Goal: Information Seeking & Learning: Learn about a topic

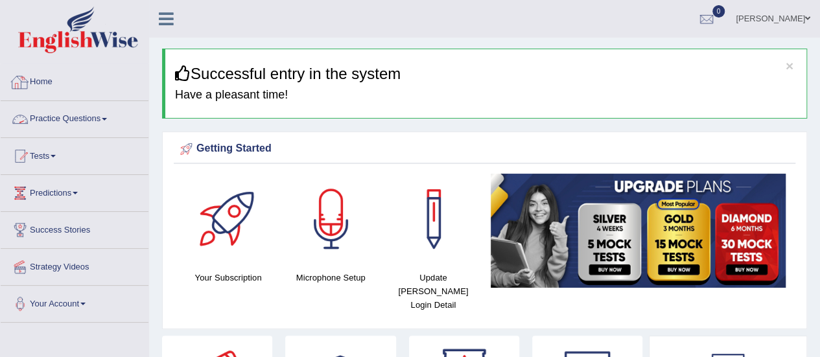
drag, startPoint x: 0, startPoint y: 0, endPoint x: 60, endPoint y: 115, distance: 129.4
click at [60, 115] on link "Practice Questions" at bounding box center [75, 117] width 148 height 32
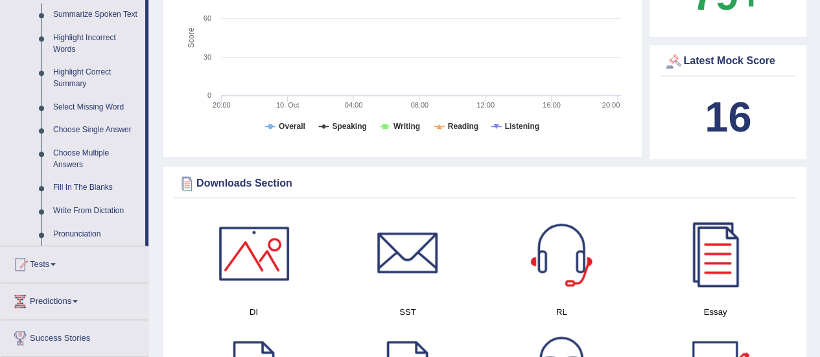
scroll to position [651, 0]
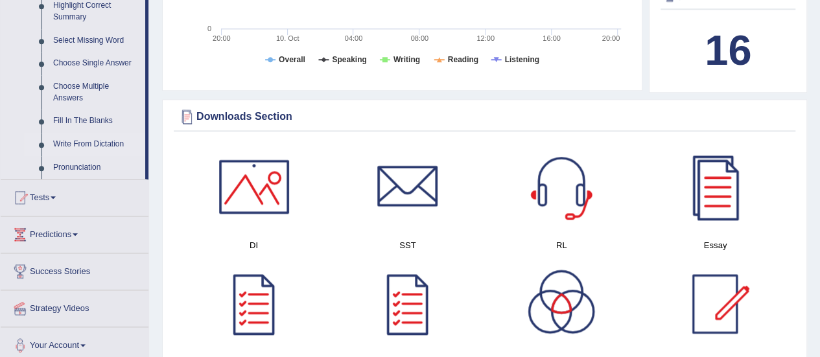
click at [79, 147] on link "Write From Dictation" at bounding box center [96, 144] width 98 height 23
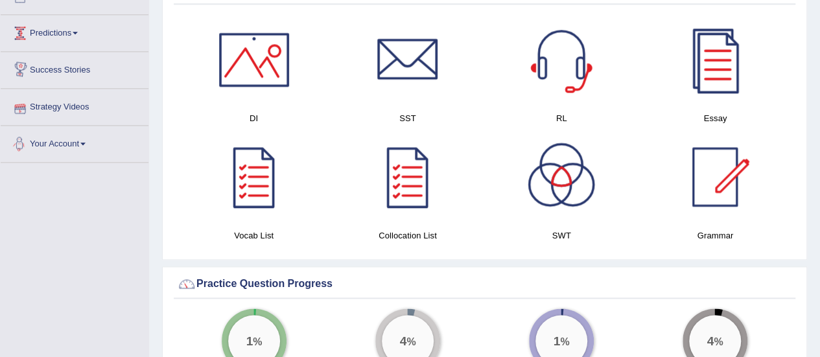
scroll to position [733, 0]
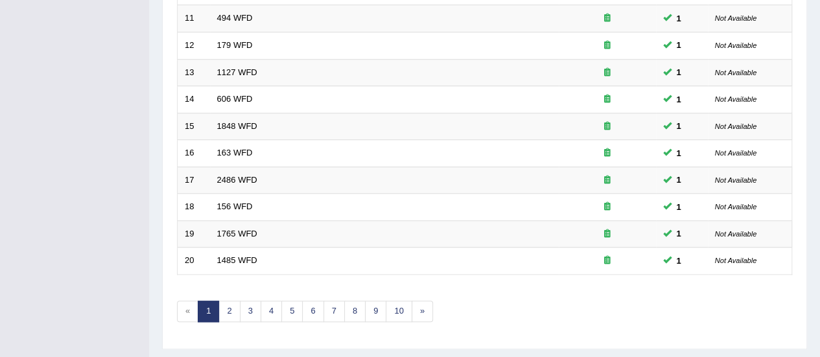
scroll to position [495, 0]
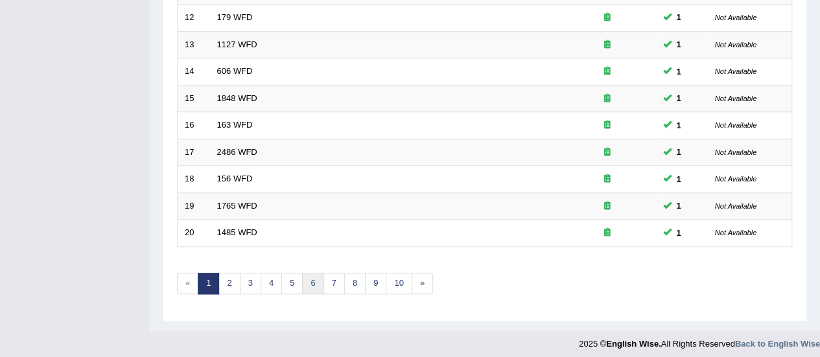
click at [309, 282] on link "6" at bounding box center [312, 283] width 21 height 21
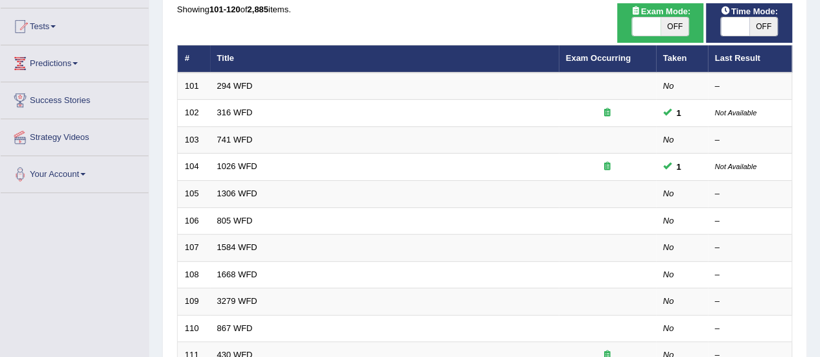
scroll to position [135, 0]
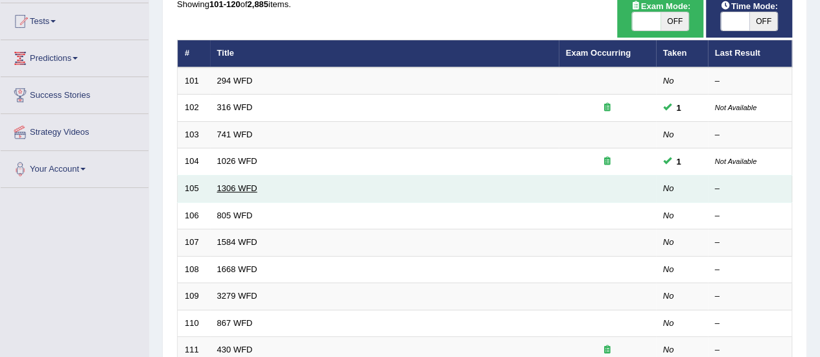
click at [239, 184] on link "1306 WFD" at bounding box center [237, 189] width 40 height 10
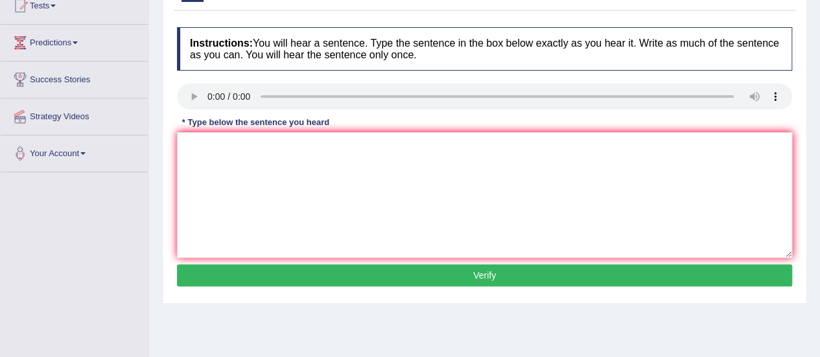
drag, startPoint x: 825, startPoint y: 71, endPoint x: 829, endPoint y: 145, distance: 74.0
click at [820, 145] on html "Toggle navigation Home Practice Questions Speaking Practice Read Aloud Repeat S…" at bounding box center [410, 28] width 820 height 357
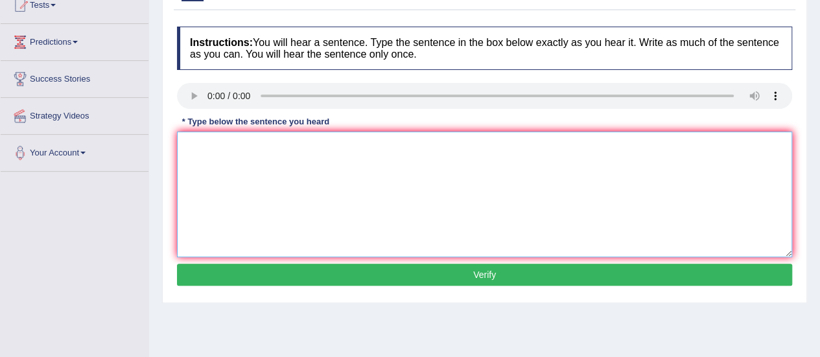
click at [742, 147] on textarea at bounding box center [485, 195] width 616 height 126
click at [267, 172] on textarea at bounding box center [485, 195] width 616 height 126
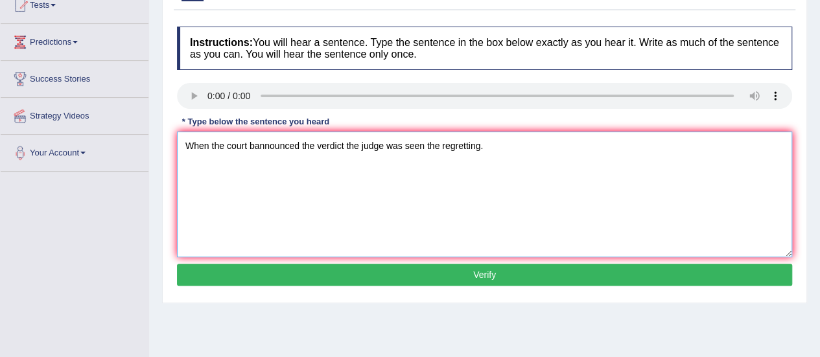
click at [252, 147] on textarea "When the court bannounced the verdict the judge was seen the regretting." at bounding box center [485, 195] width 616 height 126
click at [398, 145] on textarea "When the court announced the verdict the judge was seen the regretting." at bounding box center [485, 195] width 616 height 126
type textarea "When the court announced the verdict the judge had seen the regretting."
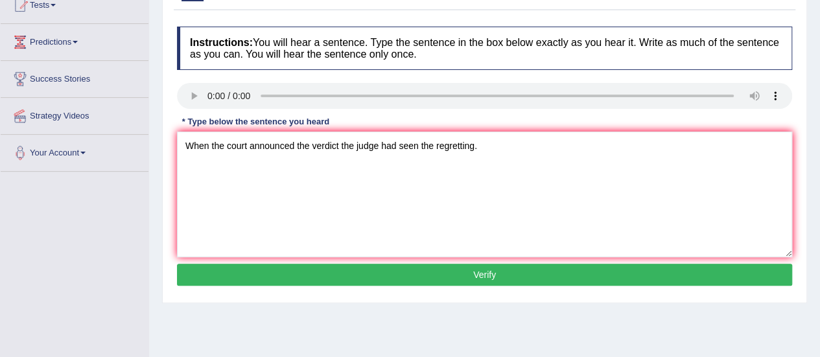
click at [444, 269] on button "Verify" at bounding box center [485, 275] width 616 height 22
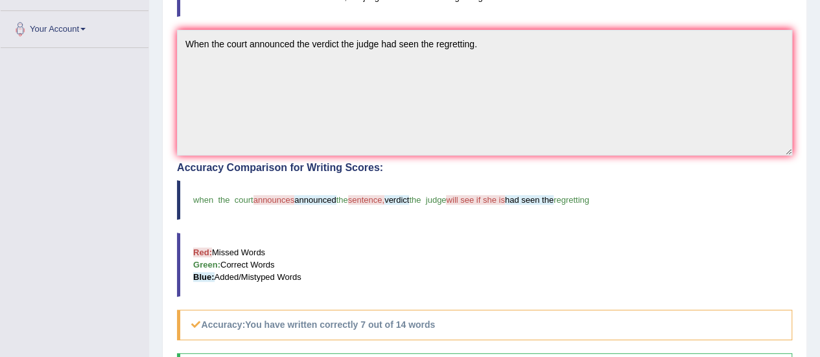
scroll to position [0, 0]
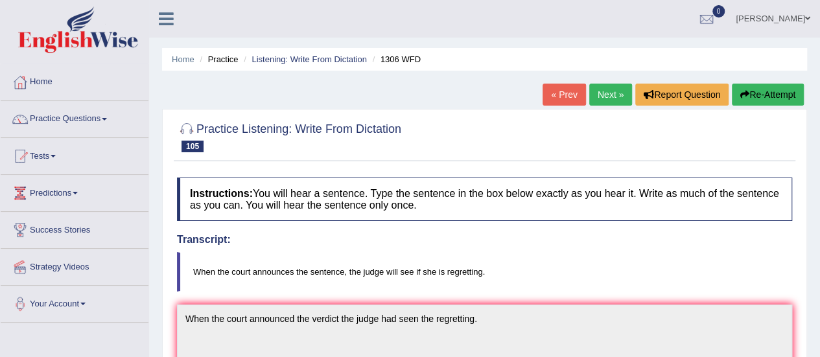
click at [608, 101] on link "Next »" at bounding box center [611, 95] width 43 height 22
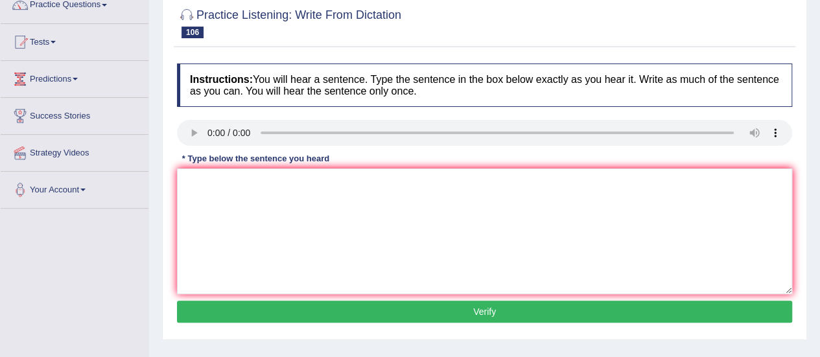
scroll to position [123, 0]
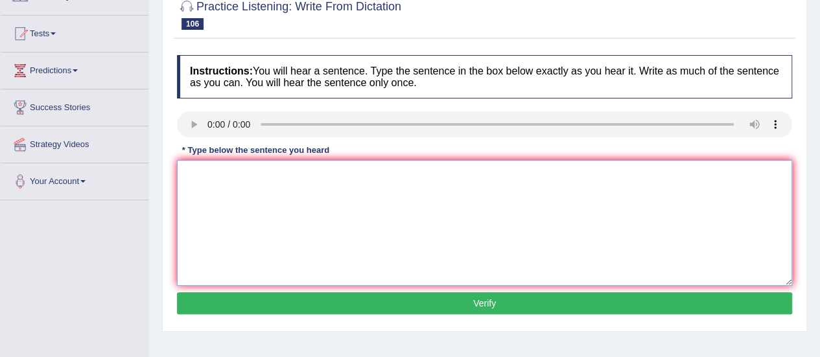
click at [231, 180] on textarea at bounding box center [485, 223] width 616 height 126
click at [221, 173] on textarea "Luaundry facility are available for each school you entrollled enroll." at bounding box center [485, 223] width 616 height 126
click at [221, 173] on textarea "Laundry facility are available for each school you entrollled enroll." at bounding box center [485, 223] width 616 height 126
click at [245, 171] on textarea "Laundry facility are available for each school you entrollled enroll." at bounding box center [485, 223] width 616 height 126
click at [246, 173] on textarea "Laundry facility facilities are available for each school you entrollled enroll." at bounding box center [485, 223] width 616 height 126
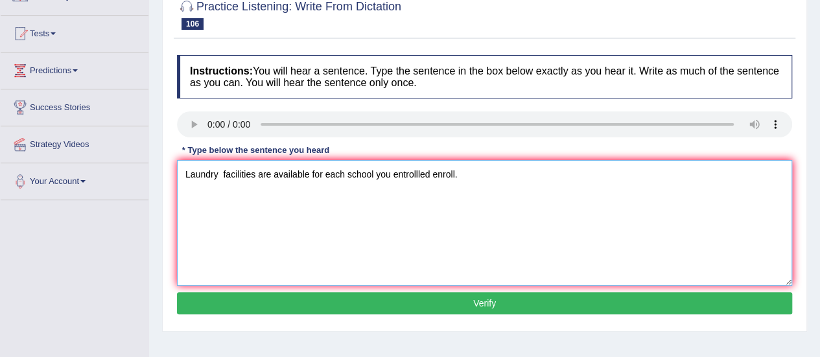
type textarea "Laundry facilities are available for each school you entrollled enroll."
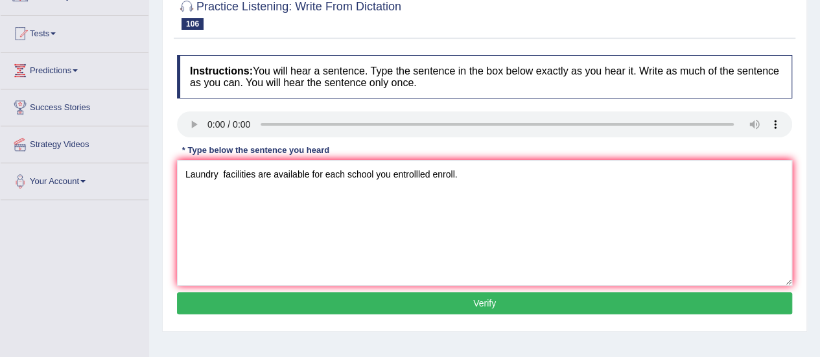
click at [448, 314] on div "Instructions: You will hear a sentence. Type the sentence in the box below exac…" at bounding box center [485, 187] width 622 height 276
click at [448, 299] on button "Verify" at bounding box center [485, 304] width 616 height 22
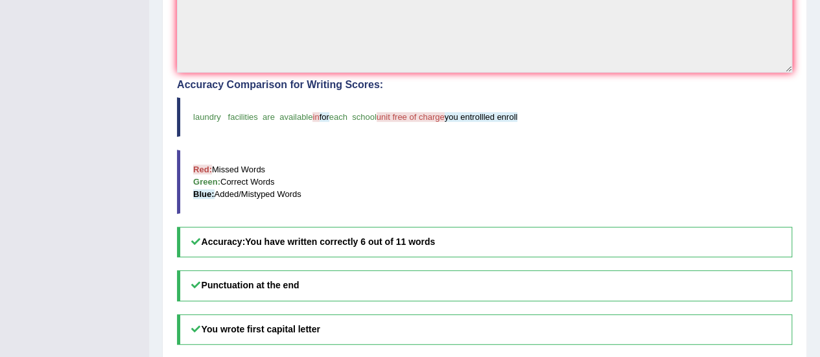
scroll to position [113, 0]
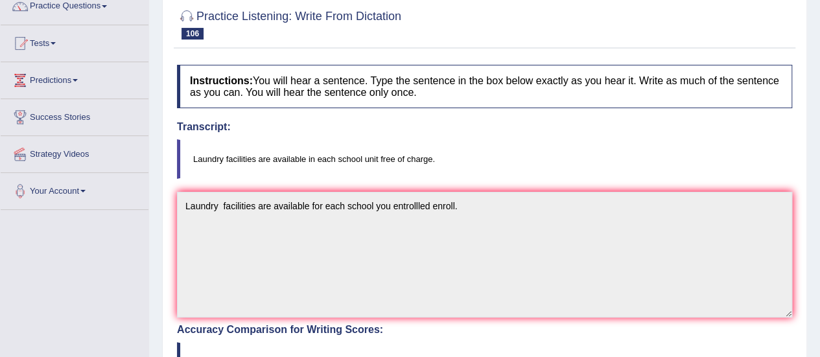
drag, startPoint x: 819, startPoint y: 135, endPoint x: 822, endPoint y: 94, distance: 41.0
click at [820, 94] on html "Toggle navigation Home Practice Questions Speaking Practice Read Aloud Repeat S…" at bounding box center [410, 65] width 820 height 357
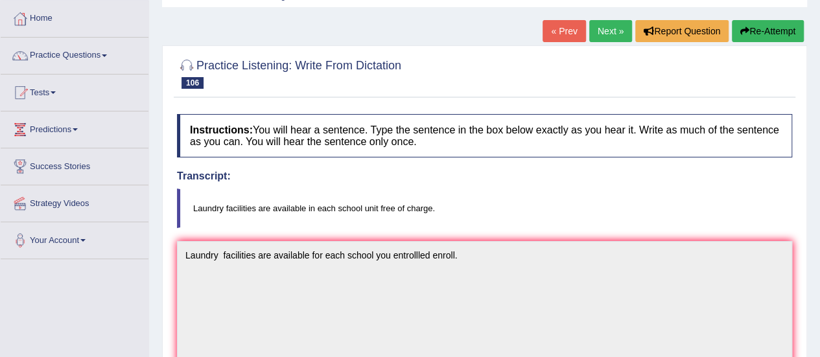
scroll to position [61, 0]
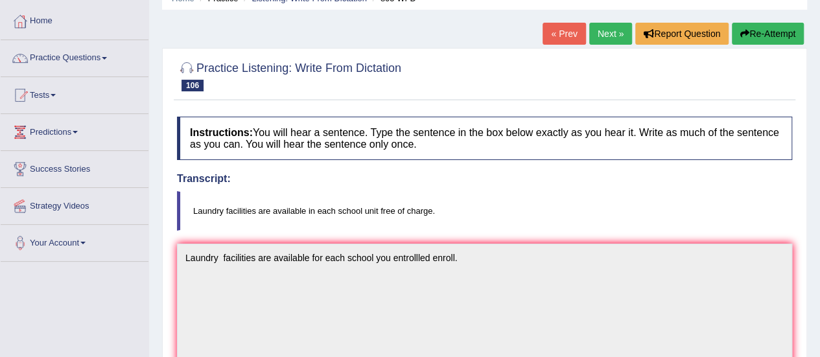
click at [595, 35] on link "Next »" at bounding box center [611, 34] width 43 height 22
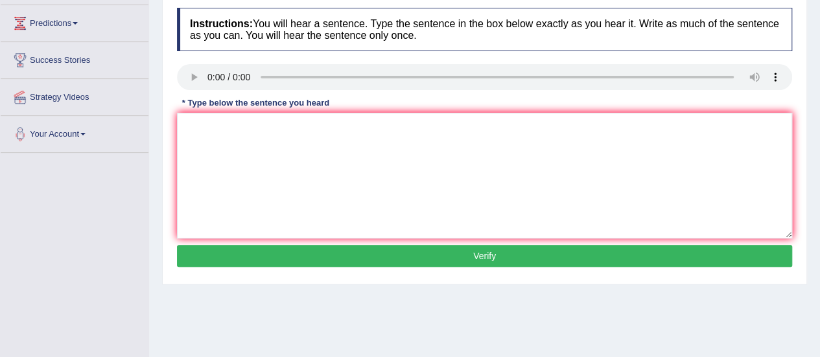
scroll to position [179, 0]
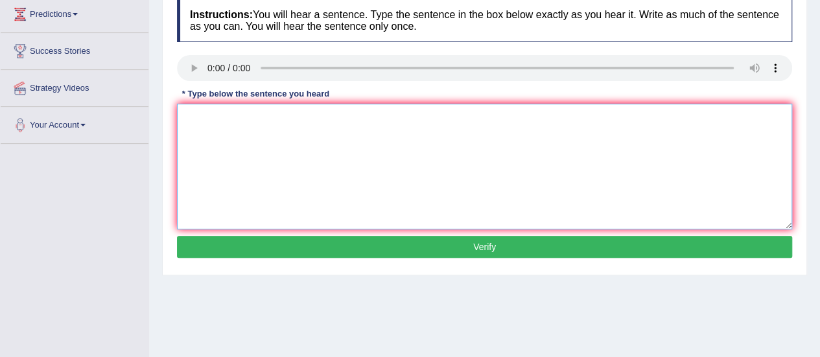
click at [481, 159] on textarea at bounding box center [485, 167] width 616 height 126
click at [286, 135] on textarea at bounding box center [485, 167] width 616 height 126
click at [257, 116] on textarea "You should return book to libriary before the end of your term." at bounding box center [485, 167] width 616 height 126
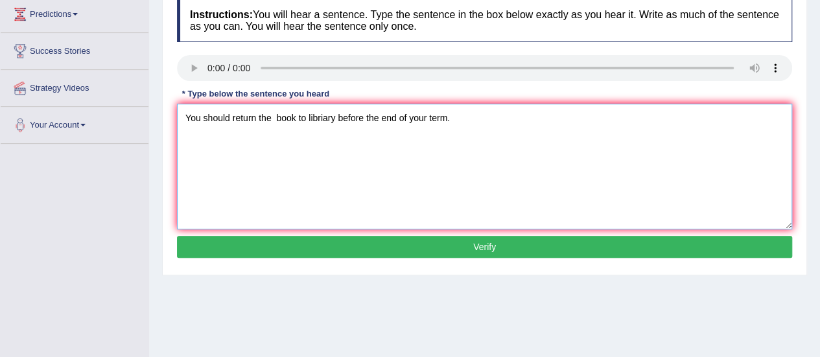
click at [296, 115] on textarea "You should return the book to libriary before the end of your term." at bounding box center [485, 167] width 616 height 126
type textarea "You should return the books book to libriary before the end of your term."
click at [406, 241] on button "Verify" at bounding box center [485, 247] width 616 height 22
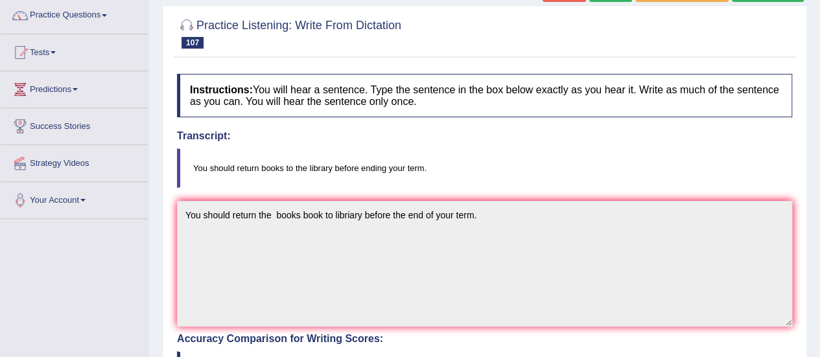
scroll to position [84, 0]
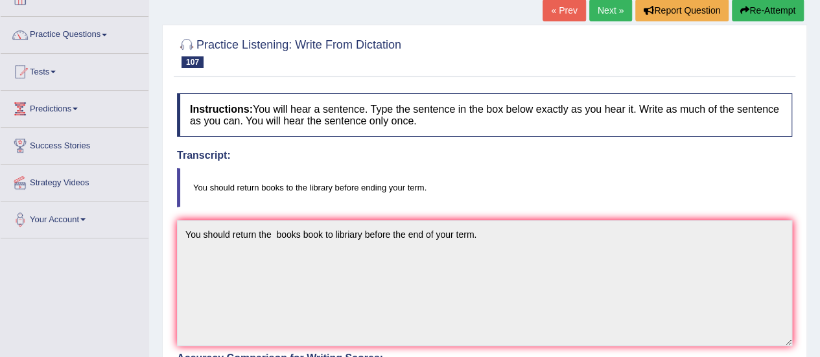
click at [617, 11] on link "Next »" at bounding box center [611, 10] width 43 height 22
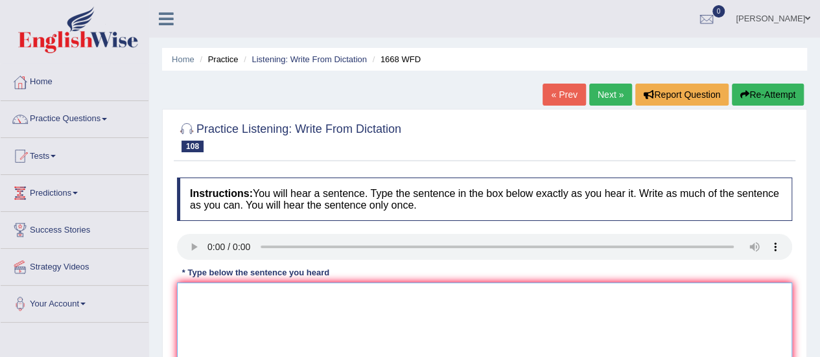
click at [224, 302] on textarea at bounding box center [485, 346] width 616 height 126
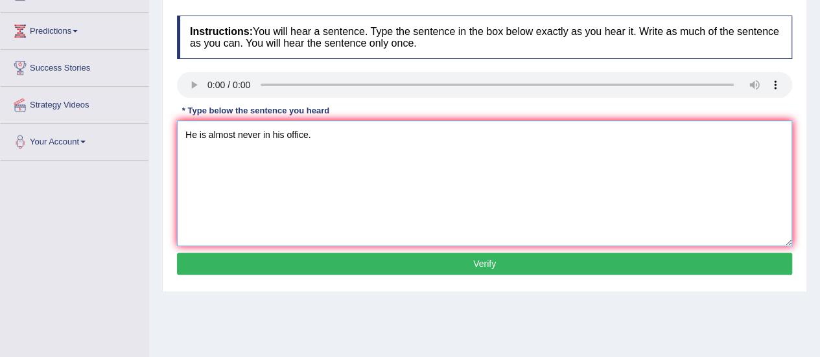
scroll to position [205, 0]
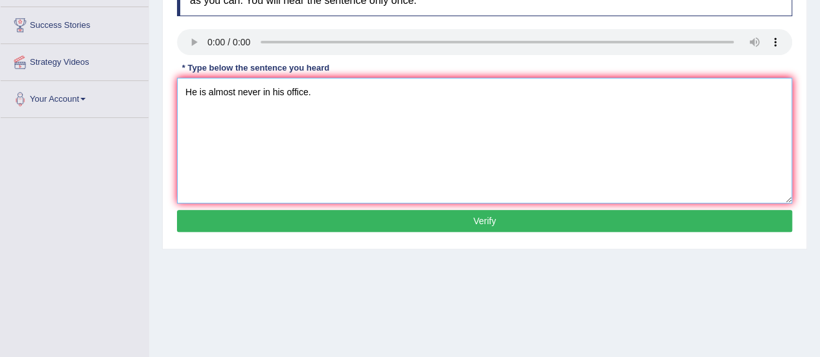
type textarea "He is almost never in his office."
click at [669, 211] on button "Verify" at bounding box center [485, 221] width 616 height 22
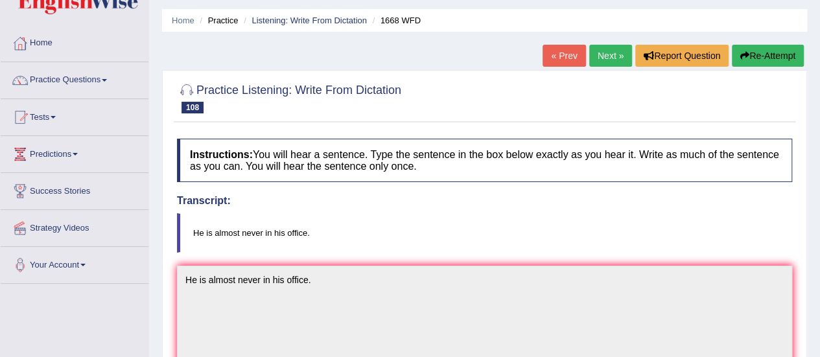
scroll to position [12, 0]
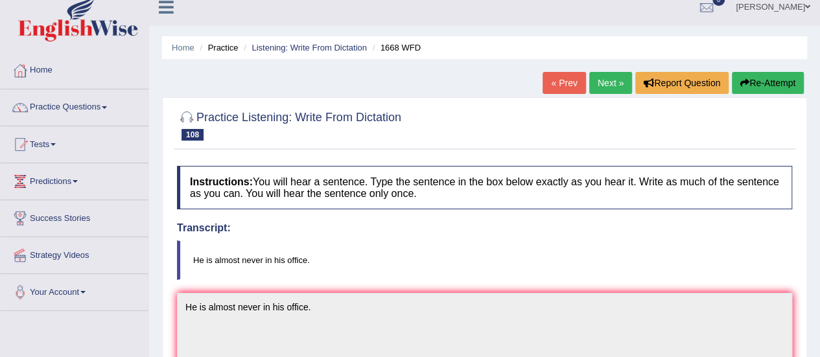
click at [605, 80] on link "Next »" at bounding box center [611, 83] width 43 height 22
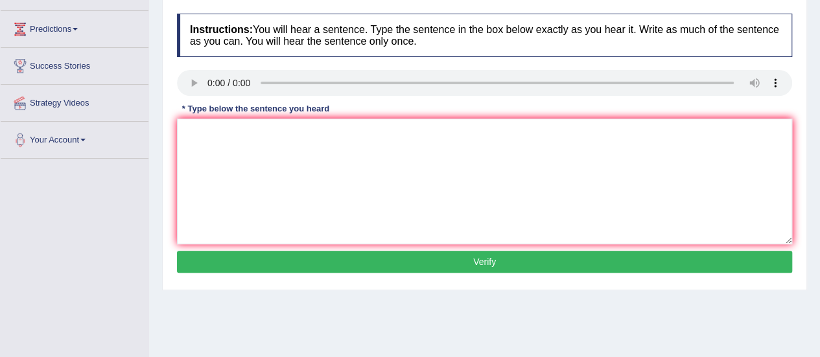
scroll to position [208, 0]
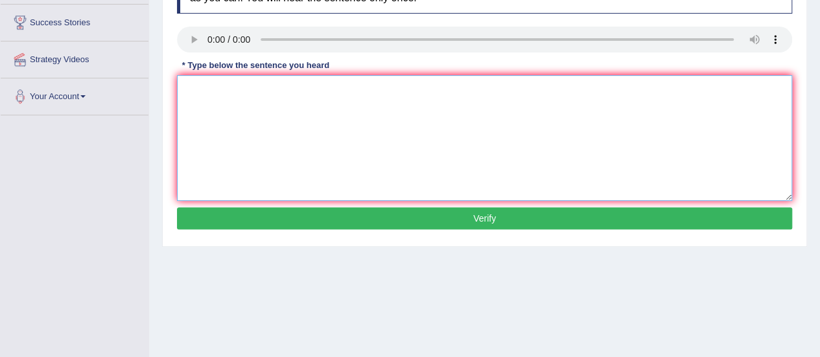
click at [233, 115] on textarea at bounding box center [485, 138] width 616 height 126
type textarea "This is the first example of a modern army."
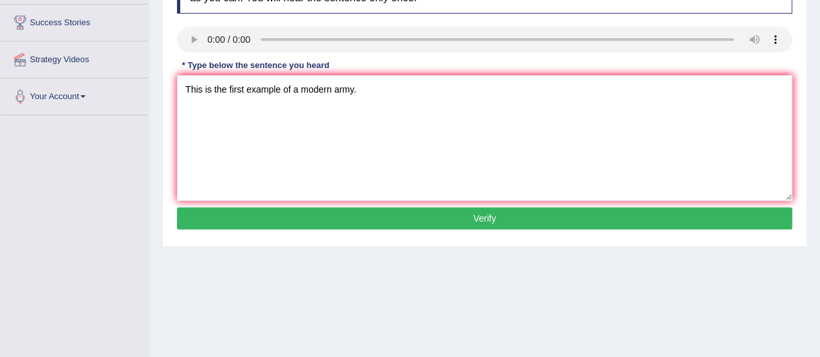
click at [346, 216] on button "Verify" at bounding box center [485, 219] width 616 height 22
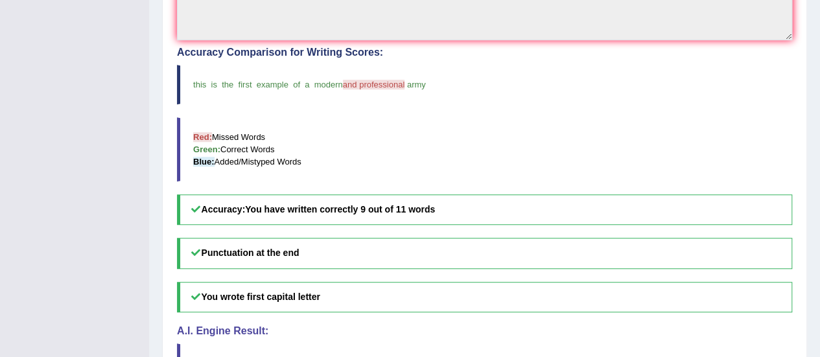
scroll to position [89, 0]
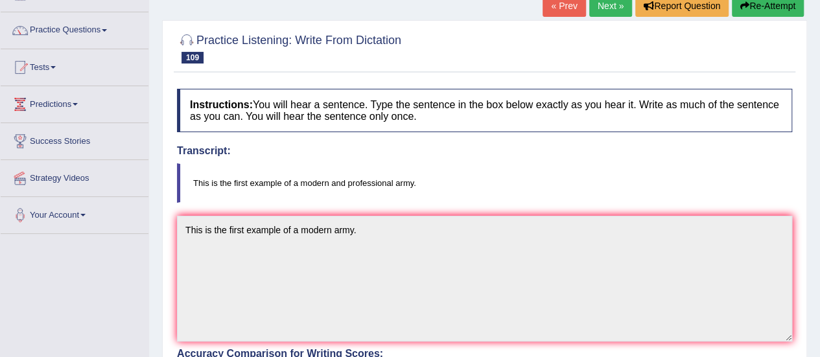
click at [617, 8] on link "Next »" at bounding box center [611, 6] width 43 height 22
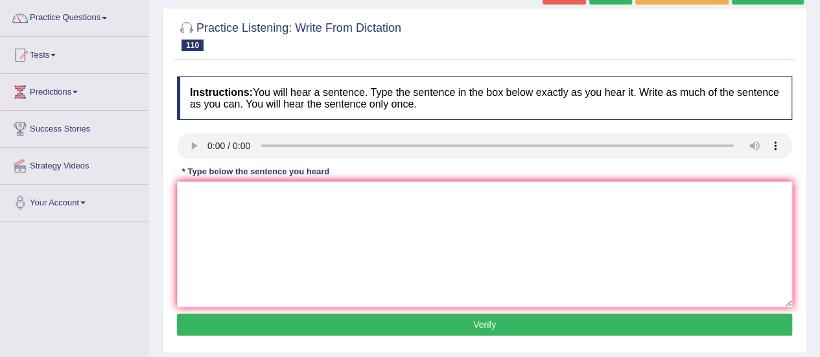
scroll to position [102, 0]
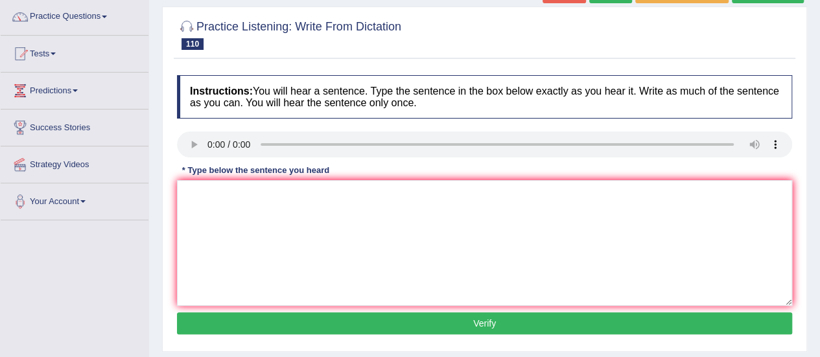
click at [246, 245] on div "Instructions: You will hear a sentence. Type the sentence in the box below exac…" at bounding box center [485, 207] width 622 height 276
click at [246, 245] on textarea at bounding box center [485, 243] width 616 height 126
click at [263, 251] on div "Instructions: You will hear a sentence. Type the sentence in the box below exac…" at bounding box center [485, 207] width 622 height 276
click at [233, 247] on textarea at bounding box center [485, 243] width 616 height 126
click at [191, 194] on textarea "gl in th modern world leadr to" at bounding box center [485, 243] width 616 height 126
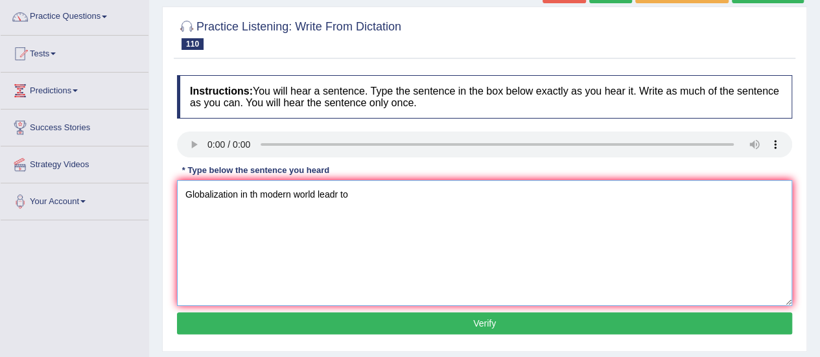
click at [256, 192] on textarea "Globalization in th modern world leadr to" at bounding box center [485, 243] width 616 height 126
click at [344, 195] on textarea "Globalization in the modern world leadr to" at bounding box center [485, 243] width 616 height 126
click at [357, 195] on textarea "Globalization in the modern world leads to" at bounding box center [485, 243] width 616 height 126
type textarea "Globalization in the modern world leads to ."
click at [365, 328] on button "Verify" at bounding box center [485, 324] width 616 height 22
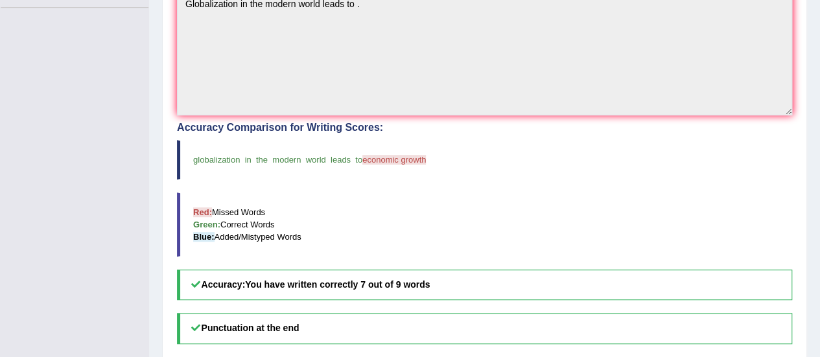
scroll to position [0, 0]
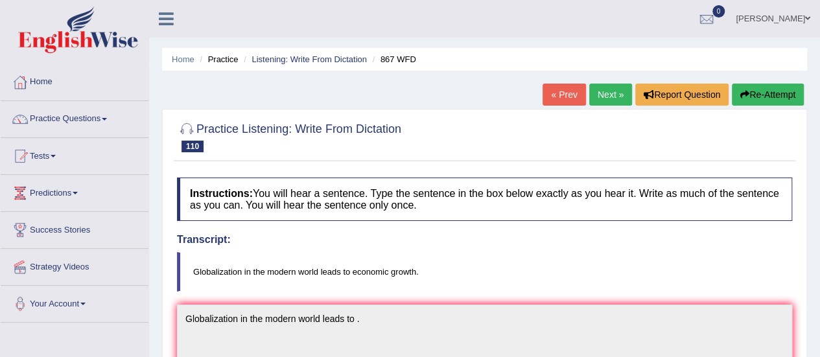
click at [614, 97] on link "Next »" at bounding box center [611, 95] width 43 height 22
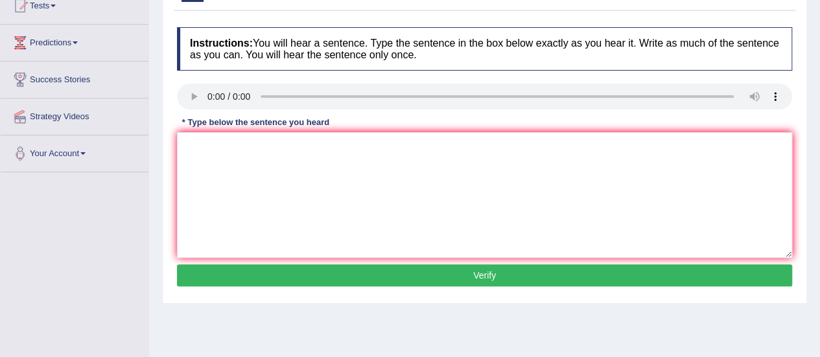
scroll to position [181, 0]
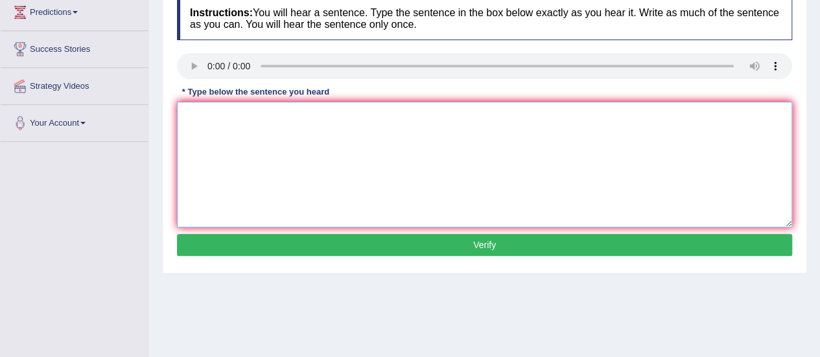
click at [269, 147] on textarea at bounding box center [485, 165] width 616 height 126
click at [196, 116] on textarea "ex req for the aas must be subb befor the deadline." at bounding box center [485, 165] width 616 height 126
click at [190, 116] on textarea "ex req for the aas must be subb befor the deadline." at bounding box center [485, 165] width 616 height 126
click at [195, 115] on textarea "Ex req for the aas must be subb befor the deadline." at bounding box center [485, 165] width 616 height 126
click at [240, 118] on textarea "Extention req for the aas must be subb befor the deadline." at bounding box center [485, 165] width 616 height 126
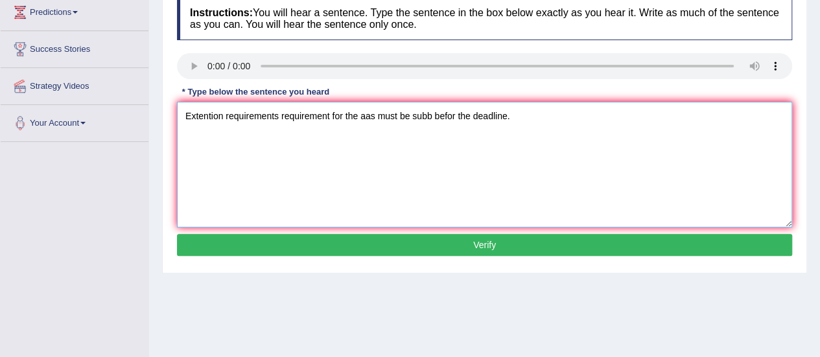
click at [373, 119] on textarea "Extention requirements requirement for the aas must be subb befor the deadline." at bounding box center [485, 165] width 616 height 126
click at [512, 114] on textarea "Extention requirements requirement for the assignment assignmets must be subb b…" at bounding box center [485, 165] width 616 height 126
click at [555, 116] on textarea "Extention requirements requirement for the assignment assignmets must be submit…" at bounding box center [485, 165] width 616 height 126
click at [610, 114] on textarea "Extention requirements requirement for the assignment assignmets must be submit…" at bounding box center [485, 165] width 616 height 126
click at [223, 109] on textarea "Extention requirements requirement for the assignment assignmets must be submit…" at bounding box center [485, 165] width 616 height 126
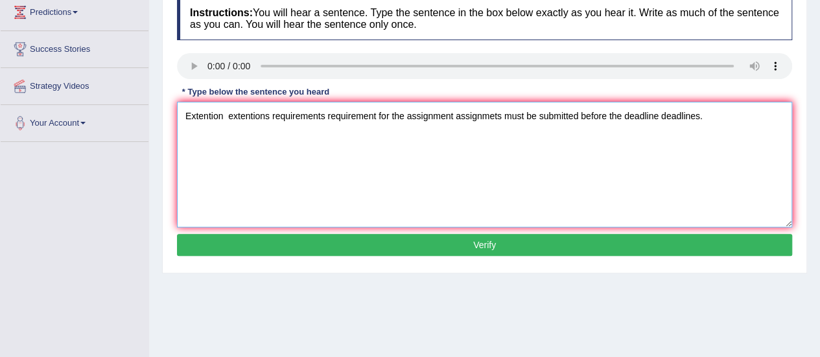
type textarea "Extention extentions requirements requirement for the assignment assignmets mus…"
click at [477, 241] on button "Verify" at bounding box center [485, 245] width 616 height 22
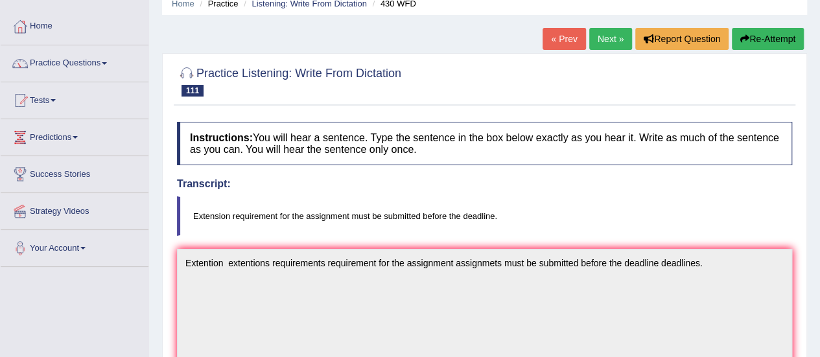
scroll to position [2, 0]
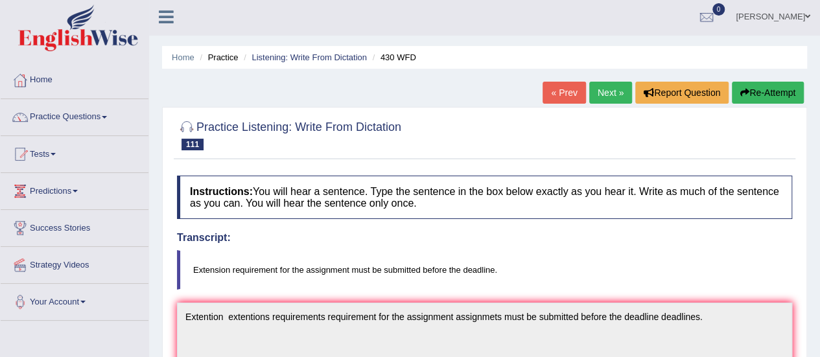
click at [606, 94] on link "Next »" at bounding box center [611, 93] width 43 height 22
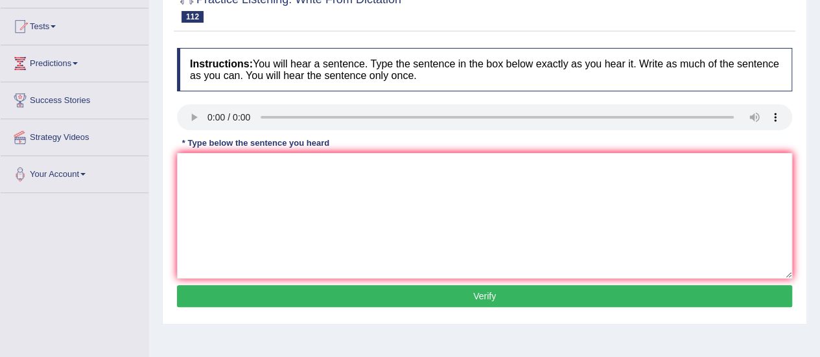
scroll to position [131, 0]
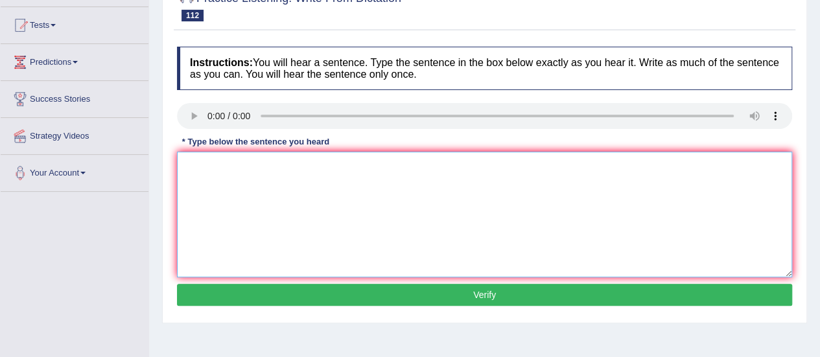
click at [244, 191] on textarea at bounding box center [485, 215] width 616 height 126
click at [192, 167] on textarea "many imorta polici need to be mad." at bounding box center [485, 215] width 616 height 126
click at [235, 164] on textarea "Many imorta polici need to be mad." at bounding box center [485, 215] width 616 height 126
click at [311, 166] on textarea "Many imortants important polici need to be mad." at bounding box center [485, 215] width 616 height 126
click at [413, 167] on textarea "Many imortants important policy policies need to be mad." at bounding box center [485, 215] width 616 height 126
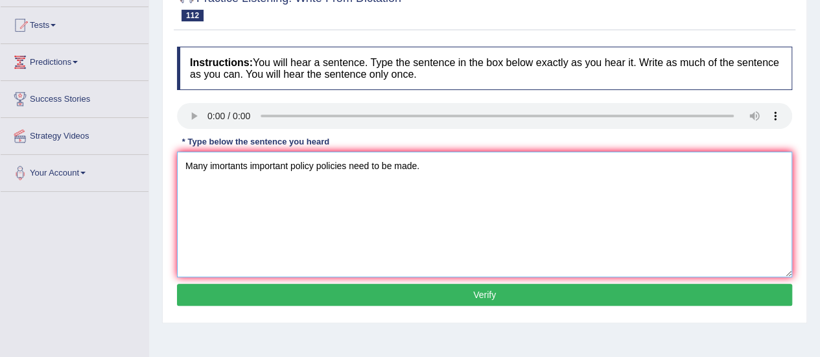
click at [371, 164] on textarea "Many imortants important policy policies need to be made." at bounding box center [485, 215] width 616 height 126
type textarea "Many imortants important policy policies need needs to be made."
click at [440, 293] on button "Verify" at bounding box center [485, 295] width 616 height 22
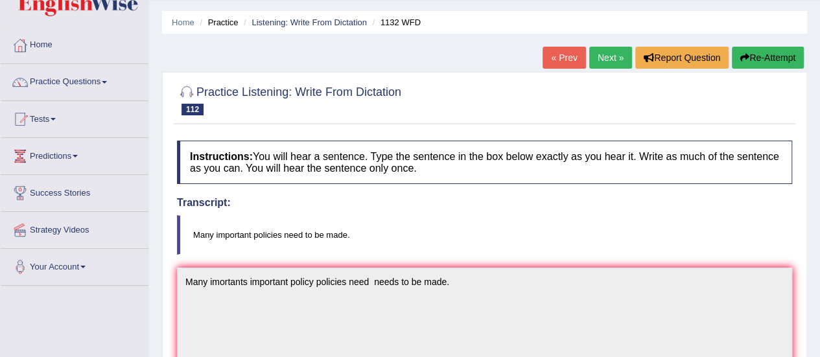
scroll to position [9, 0]
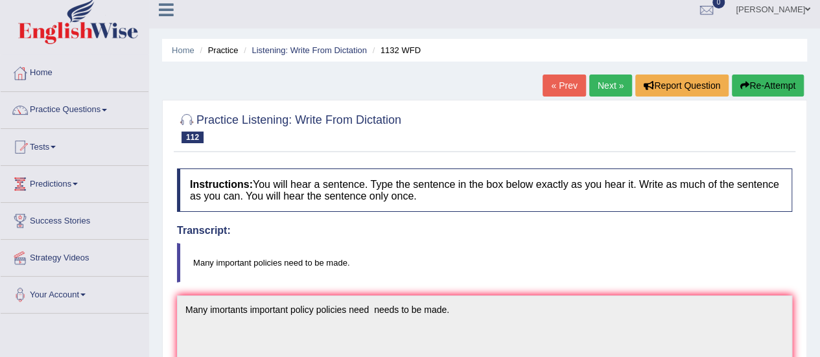
click at [625, 84] on link "Next »" at bounding box center [611, 86] width 43 height 22
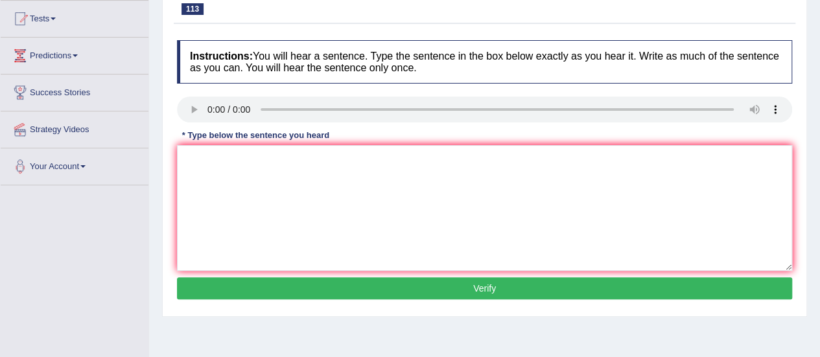
scroll to position [144, 0]
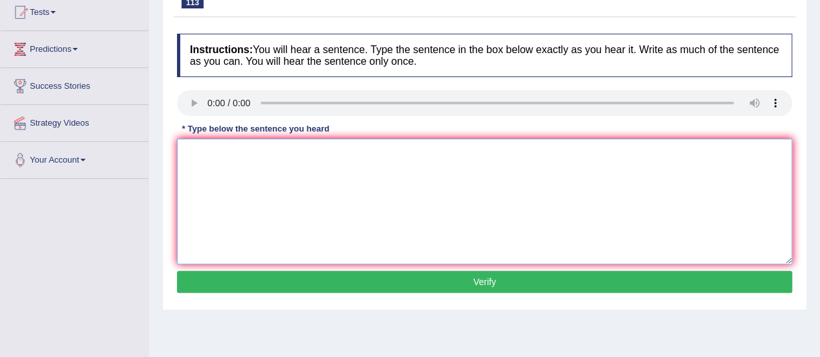
click at [235, 168] on textarea at bounding box center [485, 202] width 616 height 126
click at [197, 150] on textarea "sci ex sholuf be repetede to verify the results" at bounding box center [485, 202] width 616 height 126
click at [237, 155] on textarea "Scientifics ex sholuf be repetede to verify the results" at bounding box center [485, 202] width 616 height 126
click at [305, 150] on textarea "Scientifics experiments sholuf be repetede to verify the results" at bounding box center [485, 202] width 616 height 126
click at [356, 150] on textarea "Scientifics experiments sholud be repetede to verify the results" at bounding box center [485, 202] width 616 height 126
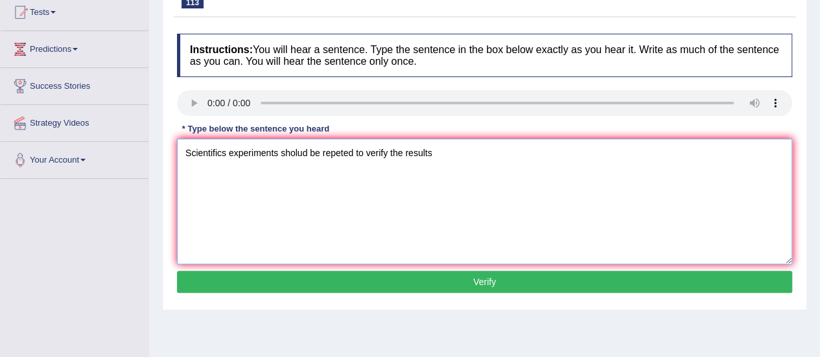
click at [431, 156] on textarea "Scientifics experiments sholud be repeted to verify the results" at bounding box center [485, 202] width 616 height 126
click at [224, 152] on textarea "Scientifics experiments sholud be repeted to verify the results." at bounding box center [485, 202] width 616 height 126
click at [488, 150] on textarea "Scientifics scientific experiment experiments sholud be repeted to verify the r…" at bounding box center [485, 202] width 616 height 126
type textarea "Scientifics scientific experiment experiments sholud be repeted to verify the r…"
click at [467, 285] on button "Verify" at bounding box center [485, 282] width 616 height 22
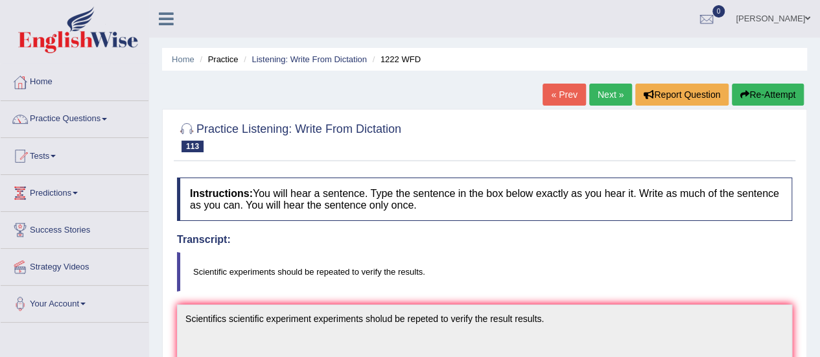
scroll to position [0, 0]
click at [594, 95] on link "Next »" at bounding box center [611, 95] width 43 height 22
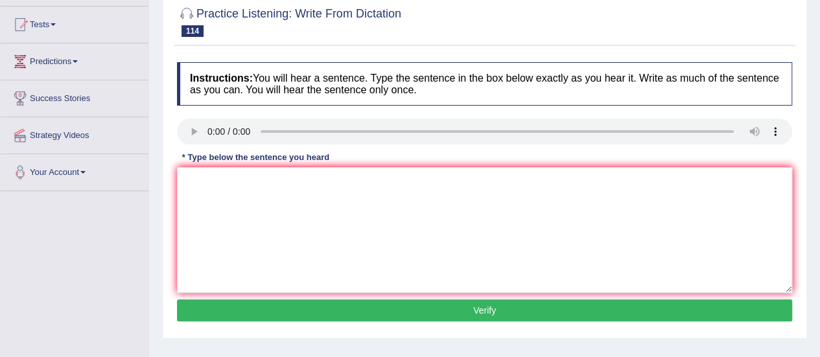
scroll to position [134, 0]
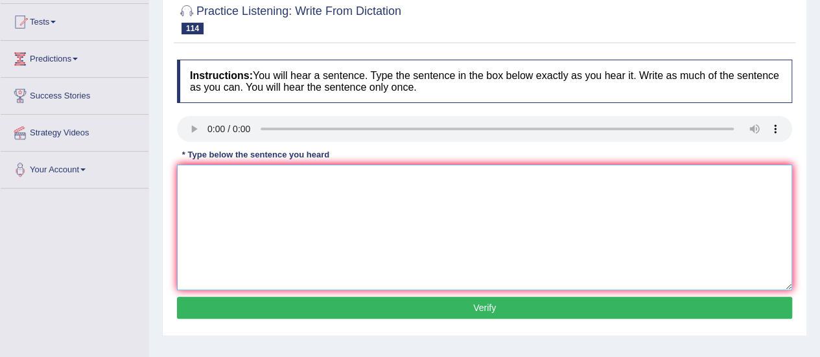
click at [218, 176] on textarea at bounding box center [485, 228] width 616 height 126
click at [208, 178] on textarea "comp projec t mus t to adapt to the general regulations" at bounding box center [485, 228] width 616 height 126
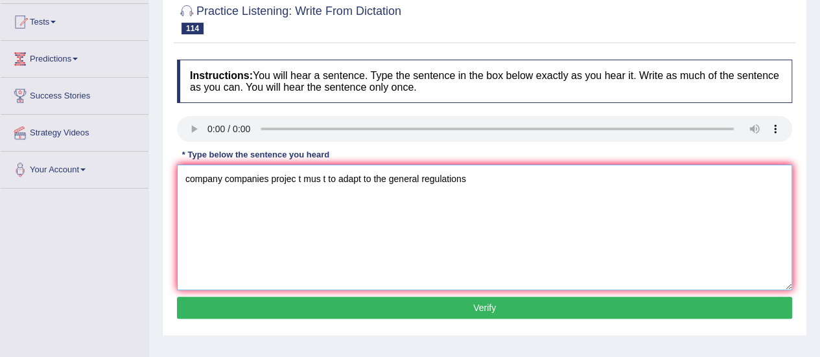
click at [296, 177] on textarea "company companies projec t mus t to adapt to the general regulations" at bounding box center [485, 228] width 616 height 126
click at [335, 176] on textarea "company companies projec projects t mus t to adapt to the general regulations" at bounding box center [485, 228] width 616 height 126
click at [353, 178] on textarea "company companies projec projects mus t to adapt to the general regulations" at bounding box center [485, 228] width 616 height 126
click at [359, 178] on textarea "company companies projec projects must t to adapt to the general regulations" at bounding box center [485, 228] width 616 height 126
click at [394, 177] on textarea "company companies projec projects must to adapt to the general regulations" at bounding box center [485, 228] width 616 height 126
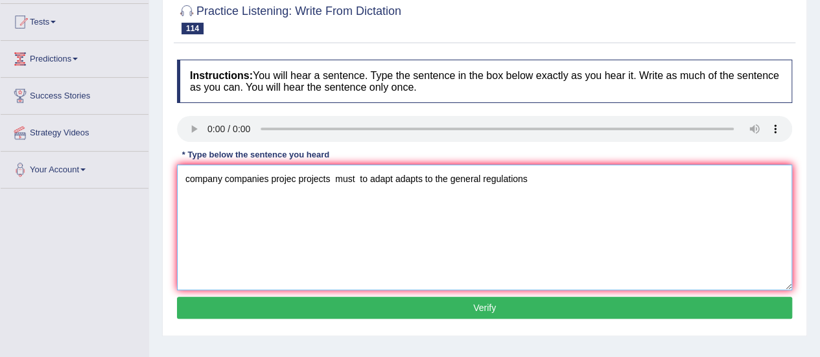
click at [483, 176] on textarea "company companies projec projects must to adapt adapts to the general regulatio…" at bounding box center [485, 228] width 616 height 126
click at [621, 178] on textarea "company companies projec projects must to adapt adapts to the general policy ru…" at bounding box center [485, 228] width 616 height 126
type textarea "company companies projec projects must to adapt adapts to the general policy ru…"
click at [569, 297] on button "Verify" at bounding box center [485, 308] width 616 height 22
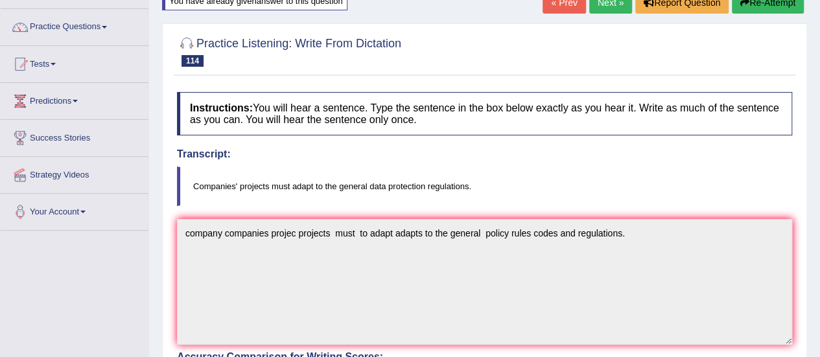
scroll to position [0, 0]
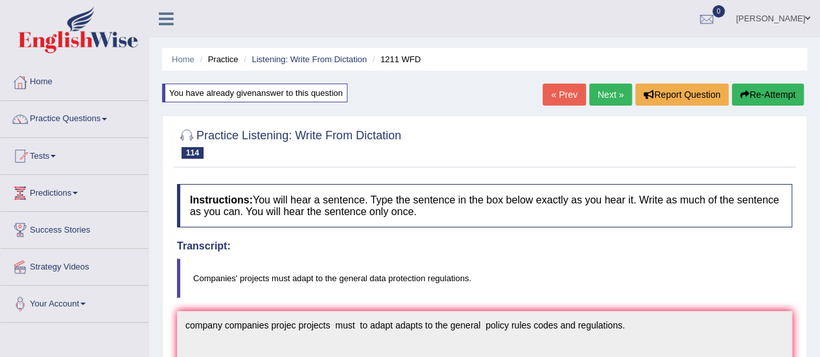
click at [599, 91] on link "Next »" at bounding box center [611, 95] width 43 height 22
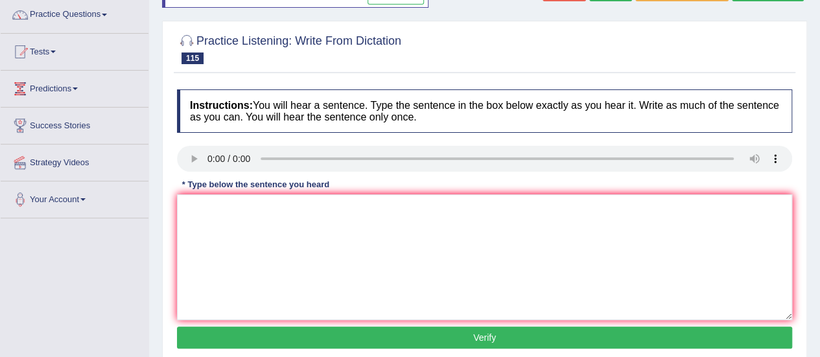
scroll to position [132, 0]
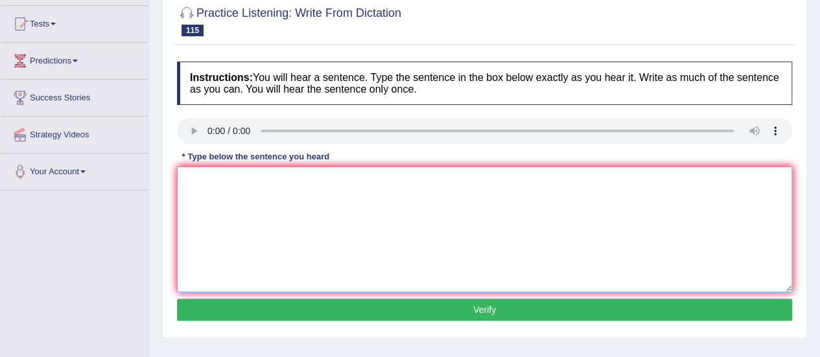
click at [251, 210] on textarea at bounding box center [485, 230] width 616 height 126
click at [198, 179] on textarea "the fallin birth rate mes the students dropos" at bounding box center [485, 230] width 616 height 126
click at [263, 182] on textarea "The following fallin birth rate mes the students dropos" at bounding box center [485, 230] width 616 height 126
click at [287, 178] on textarea "The following falling birth rate mes the students dropos" at bounding box center [485, 230] width 616 height 126
click at [326, 182] on textarea "The following falling birth rate mes the students dropos" at bounding box center [485, 230] width 616 height 126
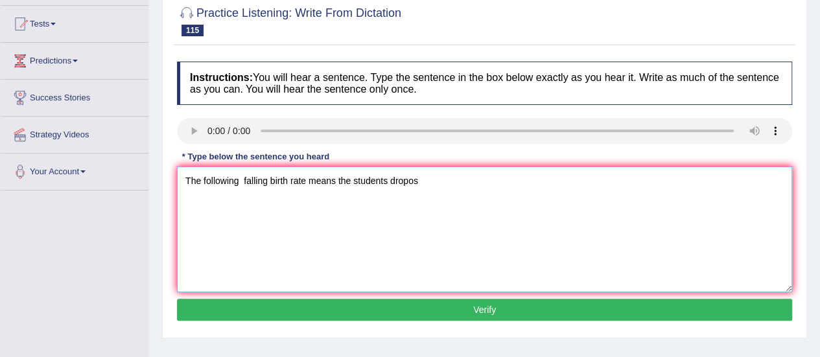
click at [424, 181] on textarea "The following falling birth rate means the students dropos" at bounding box center [485, 230] width 616 height 126
click at [304, 181] on textarea "The following falling birth rate means the students dropouts." at bounding box center [485, 230] width 616 height 126
type textarea "The following falling birth rates rates means the students dropouts."
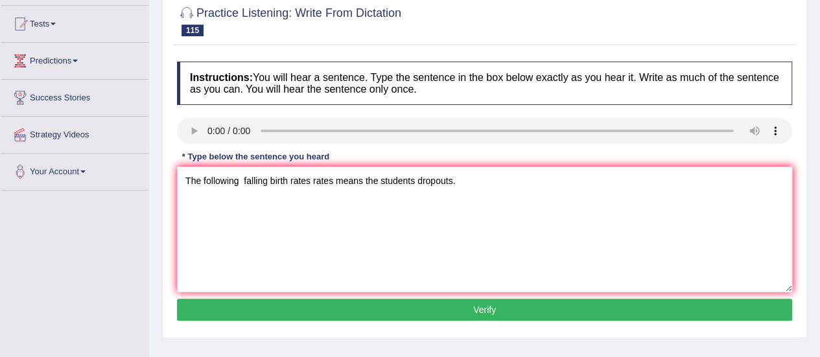
click at [419, 304] on button "Verify" at bounding box center [485, 310] width 616 height 22
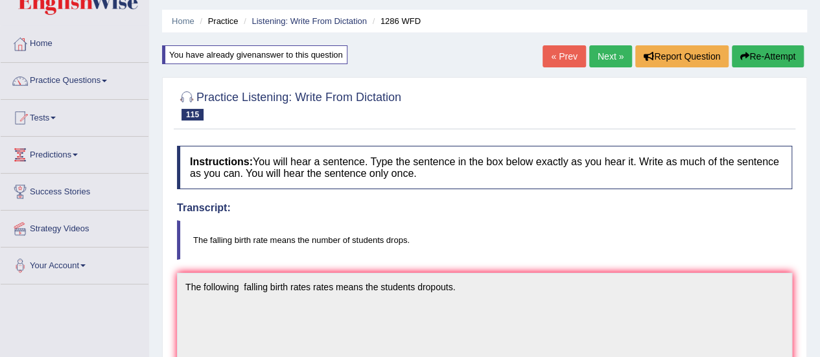
scroll to position [29, 0]
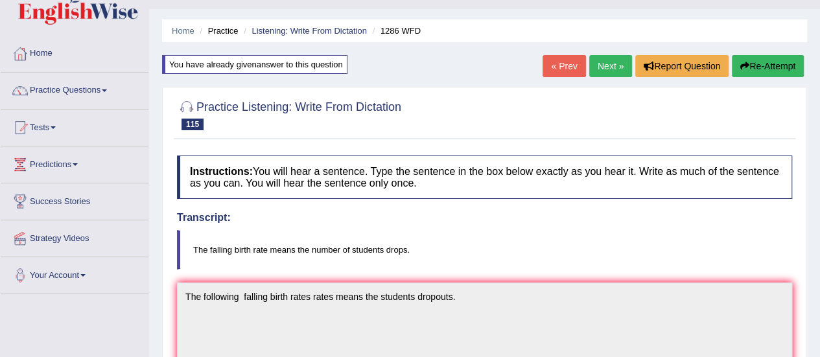
click at [617, 64] on link "Next »" at bounding box center [611, 66] width 43 height 22
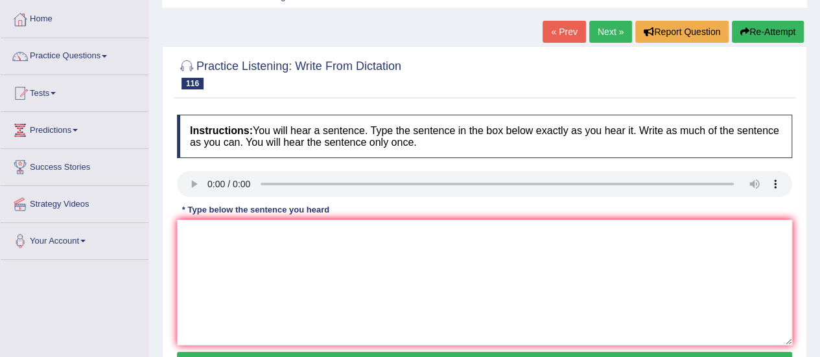
scroll to position [130, 0]
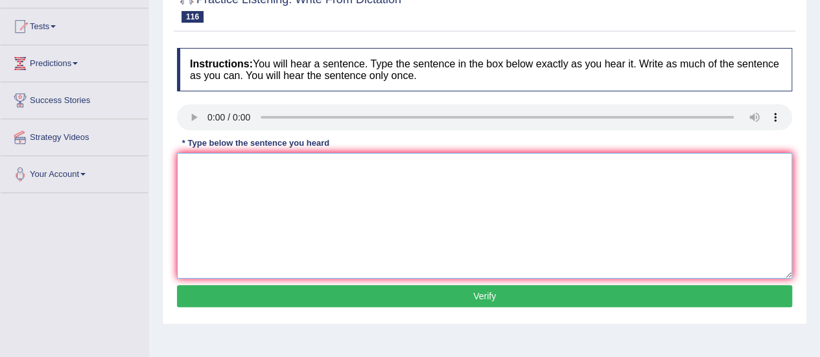
click at [214, 186] on textarea at bounding box center [485, 216] width 616 height 126
click at [187, 165] on textarea "the closing fro the application is next Monday." at bounding box center [485, 216] width 616 height 126
click at [231, 169] on textarea "The closing fro the application is next Monday." at bounding box center [485, 216] width 616 height 126
click at [263, 169] on textarea "The closing date fro the application is next Monday." at bounding box center [485, 216] width 616 height 126
click at [329, 168] on textarea "The closing date for the application is next Monday." at bounding box center [485, 216] width 616 height 126
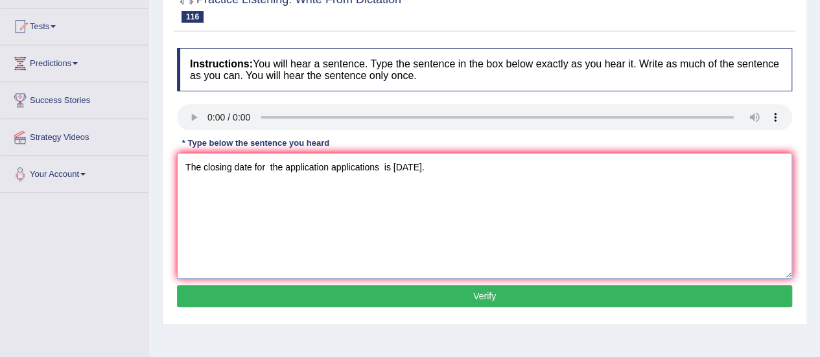
click at [253, 169] on textarea "The closing date for the application applications is next Monday." at bounding box center [485, 216] width 616 height 126
type textarea "The closing date for the application applications is next Monday."
click at [438, 298] on button "Verify" at bounding box center [485, 296] width 616 height 22
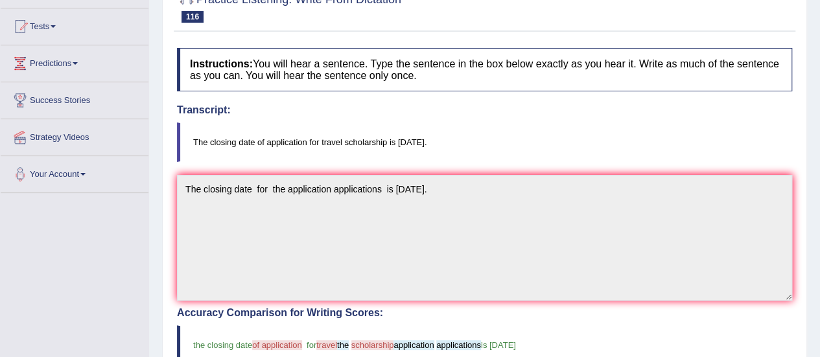
scroll to position [0, 0]
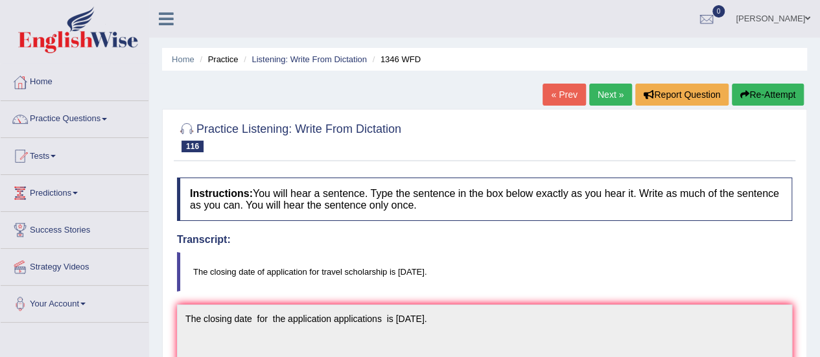
click at [612, 102] on link "Next »" at bounding box center [611, 95] width 43 height 22
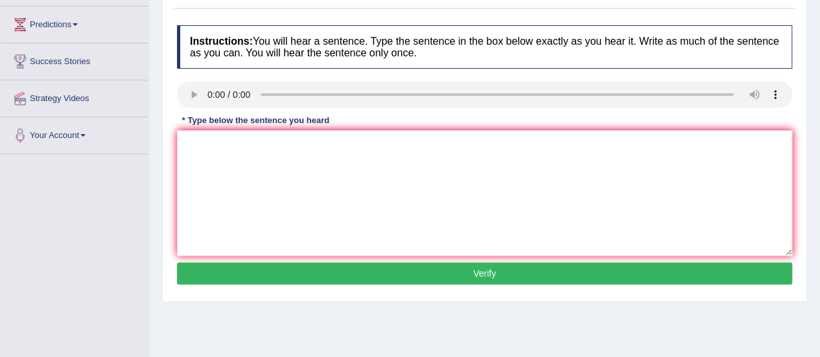
scroll to position [184, 0]
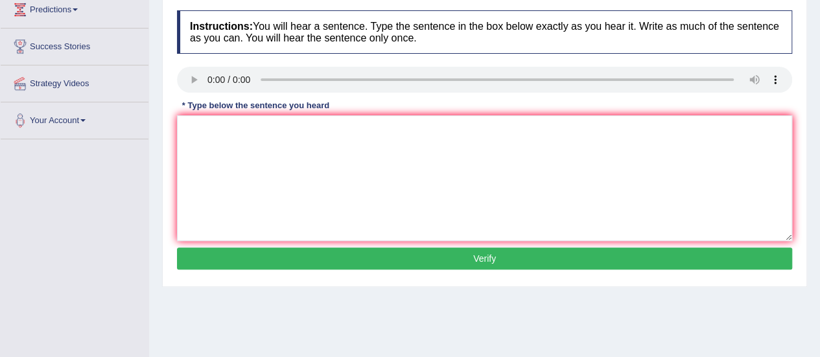
click at [231, 145] on div "Instructions: You will hear a sentence. Type the sentence in the box below exac…" at bounding box center [485, 142] width 622 height 276
click at [231, 145] on textarea at bounding box center [485, 178] width 616 height 126
click at [206, 111] on div "Instructions: You will hear a sentence. Type the sentence in the box below exac…" at bounding box center [485, 142] width 622 height 276
click at [210, 136] on textarea at bounding box center [485, 178] width 616 height 126
click at [188, 128] on textarea "food contin apple calories contain not values." at bounding box center [485, 178] width 616 height 126
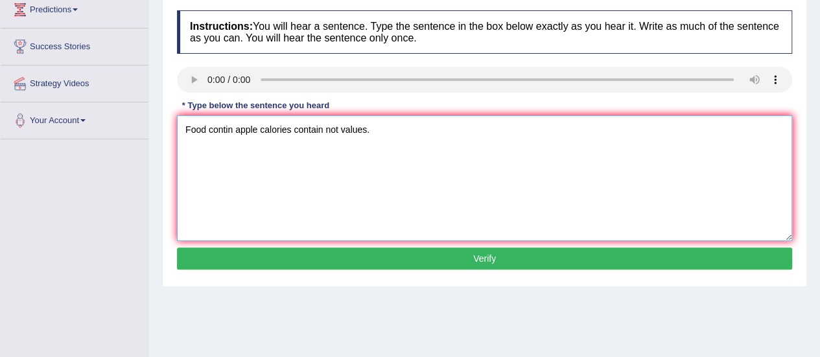
click at [205, 126] on textarea "Food contin apple calories contain not values." at bounding box center [485, 178] width 616 height 126
click at [259, 123] on textarea "Food foods contin apple calories contain not values." at bounding box center [485, 178] width 616 height 126
click at [365, 126] on textarea "Food foods containing apple calories contain not values." at bounding box center [485, 178] width 616 height 126
click at [300, 128] on textarea "Food foods containing apple calories contains not values." at bounding box center [485, 178] width 616 height 126
type textarea "Food foods containing apple apples calories contains not values."
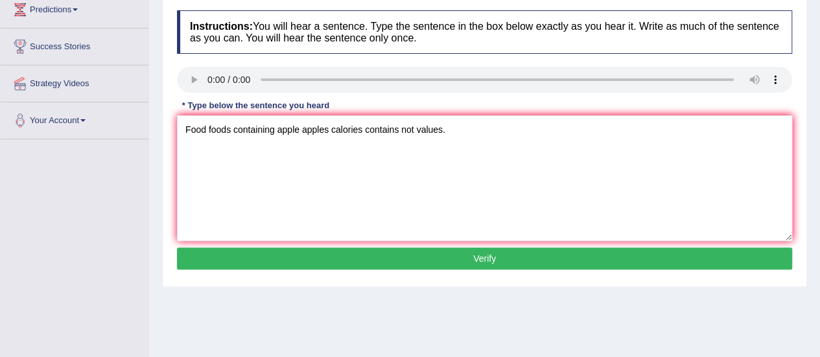
click at [413, 261] on button "Verify" at bounding box center [485, 259] width 616 height 22
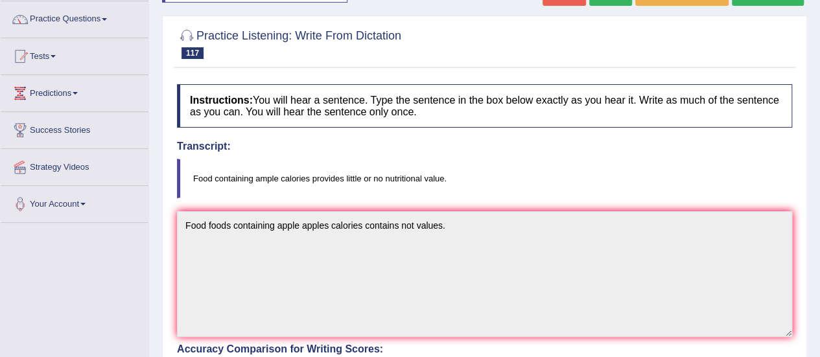
scroll to position [97, 0]
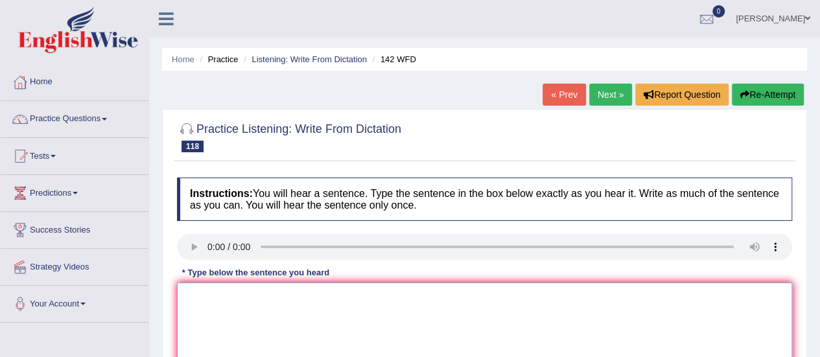
click at [219, 293] on textarea at bounding box center [485, 346] width 616 height 126
click at [185, 294] on textarea "the tip part of this course society societis" at bounding box center [485, 346] width 616 height 126
click at [186, 295] on textarea "the tip part of this course society societis" at bounding box center [485, 346] width 616 height 126
click at [211, 297] on textarea "The tip part of this course society societis" at bounding box center [485, 346] width 616 height 126
click at [301, 296] on textarea "The tipical part of this course society societis" at bounding box center [485, 346] width 616 height 126
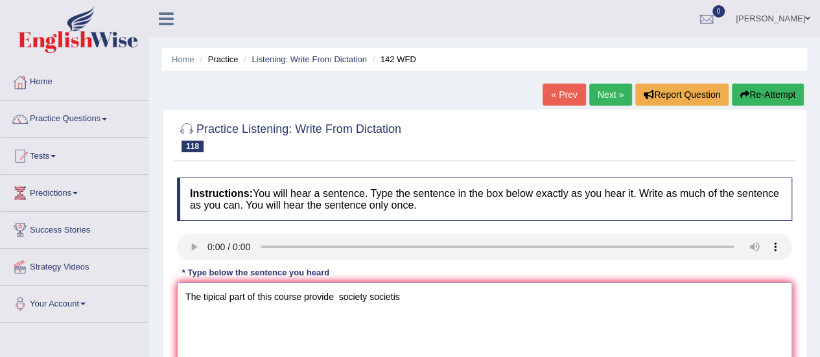
click at [405, 297] on textarea "The tipical part of this course provide society societis" at bounding box center [485, 346] width 616 height 126
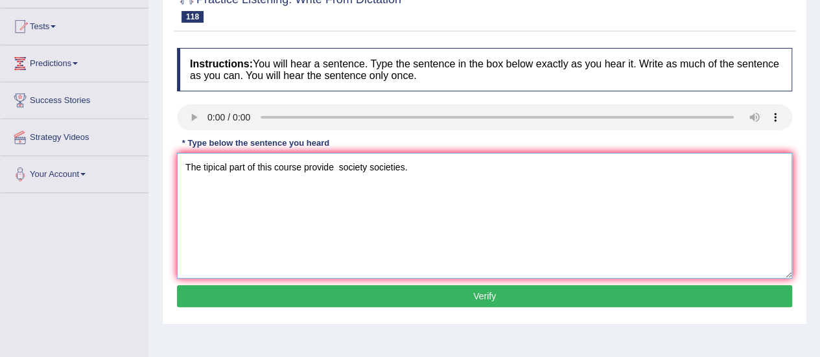
scroll to position [137, 0]
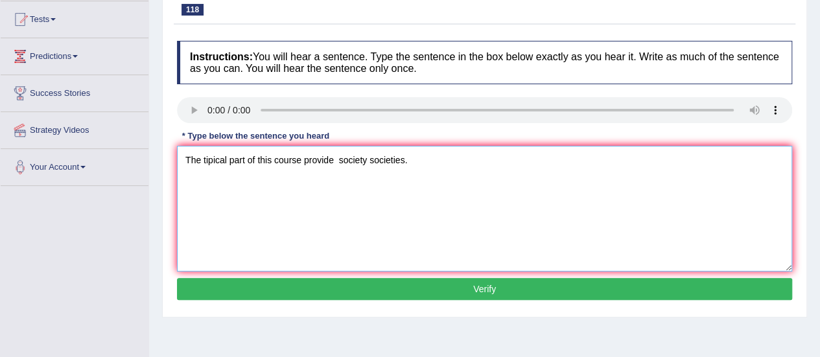
click at [335, 162] on textarea "The tipical part of this course provide society societies." at bounding box center [485, 209] width 616 height 126
type textarea "The tipical part of this course provide of the society societies."
click at [389, 285] on button "Verify" at bounding box center [485, 289] width 616 height 22
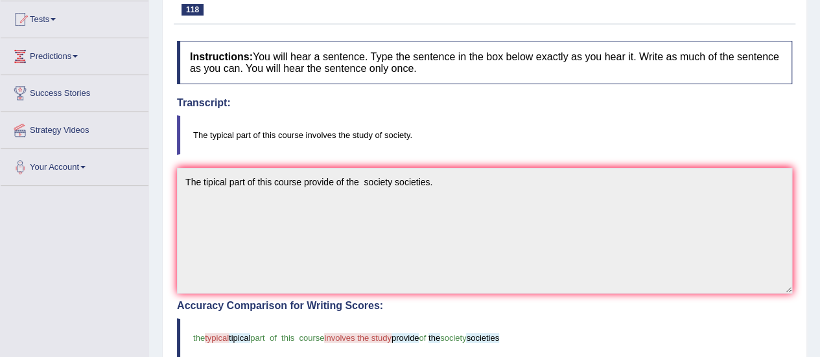
scroll to position [0, 0]
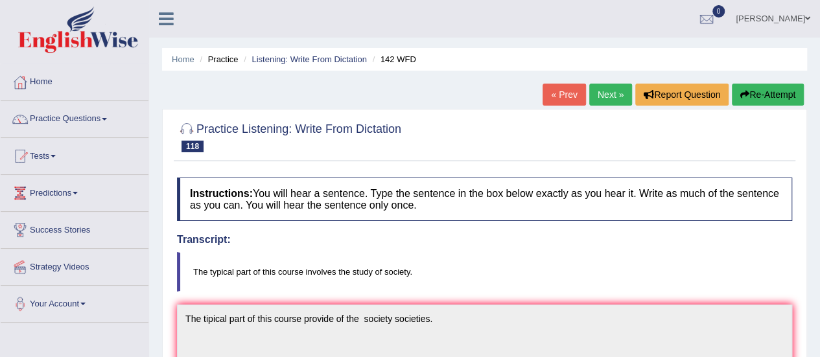
click at [616, 97] on link "Next »" at bounding box center [611, 95] width 43 height 22
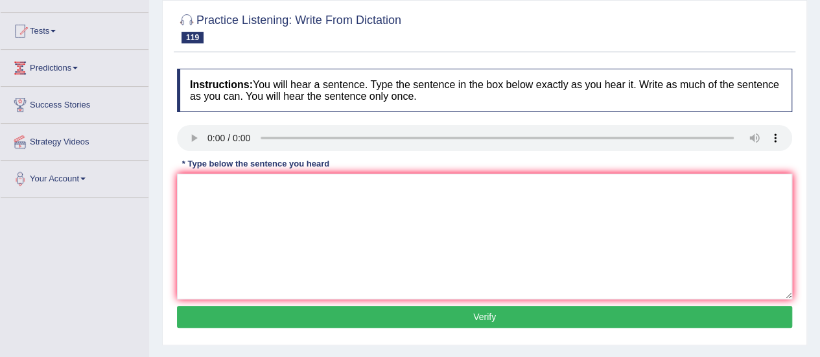
scroll to position [130, 0]
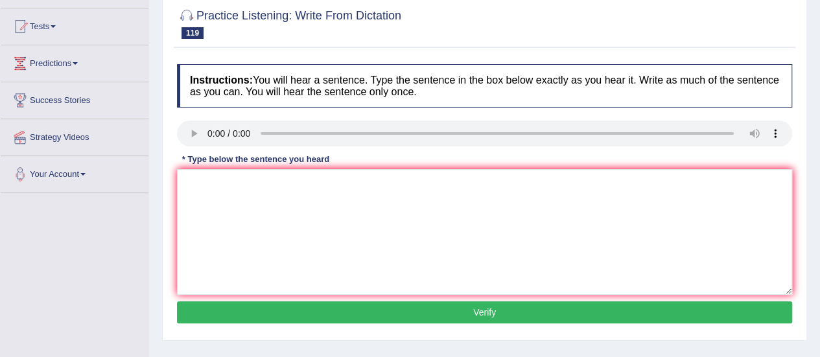
click at [236, 234] on div "Instructions: You will hear a sentence. Type the sentence in the box below exac…" at bounding box center [485, 196] width 622 height 276
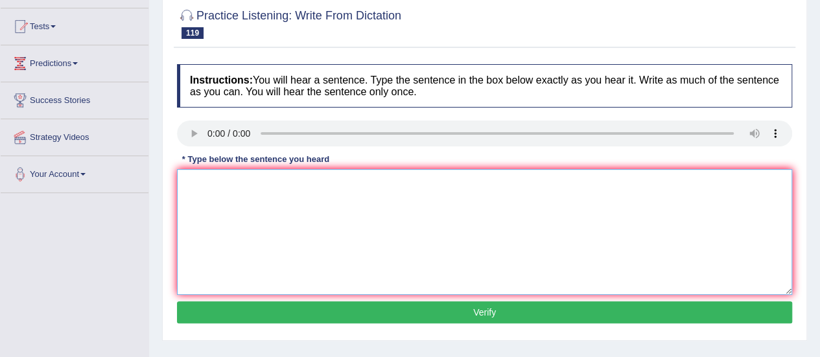
click at [236, 234] on textarea at bounding box center [485, 232] width 616 height 126
click at [189, 182] on textarea "graduates of this cousrse typically persues a finace career." at bounding box center [485, 232] width 616 height 126
click at [358, 184] on textarea "Graduates of this cousrse typically persues a finace career." at bounding box center [485, 232] width 616 height 126
click at [358, 184] on textarea "Graduates of this cousrse typically persues persuit a finace career." at bounding box center [485, 232] width 616 height 126
click at [358, 184] on textarea "Graduates of this cousrse typically persuit a finace career." at bounding box center [485, 232] width 616 height 126
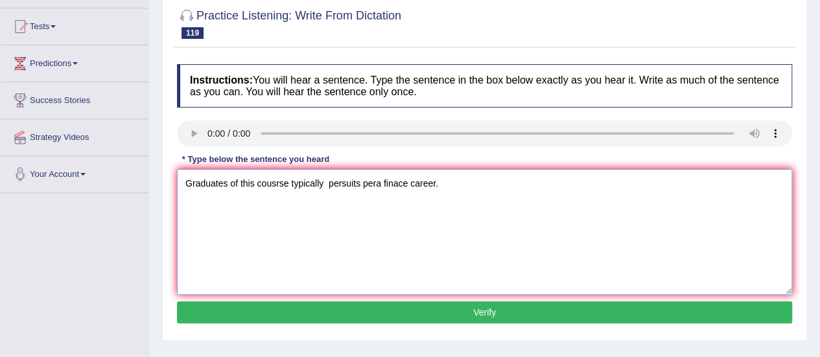
click at [380, 182] on textarea "Graduates of this cousrse typically persuits pera finace career." at bounding box center [485, 232] width 616 height 126
click at [420, 180] on textarea "Graduates of this cousrse typically persuits persuit finace career." at bounding box center [485, 232] width 616 height 126
click at [391, 180] on textarea "Graduates of this cousrse typically persuits persuit finance finances career." at bounding box center [485, 232] width 616 height 126
type textarea "Graduates of this cousrse typically persuits persuit in the of at a on finance …"
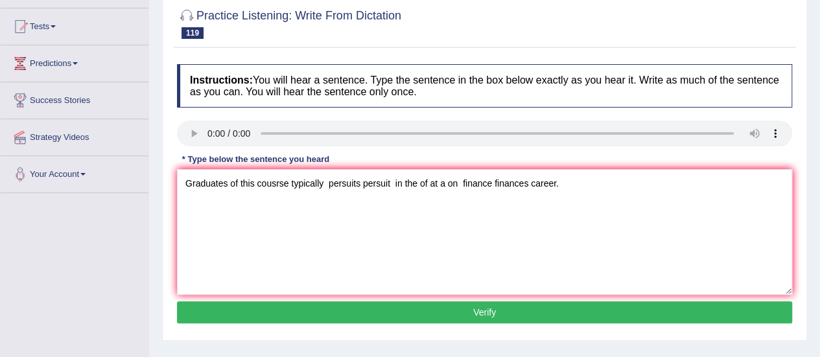
click at [431, 309] on button "Verify" at bounding box center [485, 313] width 616 height 22
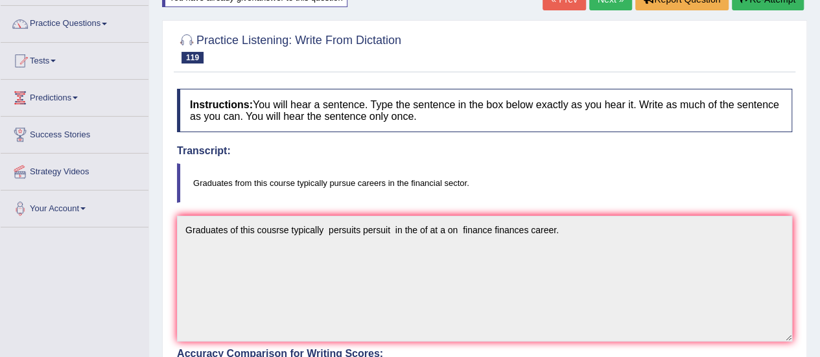
scroll to position [0, 0]
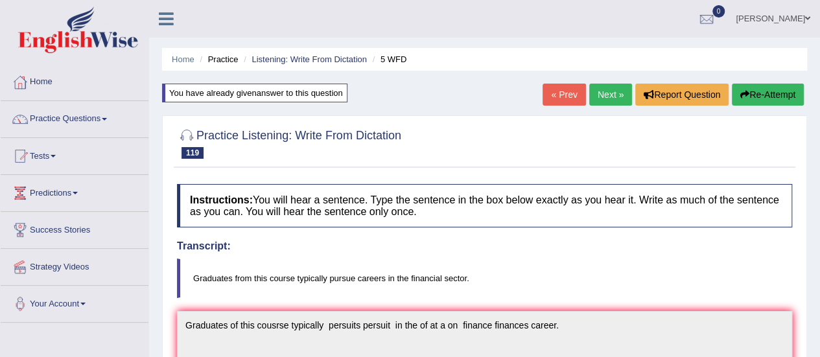
click at [607, 97] on link "Next »" at bounding box center [611, 95] width 43 height 22
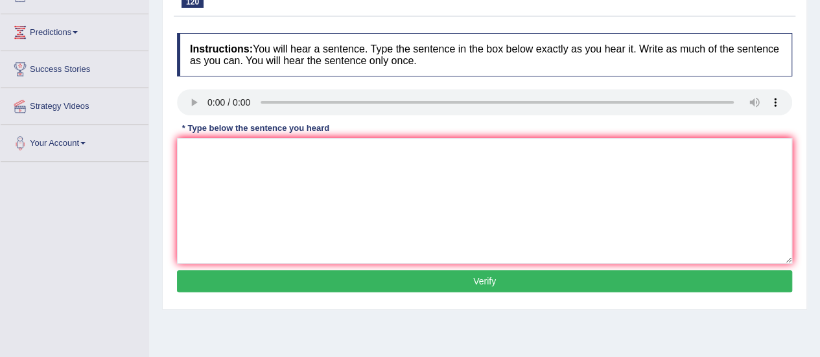
scroll to position [173, 0]
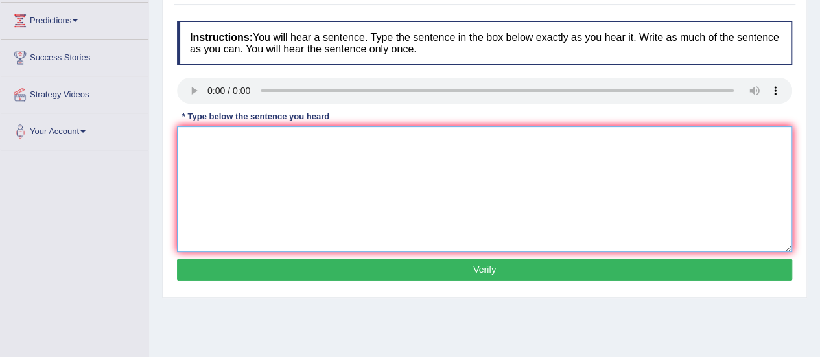
click at [223, 149] on textarea at bounding box center [485, 189] width 616 height 126
click at [195, 139] on textarea "th st is among the inial study from the university." at bounding box center [485, 189] width 616 height 126
click at [186, 139] on textarea "thest is among the inial study from the university." at bounding box center [485, 189] width 616 height 126
click at [200, 142] on textarea "Thest is among the inial study from the university." at bounding box center [485, 189] width 616 height 126
click at [213, 136] on textarea "The st is among the inial study from the university." at bounding box center [485, 189] width 616 height 126
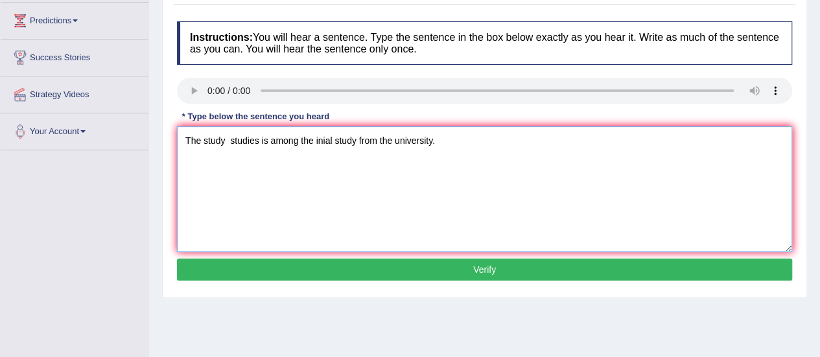
click at [268, 138] on textarea "The study studies is among the inial study from the university." at bounding box center [485, 189] width 616 height 126
click at [375, 139] on textarea "The study studies is part among the inial study from the university." at bounding box center [485, 189] width 616 height 126
click at [499, 138] on textarea "The study studies is part among the inial study studies at on the for from the …" at bounding box center [485, 189] width 616 height 126
type textarea "The study studies is part among the inial study studies at on the for from the …"
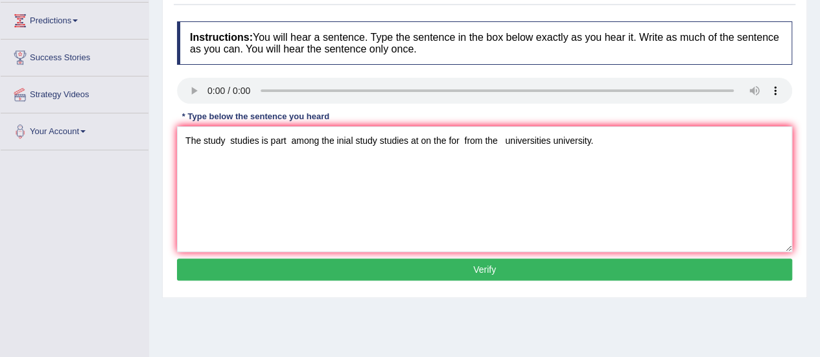
click at [394, 277] on button "Verify" at bounding box center [485, 270] width 616 height 22
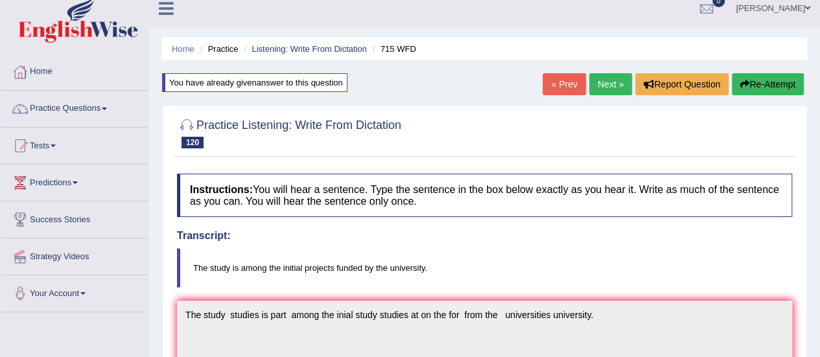
scroll to position [0, 0]
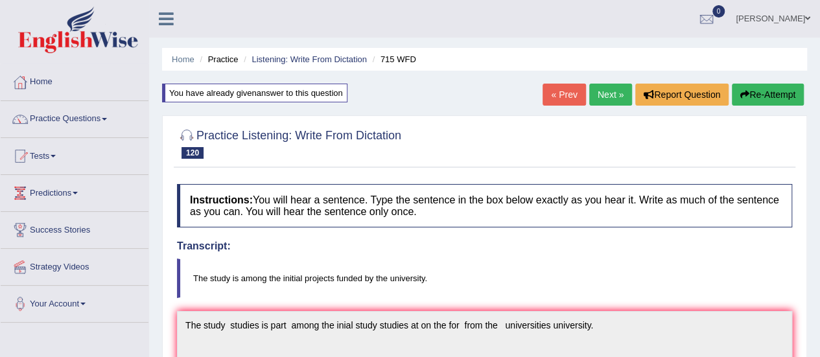
click at [609, 97] on link "Next »" at bounding box center [611, 95] width 43 height 22
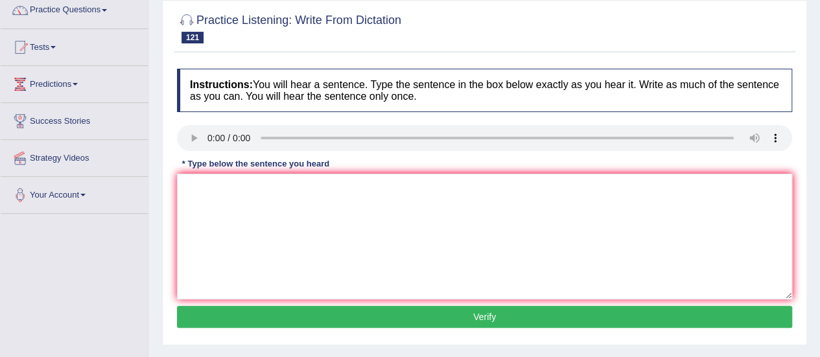
scroll to position [138, 0]
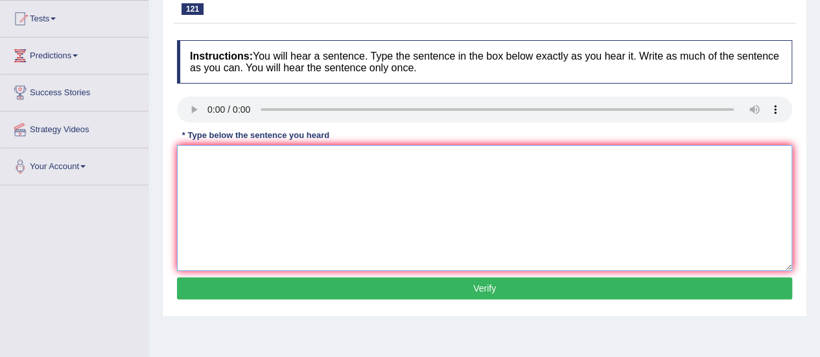
click at [219, 169] on textarea at bounding box center [485, 208] width 616 height 126
click at [189, 158] on textarea "stud need to sunbb both the assifment the same day." at bounding box center [485, 208] width 616 height 126
click at [201, 159] on textarea "Stud need to sunbb both the assifment the same day." at bounding box center [485, 208] width 616 height 126
click at [280, 159] on textarea "Students need to sunbb both the assifment the same day." at bounding box center [485, 208] width 616 height 126
click at [365, 158] on textarea "Students need to submit both the assifment the same day." at bounding box center [485, 208] width 616 height 126
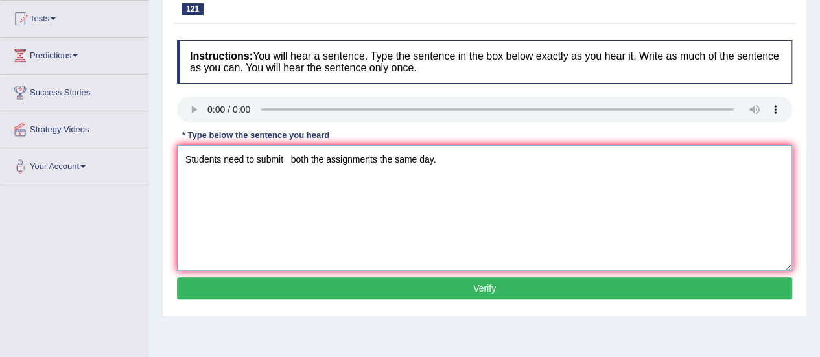
click at [307, 158] on textarea "Students need to submit both the assignments the same day." at bounding box center [485, 208] width 616 height 126
click at [405, 157] on textarea "Students need to submit both of the assignments the same day." at bounding box center [485, 208] width 616 height 126
type textarea "Students need to submit both of the assignments the in by for same day."
click at [416, 291] on button "Verify" at bounding box center [485, 289] width 616 height 22
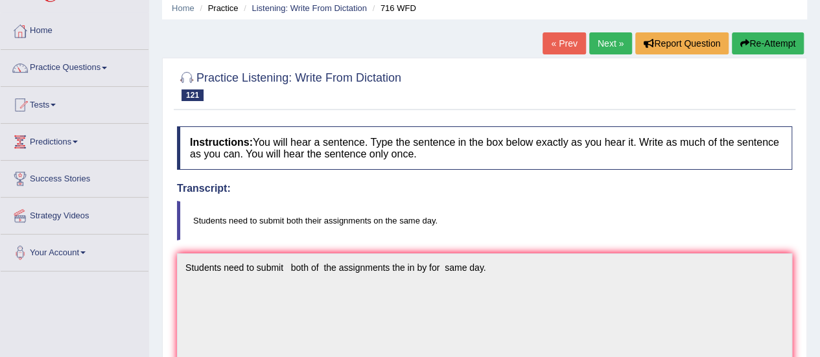
scroll to position [50, 0]
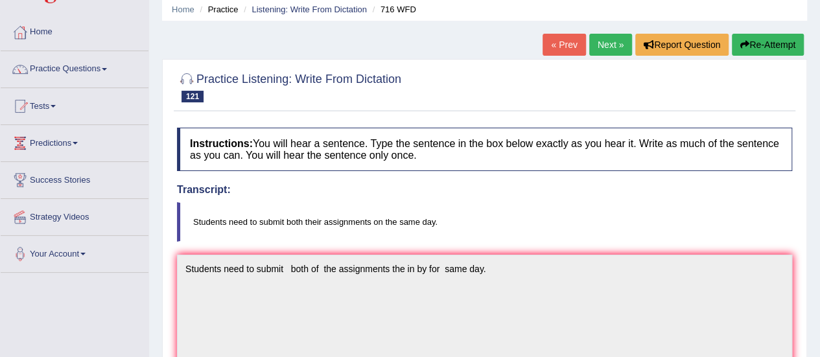
click at [611, 45] on link "Next »" at bounding box center [611, 45] width 43 height 22
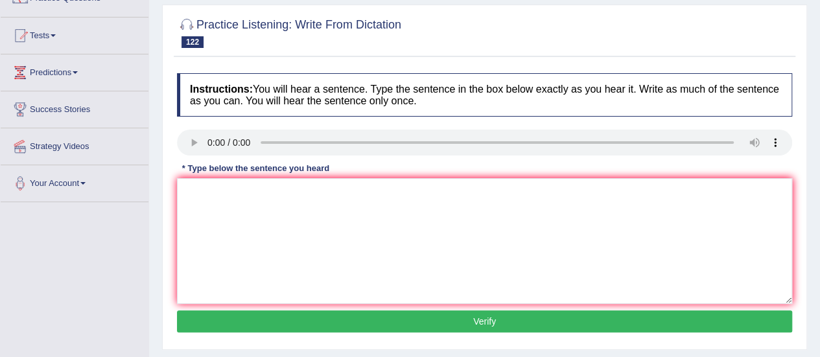
scroll to position [126, 0]
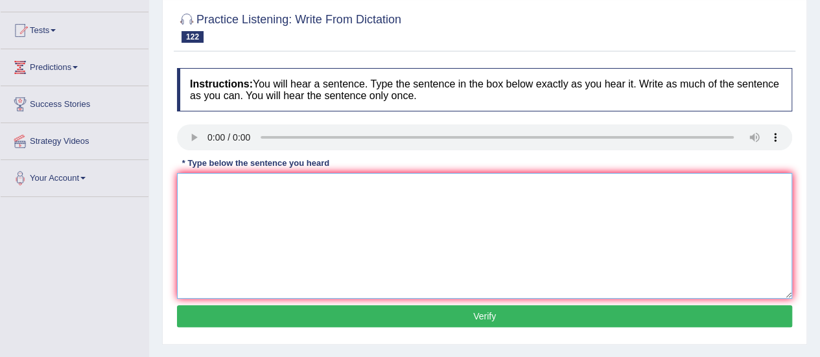
click at [230, 204] on textarea at bounding box center [485, 236] width 616 height 126
click at [191, 182] on textarea "glo b has been an phenomenon" at bounding box center [485, 236] width 616 height 126
click at [202, 186] on textarea "Glo b has been an phenomenon" at bounding box center [485, 236] width 616 height 126
click at [198, 184] on textarea "Glo b has been an phenomenon" at bounding box center [485, 236] width 616 height 126
click at [324, 186] on textarea "Globalization has been b has been an phenomenon" at bounding box center [485, 236] width 616 height 126
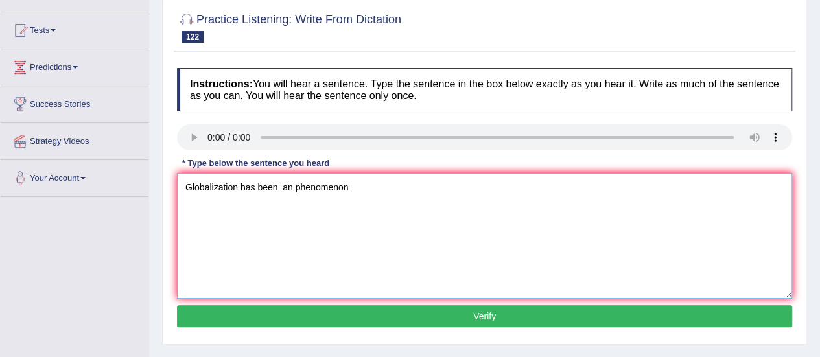
click at [292, 186] on textarea "Globalization has been an phenomenon" at bounding box center [485, 236] width 616 height 126
click at [341, 187] on textarea "Globalization has been a phenomenon" at bounding box center [485, 236] width 616 height 126
type textarea "Globalization has been a phenomenon."
click at [366, 317] on button "Verify" at bounding box center [485, 316] width 616 height 22
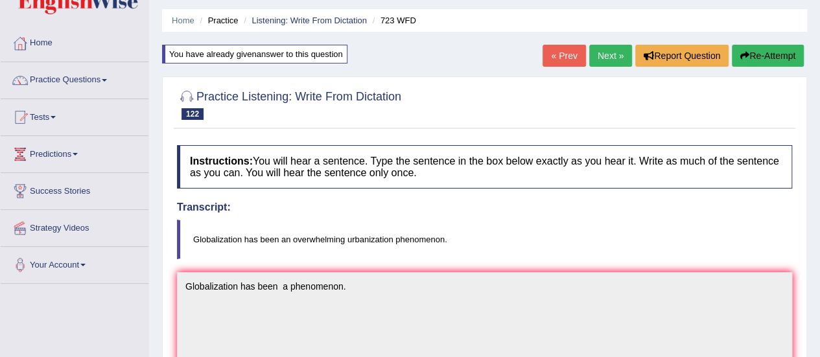
scroll to position [36, 0]
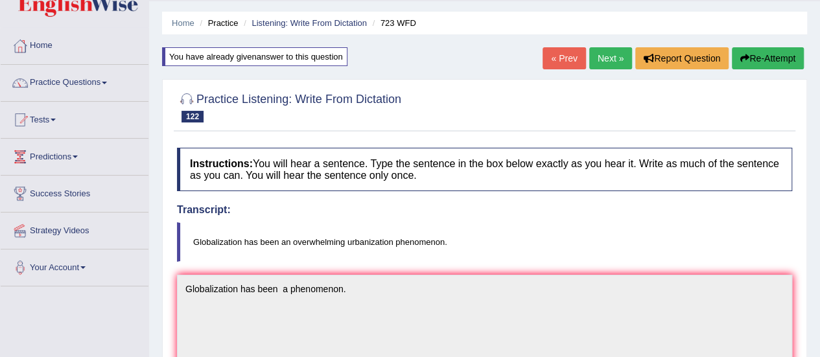
click at [605, 54] on link "Next »" at bounding box center [611, 58] width 43 height 22
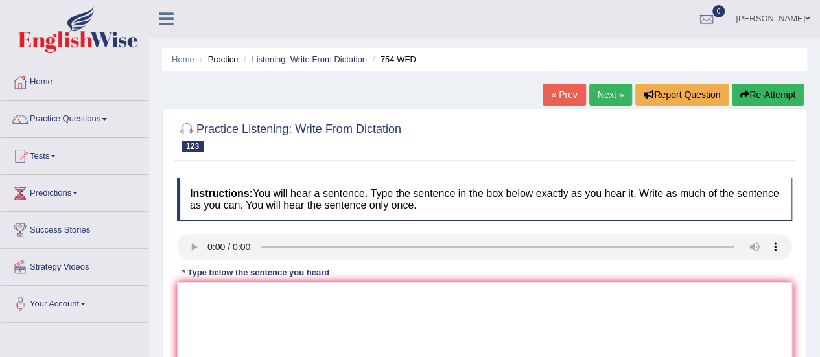
scroll to position [122, 0]
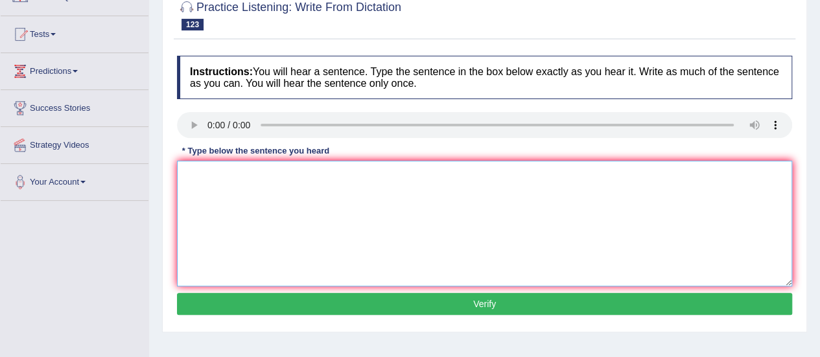
click at [241, 215] on textarea at bounding box center [485, 224] width 616 height 126
click at [208, 174] on textarea "living public is riscky" at bounding box center [485, 224] width 616 height 126
click at [281, 174] on textarea "living unattended public is riscky" at bounding box center [485, 224] width 616 height 126
click at [208, 174] on textarea "living unattended public place is riscky" at bounding box center [485, 224] width 616 height 126
click at [335, 171] on textarea "Living private belongings unattended public place is riscky" at bounding box center [485, 224] width 616 height 126
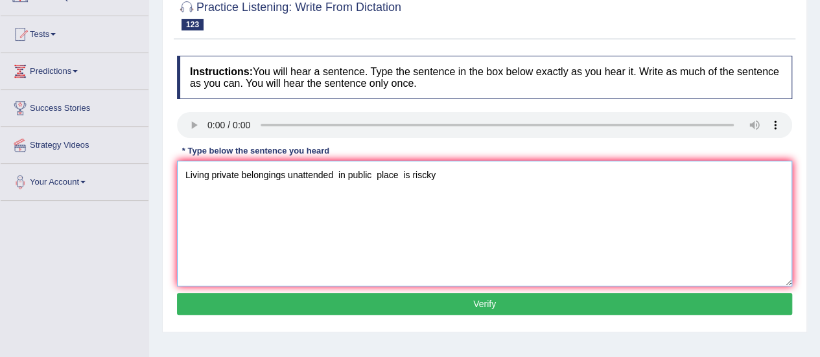
click at [398, 176] on textarea "Living private belongings unattended in public place is riscky" at bounding box center [485, 224] width 616 height 126
click at [210, 174] on textarea "Living private belongings unattended in public place places is riscky" at bounding box center [485, 224] width 616 height 126
type textarea "Living the on in a an private belongings unattended in public place places is r…"
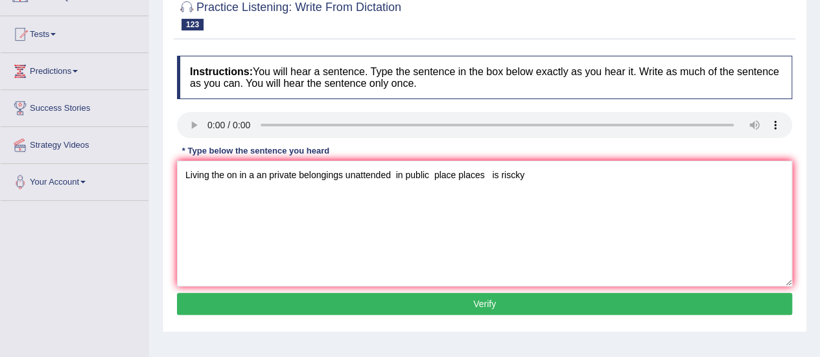
click at [285, 306] on button "Verify" at bounding box center [485, 304] width 616 height 22
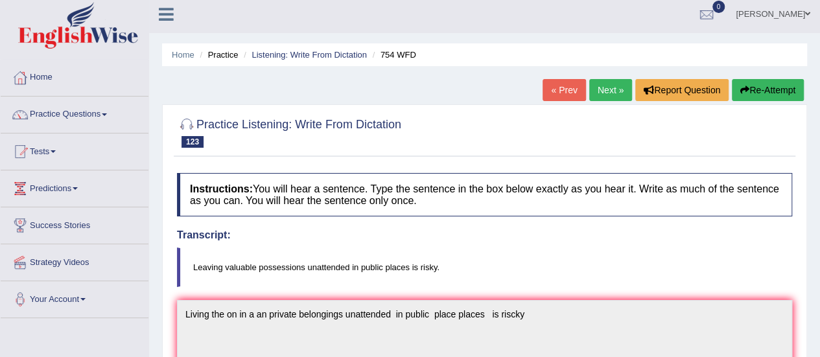
scroll to position [0, 0]
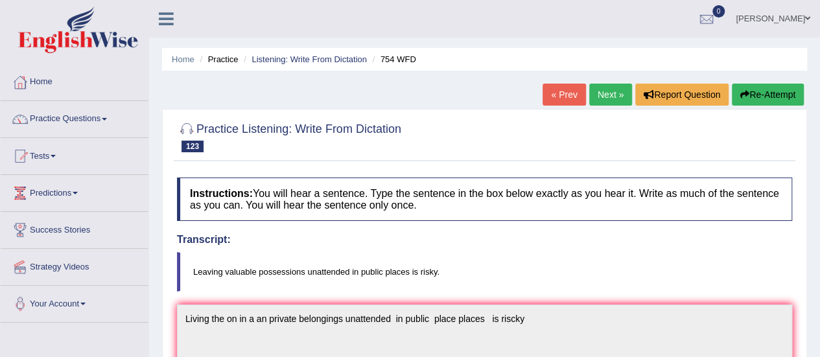
click at [602, 92] on link "Next »" at bounding box center [611, 95] width 43 height 22
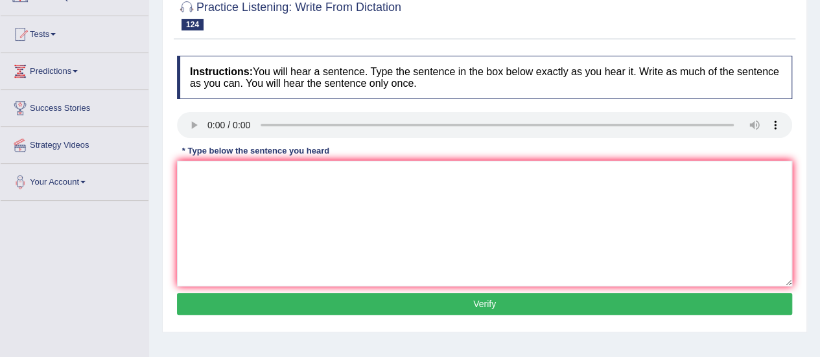
scroll to position [157, 0]
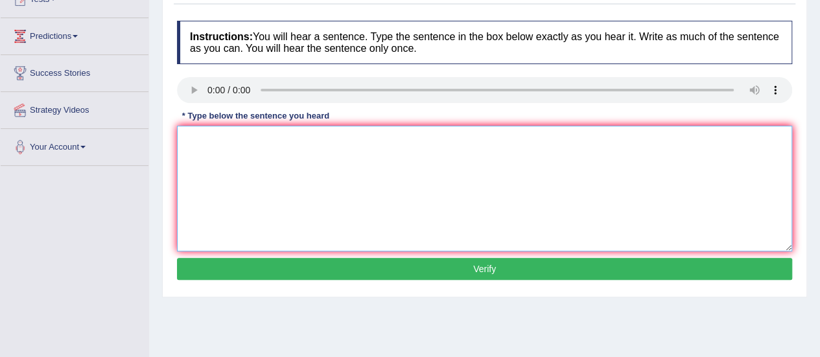
click at [259, 184] on textarea at bounding box center [485, 189] width 616 height 126
click at [197, 141] on textarea "the arch ver astoni previsusly foundation" at bounding box center [485, 189] width 616 height 126
click at [221, 139] on textarea "The arch ver astoni previsusly foundation" at bounding box center [485, 189] width 616 height 126
click at [413, 138] on textarea "The archeologist were left astonisched by the ver astoni previsusly foundation" at bounding box center [485, 189] width 616 height 126
click at [455, 141] on textarea "The archeologist were left astonisched by the previsusly foundation" at bounding box center [485, 189] width 616 height 126
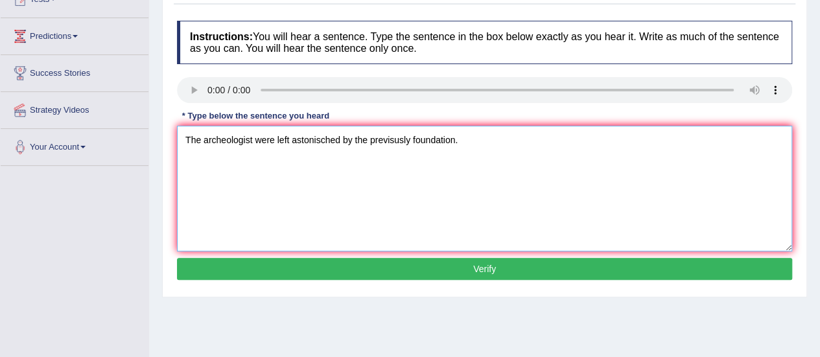
click at [368, 141] on textarea "The archeologist were left astonisched by the previsusly foundation." at bounding box center [485, 189] width 616 height 126
click at [252, 139] on textarea "The archeologist were left astonisched by the ramains of the previsusly foundat…" at bounding box center [485, 189] width 616 height 126
click at [511, 141] on textarea "The archeologists archeologist were left astonisched by the ramains of the prev…" at bounding box center [485, 189] width 616 height 126
click at [531, 136] on textarea "The archeologists archeologist were left astonisched by the ramains of the prev…" at bounding box center [485, 189] width 616 height 126
type textarea "The archeologists archeologist were left astonisched by the ramains of the prev…"
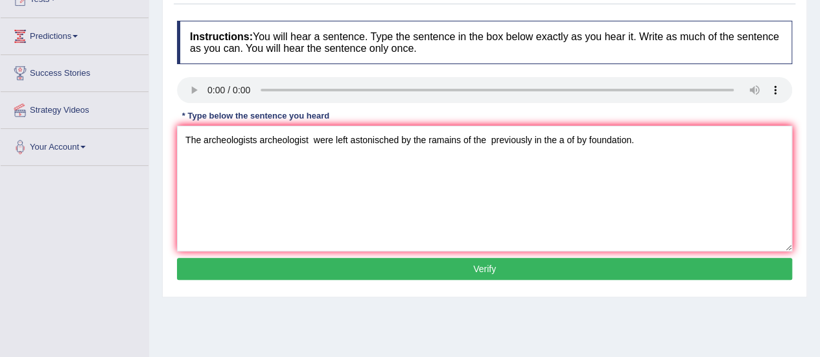
click at [531, 261] on button "Verify" at bounding box center [485, 269] width 616 height 22
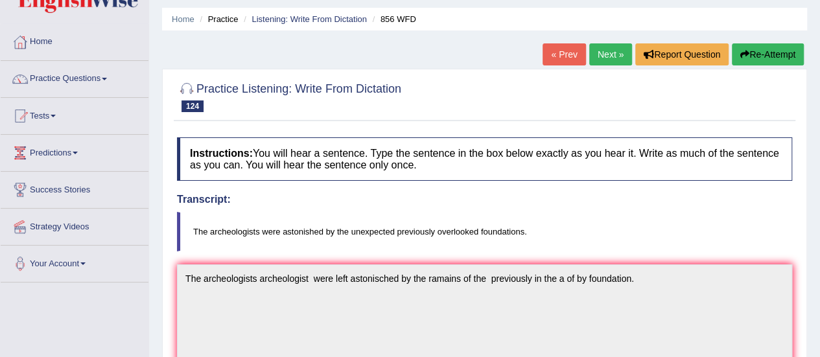
scroll to position [0, 0]
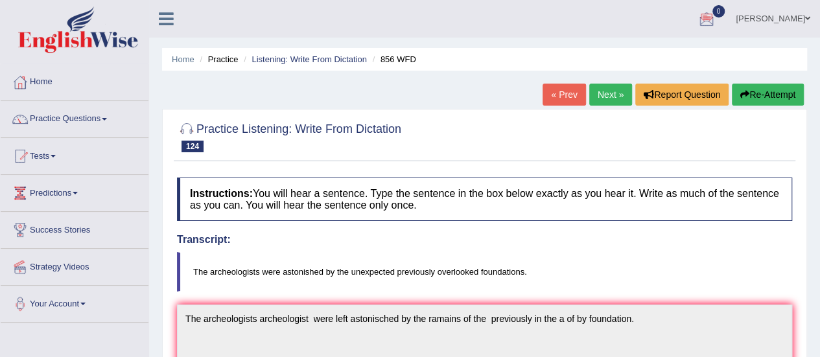
click at [618, 98] on link "Next »" at bounding box center [611, 95] width 43 height 22
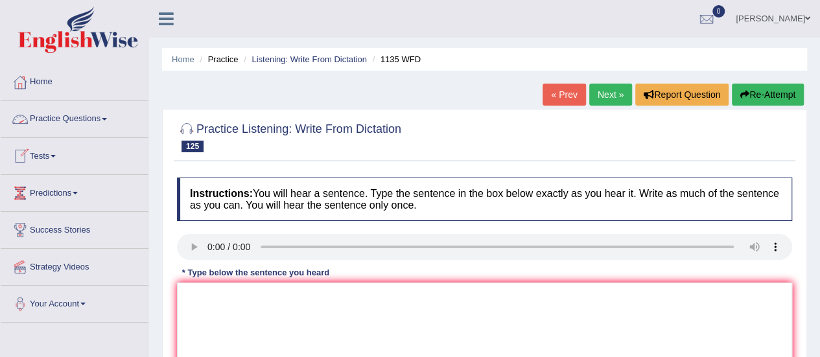
click at [79, 117] on link "Practice Questions" at bounding box center [75, 117] width 148 height 32
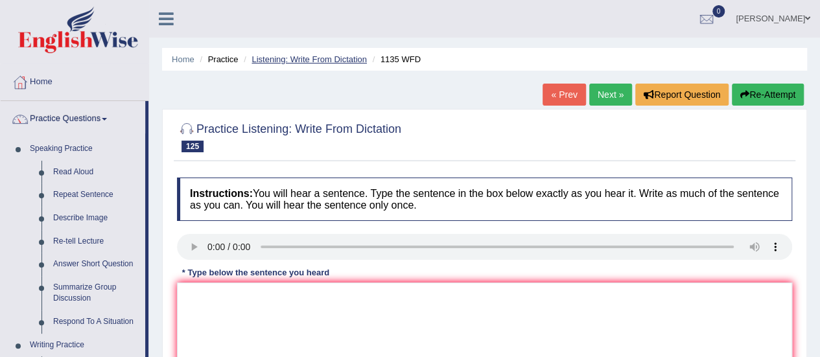
click at [316, 61] on link "Listening: Write From Dictation" at bounding box center [309, 59] width 115 height 10
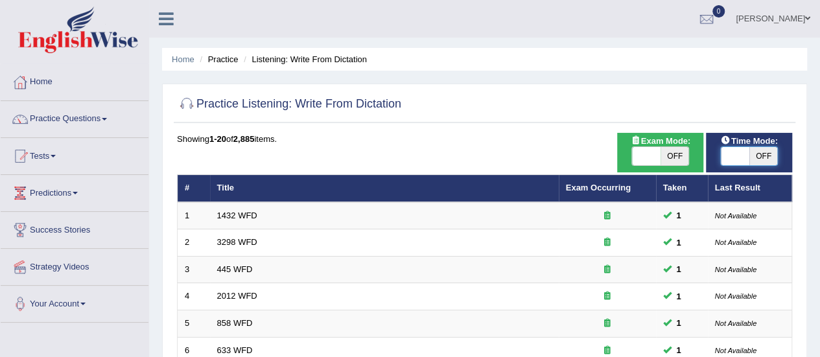
click at [742, 156] on span at bounding box center [735, 156] width 29 height 18
checkbox input "true"
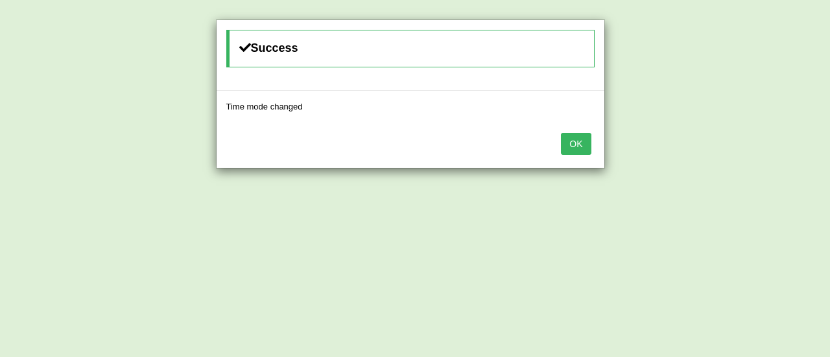
click at [575, 150] on button "OK" at bounding box center [576, 144] width 30 height 22
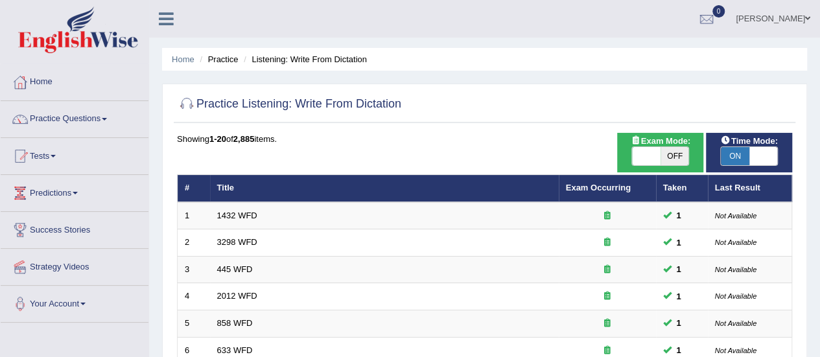
scroll to position [495, 0]
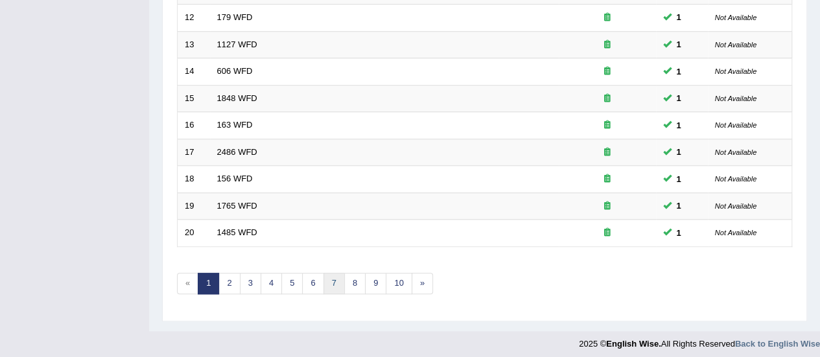
click at [332, 282] on link "7" at bounding box center [334, 283] width 21 height 21
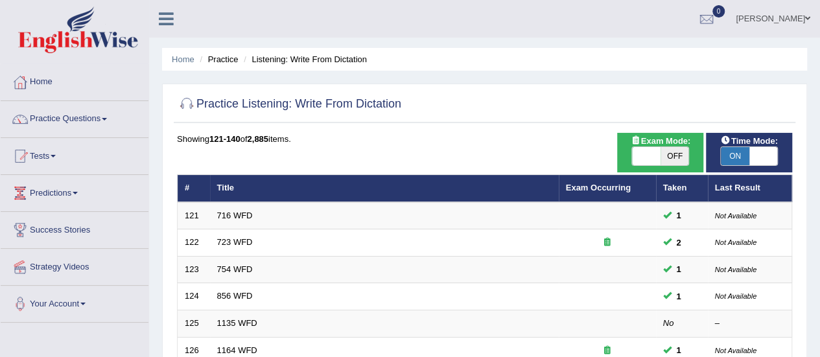
scroll to position [298, 0]
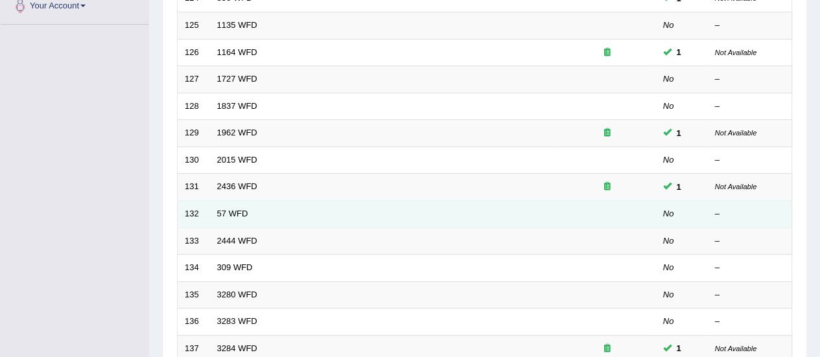
click at [248, 207] on td "57 WFD" at bounding box center [384, 213] width 349 height 27
click at [241, 210] on link "57 WFD" at bounding box center [232, 214] width 31 height 10
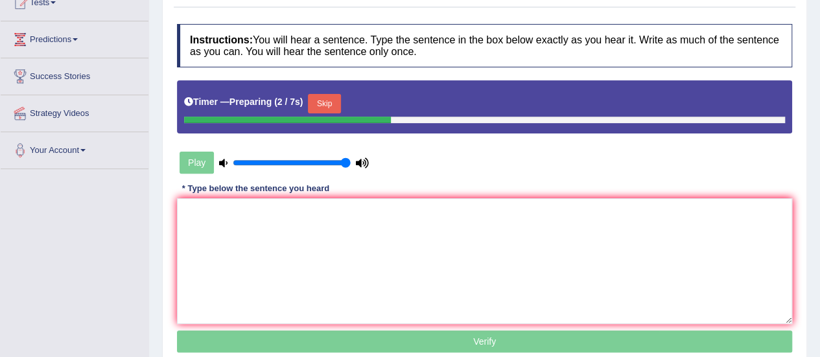
scroll to position [159, 0]
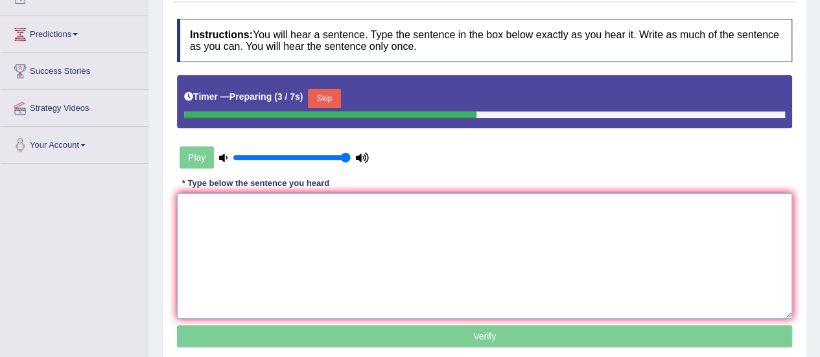
click at [707, 234] on textarea at bounding box center [485, 256] width 616 height 126
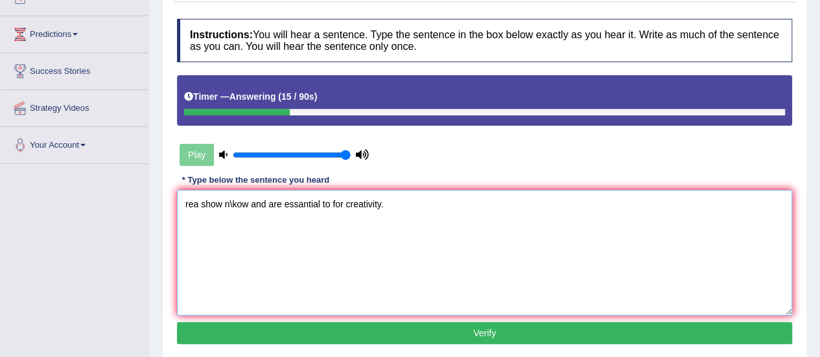
click at [197, 206] on textarea "rea show n\kow and are essantial to for creativity." at bounding box center [485, 253] width 616 height 126
click at [290, 202] on textarea "Research researchs show n\kow and are essantial to for creativity." at bounding box center [485, 253] width 616 height 126
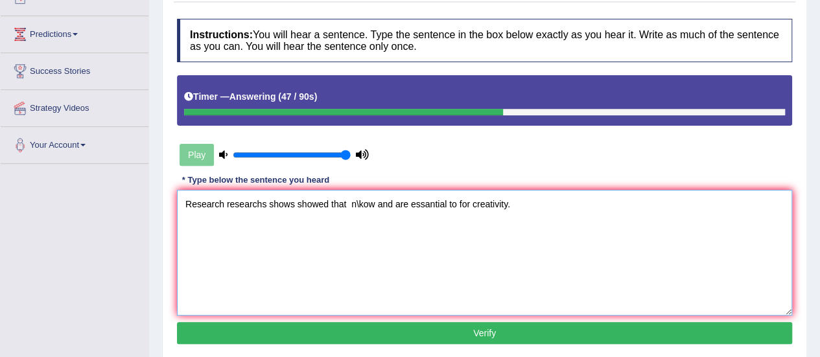
click at [375, 204] on textarea "Research researchs shows showed that n\kow and are essantial to for creativity." at bounding box center [485, 253] width 616 height 126
click at [488, 202] on textarea "Research researchs shows showed that knowledge and are essantial to for creativ…" at bounding box center [485, 253] width 616 height 126
click at [267, 199] on textarea "Research researchs shows showed that knowledge and are essantial to for creativ…" at bounding box center [485, 253] width 616 height 126
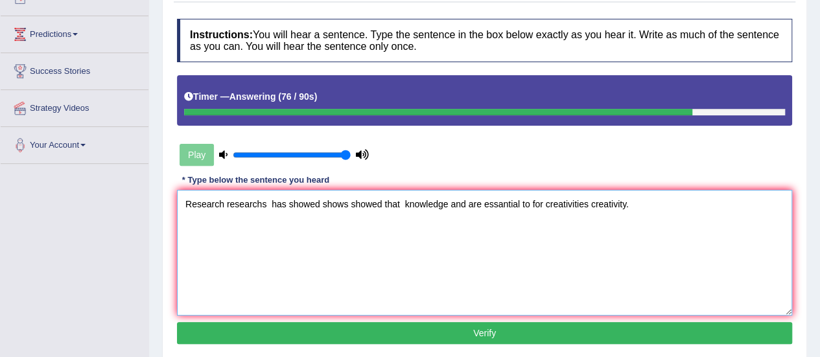
click at [383, 203] on textarea "Research researchs has showed shows showed that knowledge and are essantial to …" at bounding box center [485, 253] width 616 height 126
click at [511, 204] on textarea "Research researchs has showed shows that knowledge and are essantial to for cre…" at bounding box center [485, 253] width 616 height 126
type textarea "Research researchs has showed shows that knowledge and are essantial to for the…"
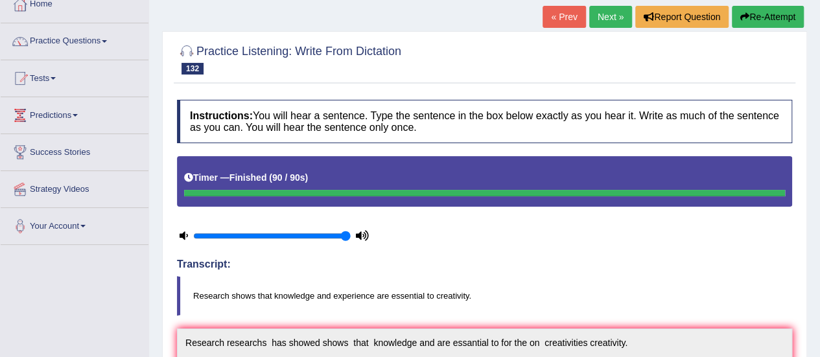
scroll to position [60, 0]
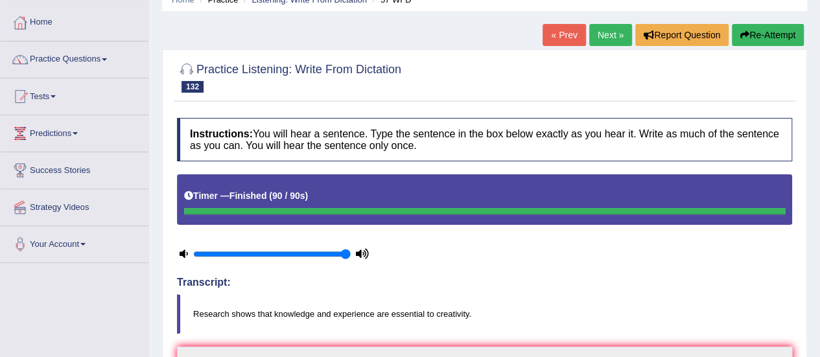
click at [610, 34] on link "Next »" at bounding box center [611, 35] width 43 height 22
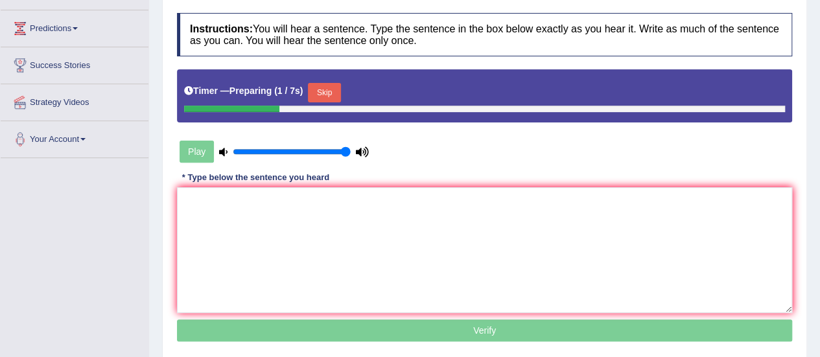
scroll to position [178, 0]
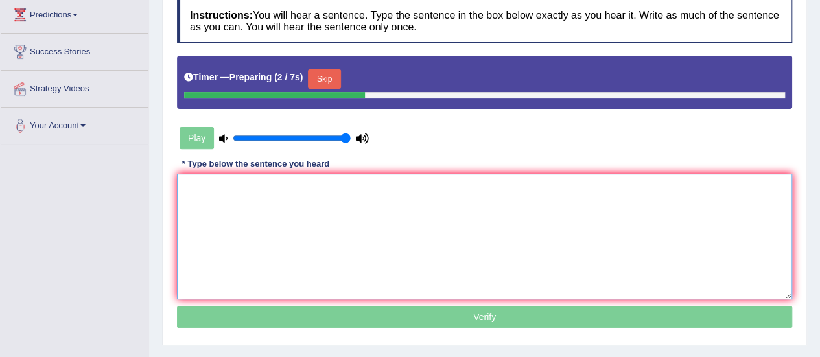
click at [561, 194] on textarea at bounding box center [485, 237] width 616 height 126
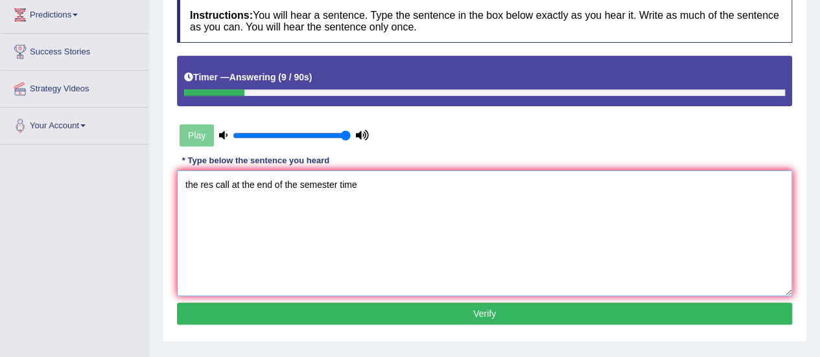
click at [196, 184] on textarea "the res call at the end of the semester time" at bounding box center [485, 234] width 616 height 126
click at [221, 185] on textarea "The res call at the end of the semester time" at bounding box center [485, 234] width 616 height 126
click at [294, 184] on textarea "The resident residents call at the end of the semester time" at bounding box center [485, 234] width 616 height 126
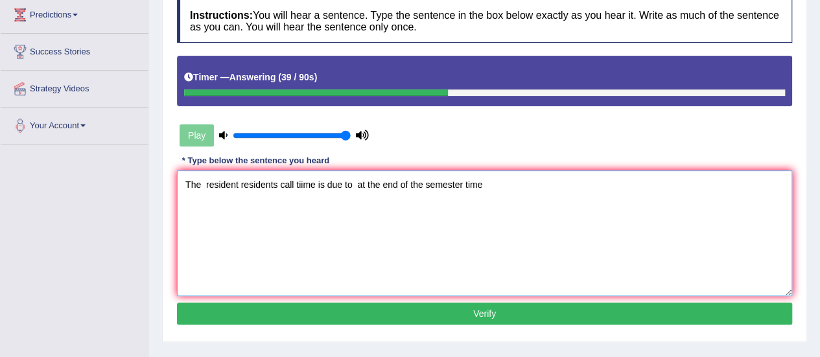
click at [483, 182] on textarea "The resident residents call tiime is due to at the end of the semester time" at bounding box center [485, 234] width 616 height 126
click at [408, 182] on textarea "The resident residents call tiime is due to at the end of the semester." at bounding box center [485, 234] width 616 height 126
click at [302, 183] on textarea "The resident residents call tiime is due to at the end of this the semester." at bounding box center [485, 234] width 616 height 126
click at [422, 181] on textarea "The resident residents call time is due to at the end of this the semester." at bounding box center [485, 234] width 616 height 126
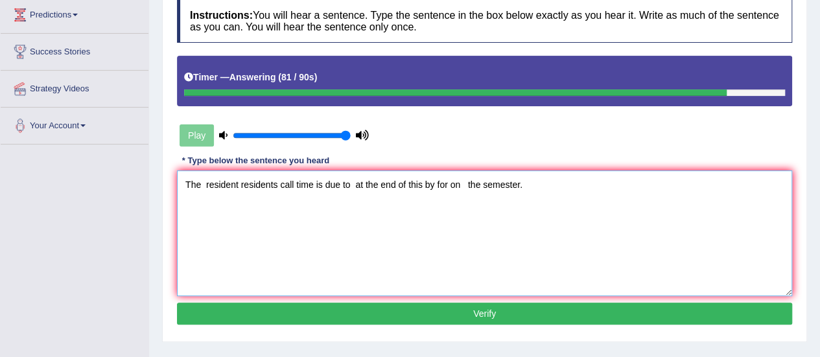
click at [293, 184] on textarea "The resident residents call time is due to at the end of this by for on the sem…" at bounding box center [485, 234] width 616 height 126
click at [332, 181] on textarea "The resident residents call calls time is due to at the end of this by for on t…" at bounding box center [485, 234] width 616 height 126
type textarea "The resident residents call calls time times is due to at the end of this by fo…"
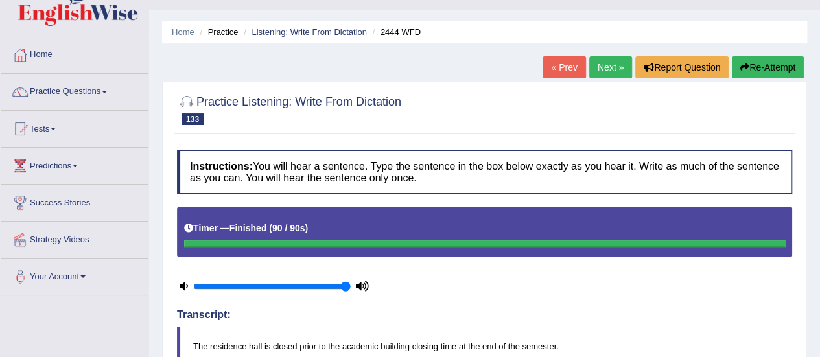
scroll to position [21, 0]
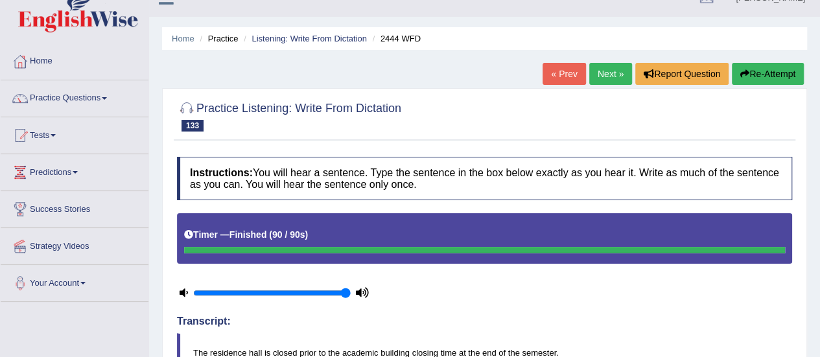
click at [617, 80] on link "Next »" at bounding box center [611, 74] width 43 height 22
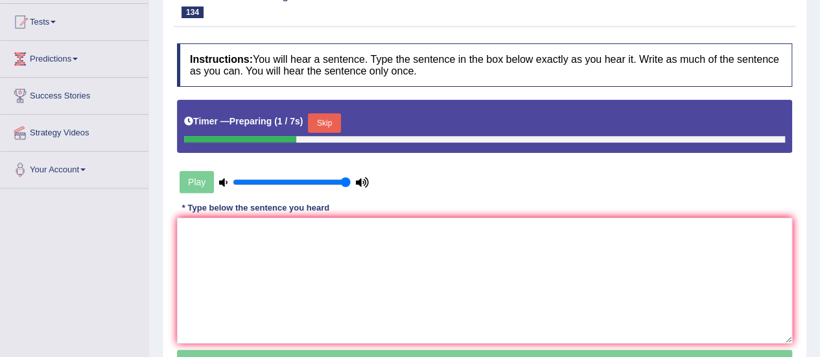
scroll to position [183, 0]
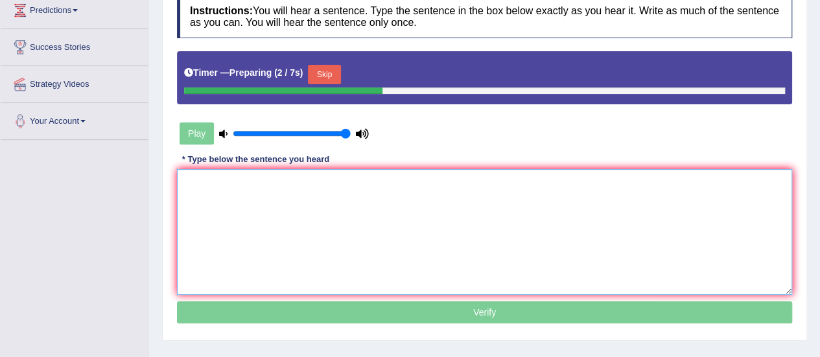
click at [504, 242] on textarea at bounding box center [485, 232] width 616 height 126
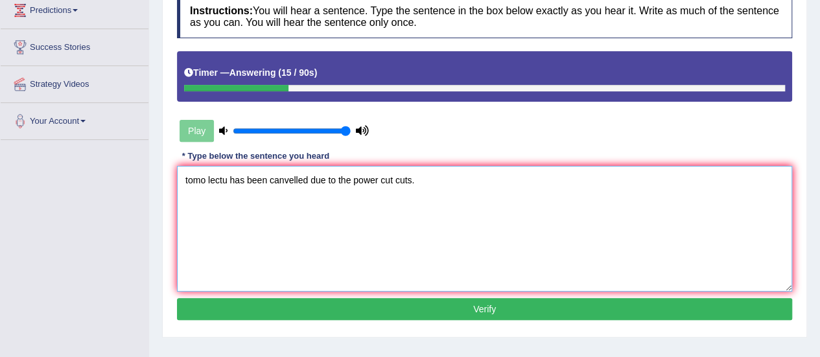
click at [191, 178] on textarea "tomo lectu has been canvelled due to the power cut cuts." at bounding box center [485, 229] width 616 height 126
click at [187, 178] on textarea "tomo lectu has been canvelled due to the power cut cuts." at bounding box center [485, 229] width 616 height 126
click at [209, 180] on textarea "Tomo lectu has been canvelled due to the power cut cuts." at bounding box center [485, 229] width 616 height 126
click at [246, 178] on textarea "Tomorrow lectu has been canvelled due to the power cut cuts." at bounding box center [485, 229] width 616 height 126
click at [259, 177] on textarea "Tomorrow lectures lecture has been canvelled due to the power cut cuts." at bounding box center [485, 229] width 616 height 126
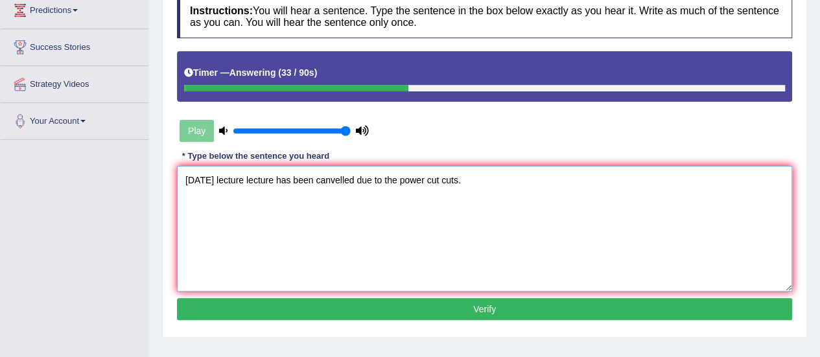
click at [283, 180] on textarea "Tomorrow lecture lecture has been canvelled due to the power cut cuts." at bounding box center [485, 229] width 616 height 126
click at [340, 178] on textarea "Tomorrow lecture has been canvelled due to the power cut cuts." at bounding box center [485, 229] width 616 height 126
type textarea "Tomorrow lecture has been cancelled due to the power cut cuts."
click at [466, 313] on button "Verify" at bounding box center [485, 309] width 616 height 22
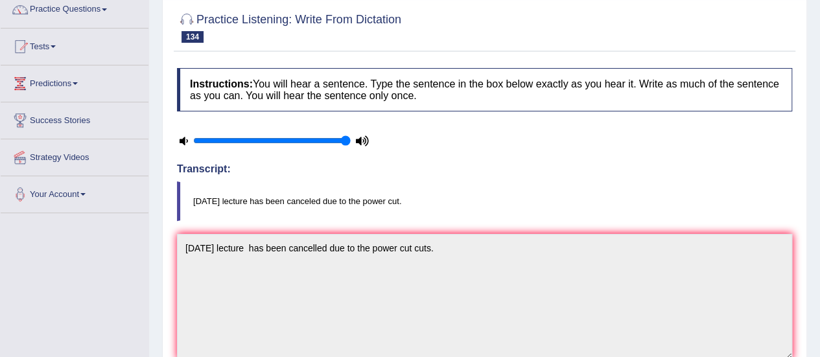
scroll to position [0, 0]
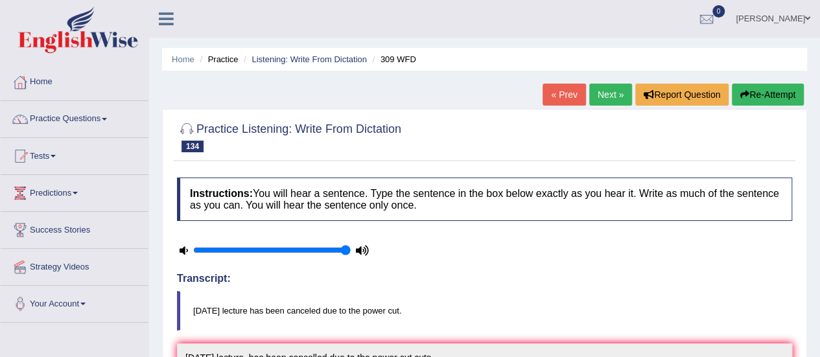
click at [610, 91] on link "Next »" at bounding box center [611, 95] width 43 height 22
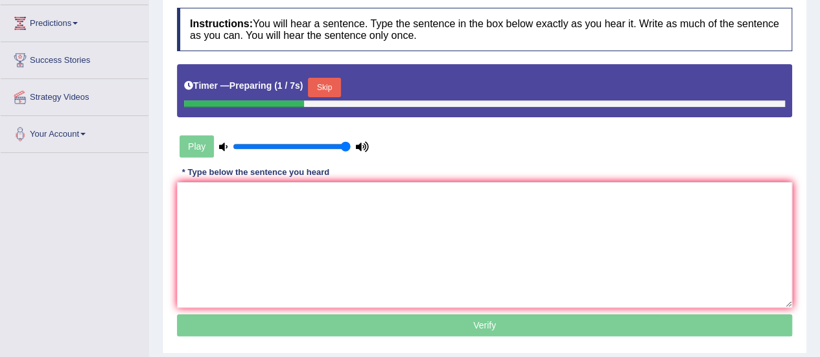
scroll to position [172, 0]
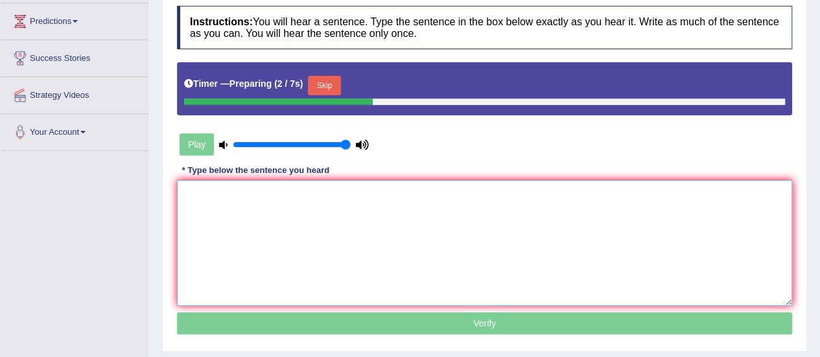
click at [479, 215] on textarea at bounding box center [485, 243] width 616 height 126
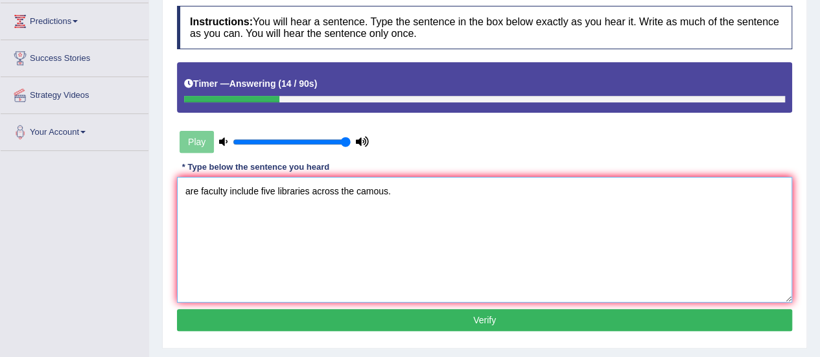
click at [199, 187] on textarea "are faculty include five libraries across the camous." at bounding box center [485, 240] width 616 height 126
click at [230, 188] on textarea "Our faculty include five libraries across the camous." at bounding box center [485, 240] width 616 height 126
click at [299, 194] on textarea "Our faculty faculties include five libraries across the camous." at bounding box center [485, 240] width 616 height 126
click at [388, 192] on textarea "Our faculty faculties include included five libraries across the camous." at bounding box center [485, 240] width 616 height 126
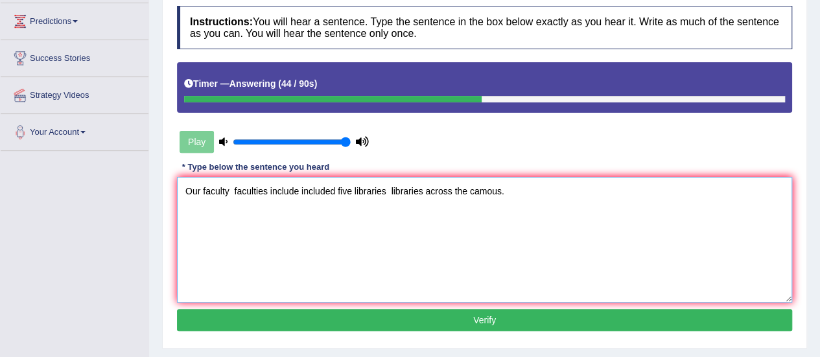
click at [490, 189] on textarea "Our faculty faculties include included five libraries libraries across the camo…" at bounding box center [485, 240] width 616 height 126
click at [423, 190] on textarea "Our faculty faculties include included five libraries libraries across the camp…" at bounding box center [485, 240] width 616 height 126
click at [231, 187] on textarea "Our faculty faculties include included five libraries library across the campus." at bounding box center [485, 240] width 616 height 126
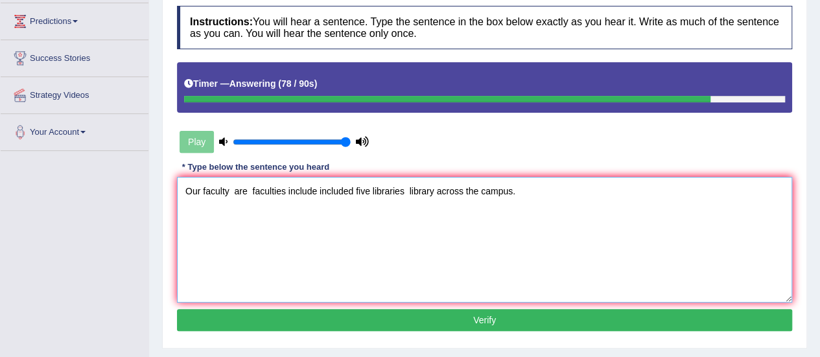
click at [463, 189] on textarea "Our faculty are faculties include included five libraries library across the ca…" at bounding box center [485, 240] width 616 height 126
type textarea "Our faculty are faculties include included five libraries library across in on …"
click at [456, 315] on button "Verify" at bounding box center [485, 320] width 616 height 22
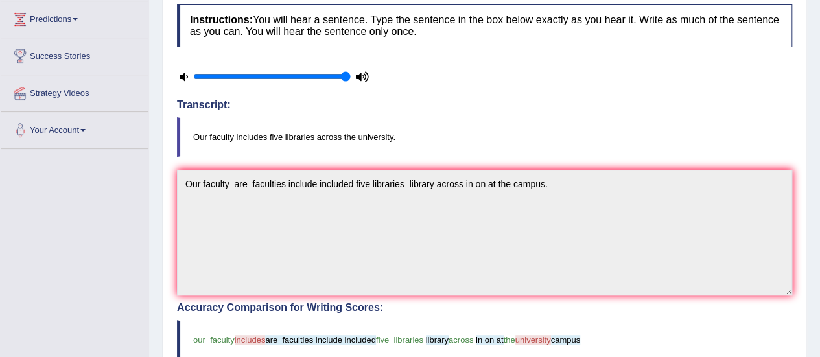
scroll to position [0, 0]
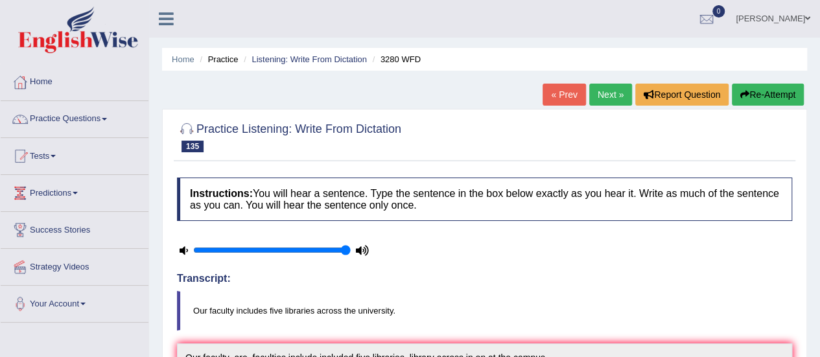
click at [602, 91] on link "Next »" at bounding box center [611, 95] width 43 height 22
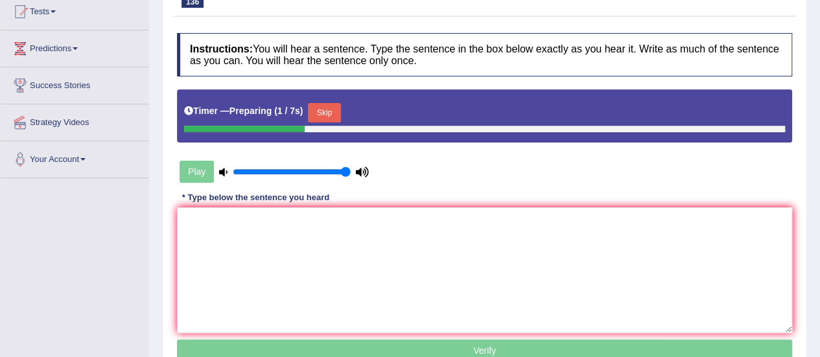
scroll to position [215, 0]
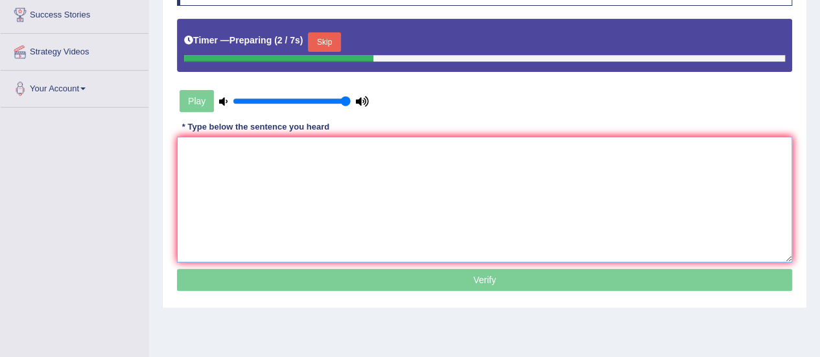
click at [632, 184] on textarea at bounding box center [485, 200] width 616 height 126
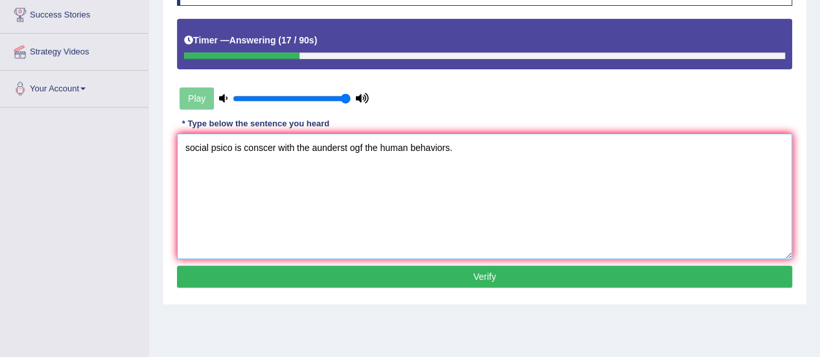
click at [190, 147] on textarea "social psico is conscer with the aunderst ogf the human behaviors." at bounding box center [485, 197] width 616 height 126
click at [232, 149] on textarea "Social psico is conscer with the aunderst ogf the human behaviors." at bounding box center [485, 197] width 616 height 126
click at [294, 147] on textarea "Social psycology is conscer with the aunderst ogf the human behaviors." at bounding box center [485, 197] width 616 height 126
click at [295, 146] on textarea "Social psycology is conscer with the aunderst ogf the human behaviors." at bounding box center [485, 197] width 616 height 126
click at [368, 145] on textarea "Social psycology is conscer with the aunderst ogf the human behaviors." at bounding box center [485, 197] width 616 height 126
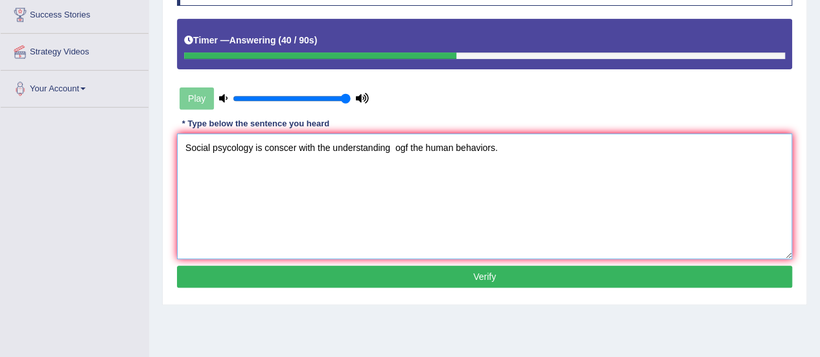
click at [410, 148] on textarea "Social psycology is conscer with the understanding ogf the human behaviors." at bounding box center [485, 197] width 616 height 126
click at [449, 149] on textarea "Social psycology is conscer with the understanding of the human behaviors." at bounding box center [485, 197] width 616 height 126
click at [252, 144] on textarea "Social psycology is conscer with the understanding of the human behavior behavi…" at bounding box center [485, 197] width 616 height 126
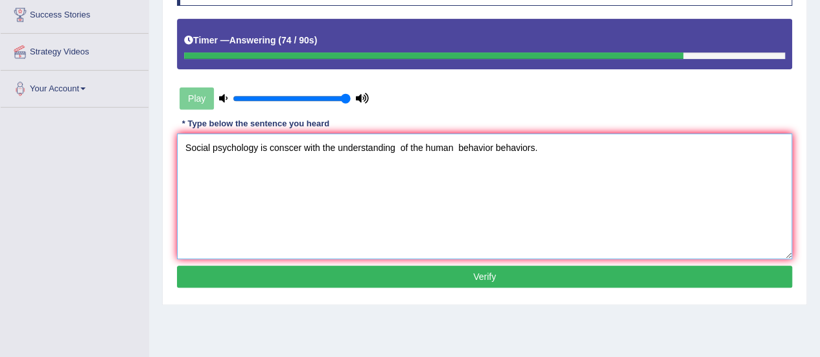
click at [301, 143] on textarea "Social psychology is conscer with the understanding of the human behavior behav…" at bounding box center [485, 197] width 616 height 126
click at [460, 147] on textarea "Social psychology is conscern with the understanding of the human behavior beha…" at bounding box center [485, 197] width 616 height 126
type textarea "Social psychology is conscern with the understanding of the human's behavior be…"
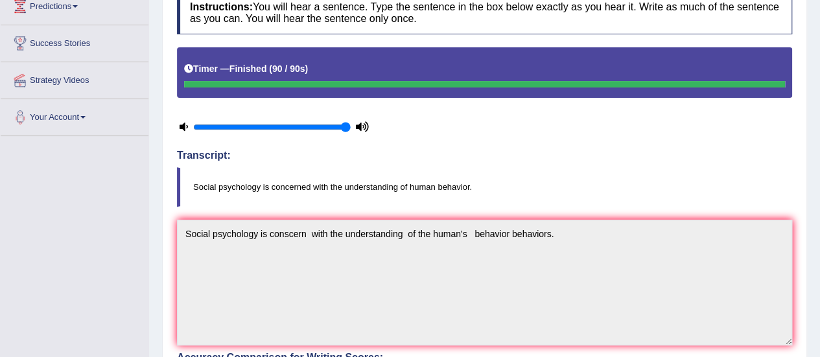
scroll to position [0, 0]
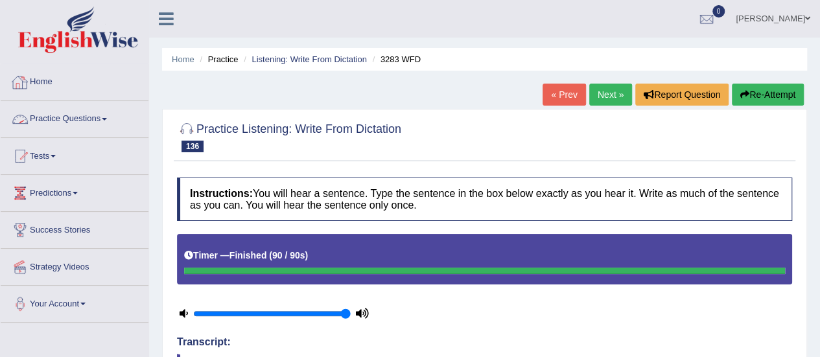
click at [98, 118] on link "Practice Questions" at bounding box center [75, 117] width 148 height 32
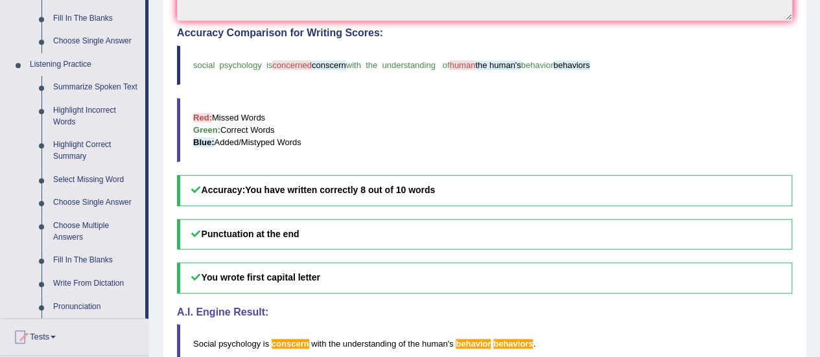
scroll to position [588, 0]
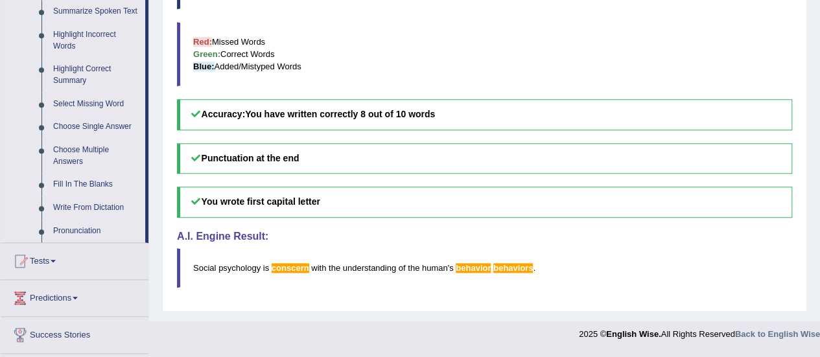
click at [100, 184] on link "Fill In The Blanks" at bounding box center [96, 184] width 98 height 23
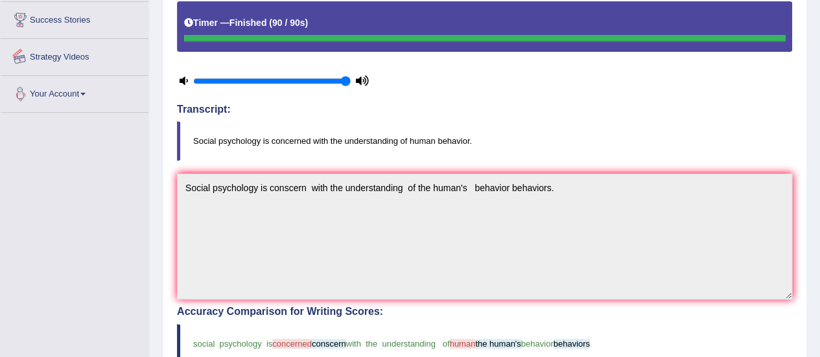
scroll to position [378, 0]
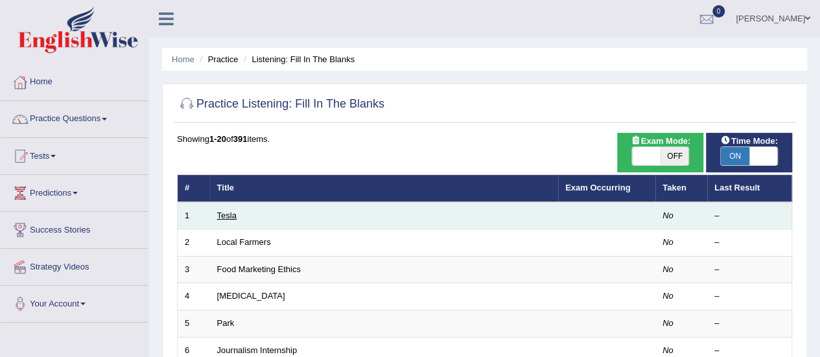
click at [231, 217] on link "Tesla" at bounding box center [226, 216] width 19 height 10
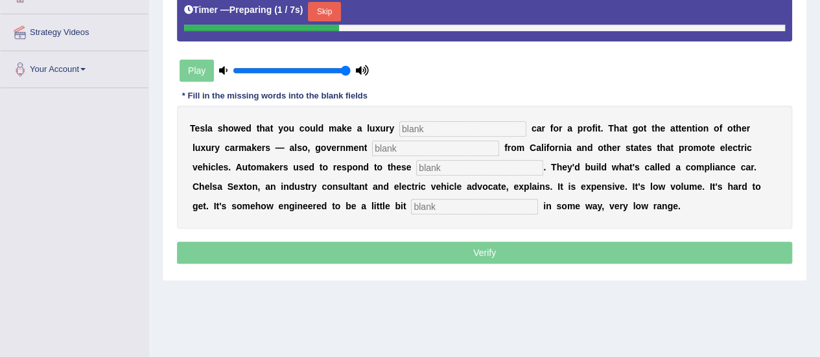
scroll to position [241, 0]
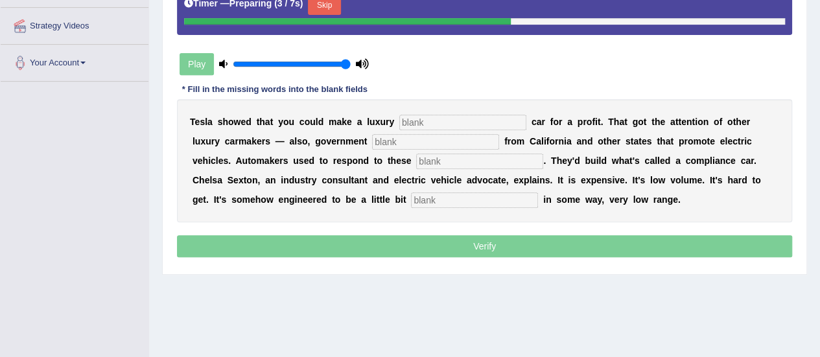
click at [470, 123] on input "text" at bounding box center [463, 123] width 127 height 16
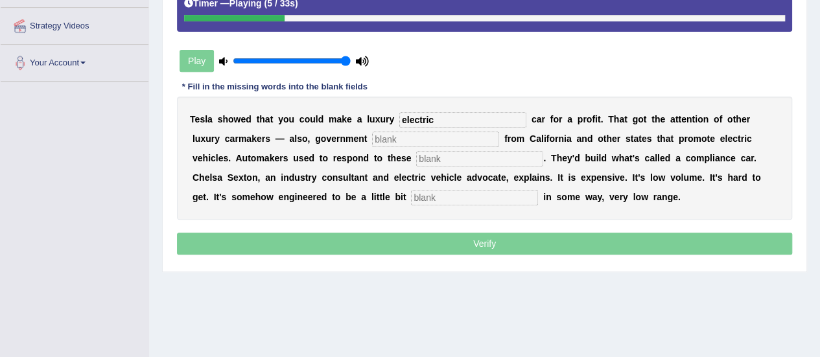
type input "electric"
click at [466, 133] on input "text" at bounding box center [435, 140] width 127 height 16
type input "regulations"
click at [470, 159] on input "text" at bounding box center [479, 159] width 127 height 16
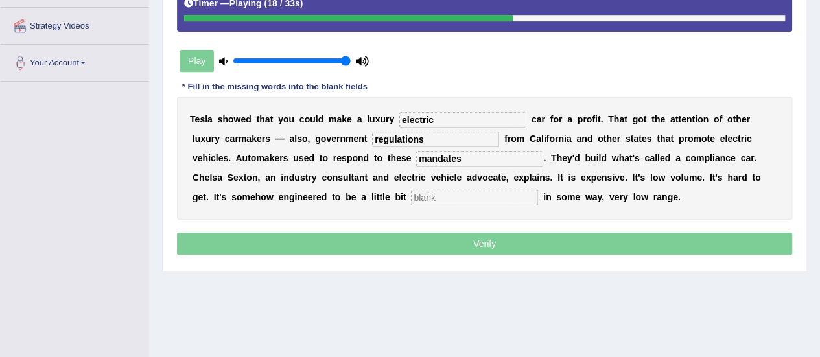
type input "mandates"
click at [477, 195] on input "text" at bounding box center [474, 198] width 127 height 16
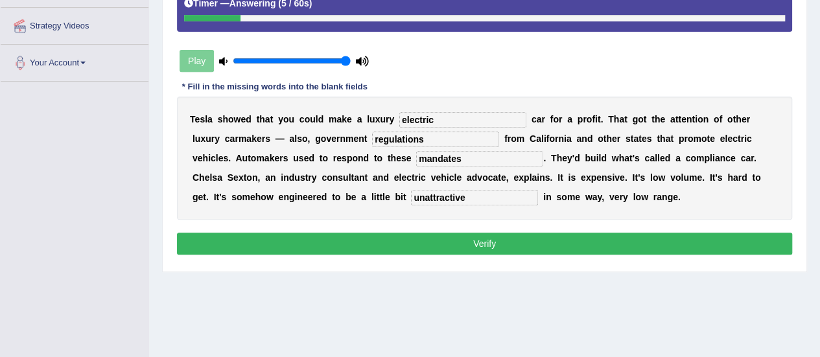
type input "unattractive"
click at [464, 158] on input "mandates" at bounding box center [479, 159] width 127 height 16
type input "mandates"
click at [474, 119] on input "electric" at bounding box center [463, 120] width 127 height 16
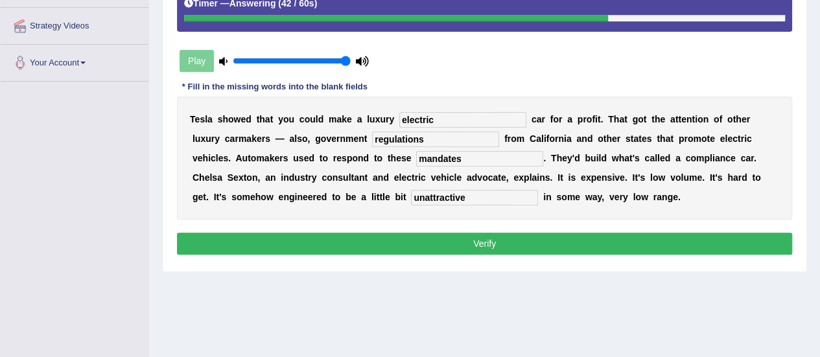
click at [498, 238] on button "Verify" at bounding box center [485, 244] width 616 height 22
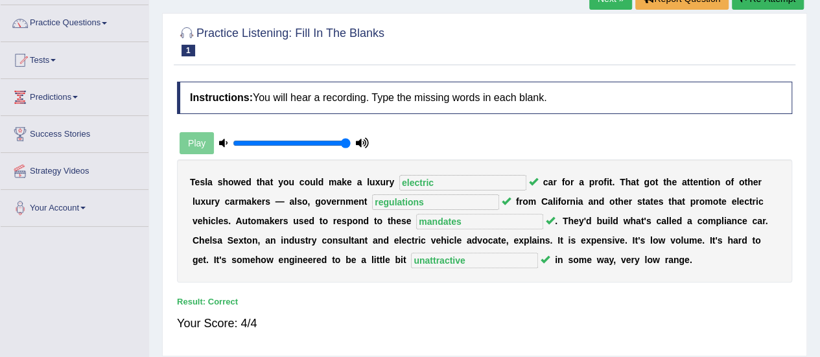
scroll to position [86, 0]
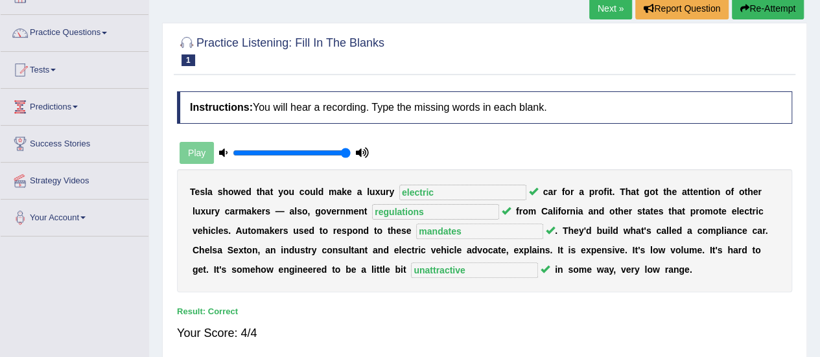
click at [619, 6] on link "Next »" at bounding box center [611, 8] width 43 height 22
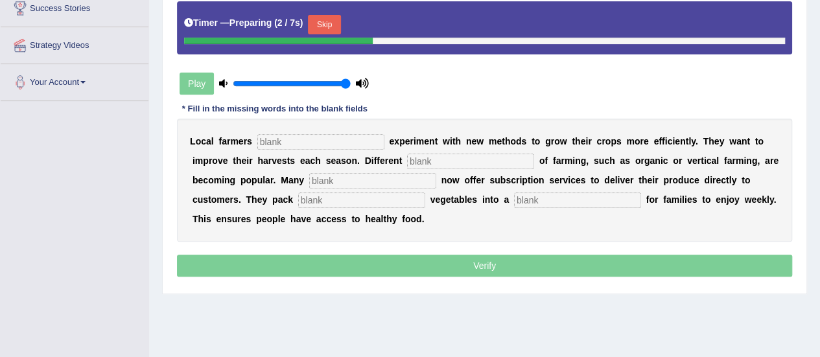
scroll to position [228, 0]
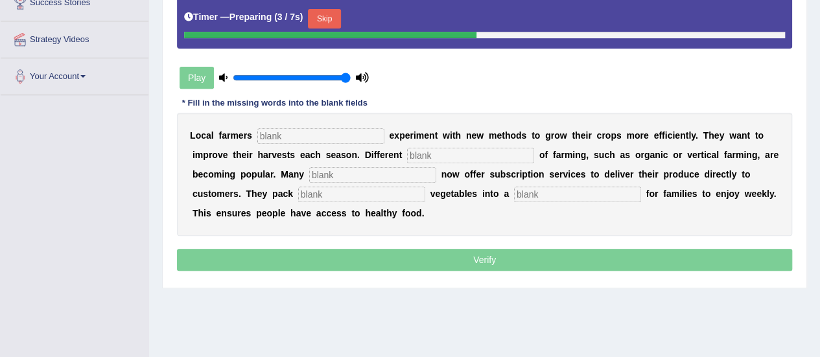
click at [359, 133] on input "text" at bounding box center [320, 136] width 127 height 16
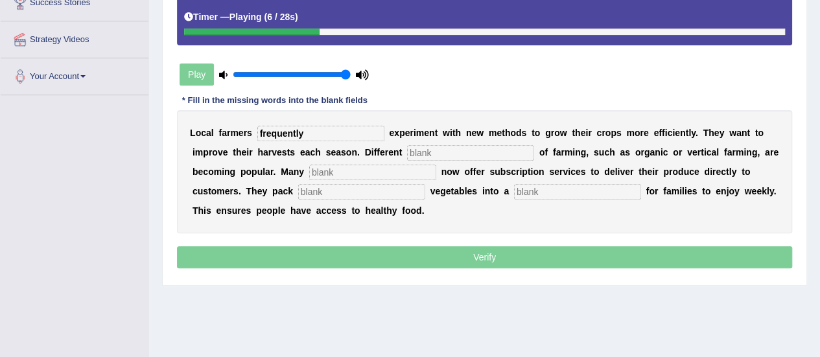
type input "frequently"
click at [433, 153] on input "text" at bounding box center [470, 153] width 127 height 16
type input "stylere"
click at [404, 181] on div "L o c a l f a r m e r s frequently e x p e r i m e n t w i t h n e w m e t h o …" at bounding box center [485, 171] width 616 height 123
click at [406, 167] on input "text" at bounding box center [372, 173] width 127 height 16
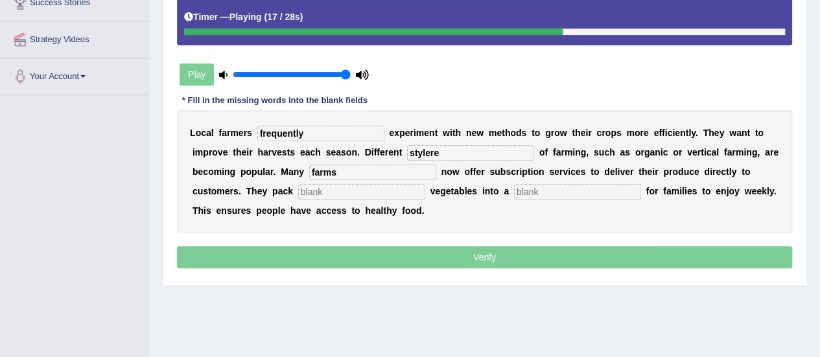
type input "farms"
click at [392, 193] on input "text" at bounding box center [361, 192] width 127 height 16
type input "fees"
click at [547, 189] on input "text" at bounding box center [577, 192] width 127 height 16
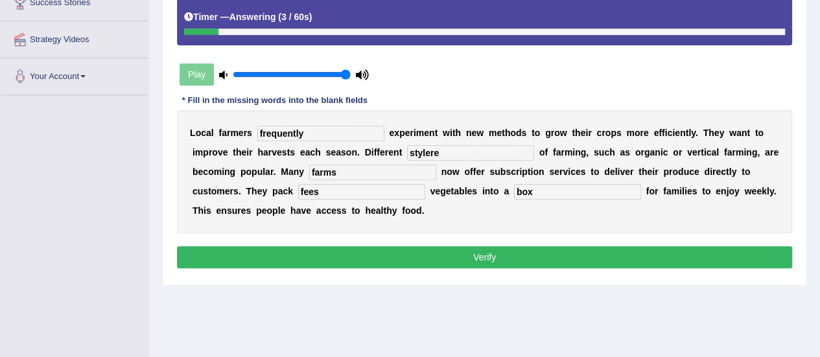
type input "box"
click at [442, 152] on input "stylere" at bounding box center [470, 153] width 127 height 16
type input "styles"
click at [341, 193] on input "fees" at bounding box center [361, 192] width 127 height 16
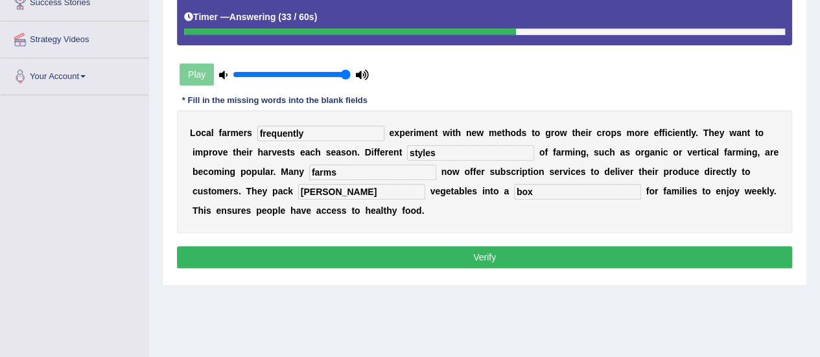
type input "fresch"
click at [410, 255] on button "Verify" at bounding box center [485, 257] width 616 height 22
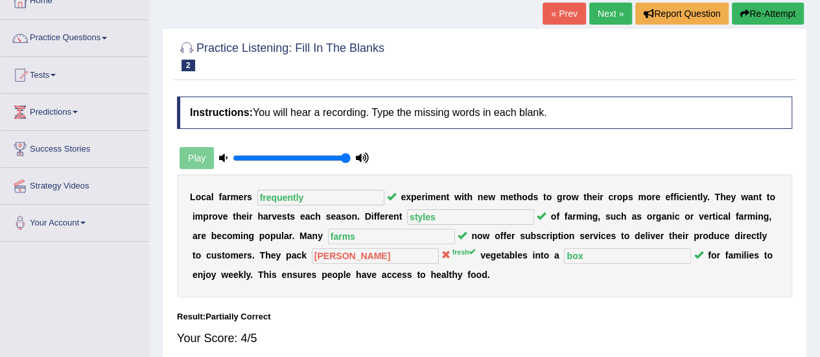
scroll to position [80, 0]
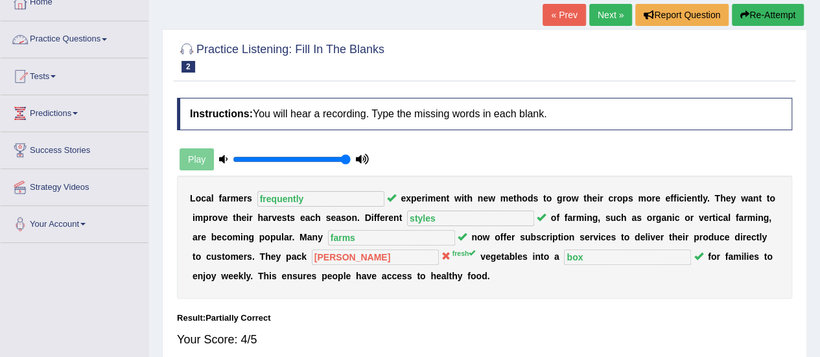
click at [87, 35] on link "Practice Questions" at bounding box center [75, 37] width 148 height 32
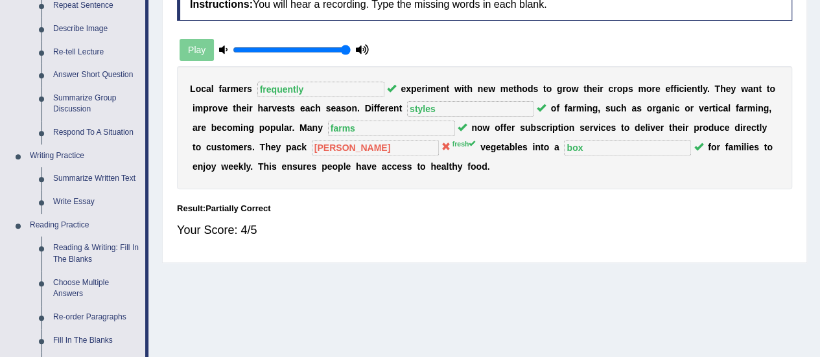
scroll to position [193, 0]
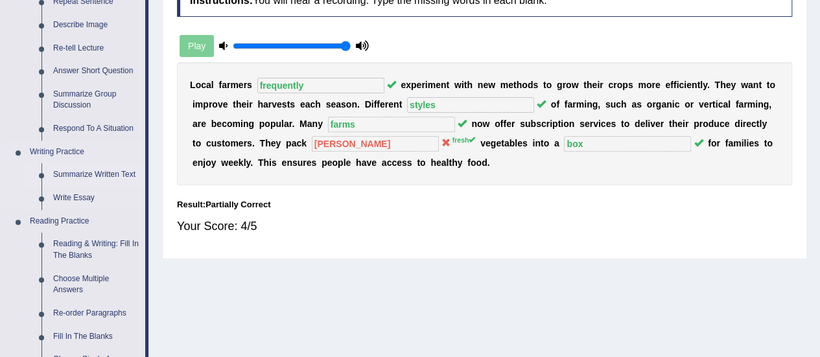
click at [122, 175] on link "Summarize Written Text" at bounding box center [96, 174] width 98 height 23
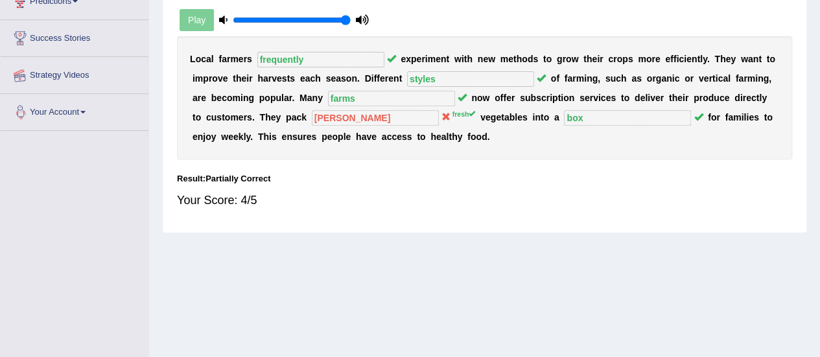
scroll to position [279, 0]
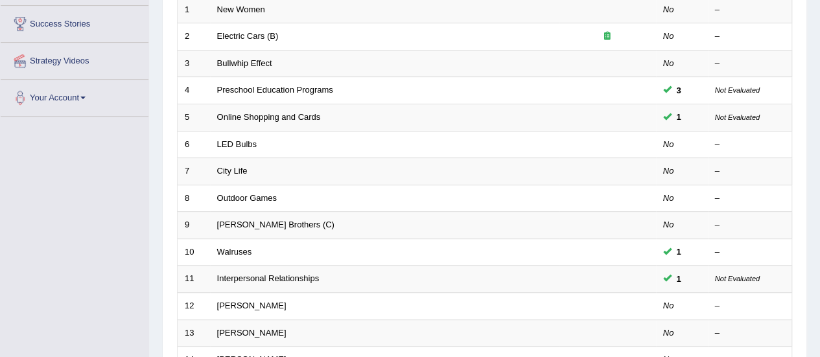
scroll to position [210, 0]
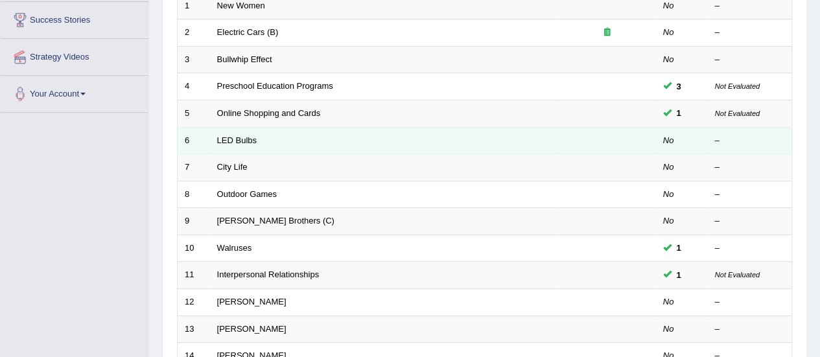
click at [187, 134] on td "6" at bounding box center [194, 140] width 32 height 27
click at [198, 128] on td "6" at bounding box center [194, 140] width 32 height 27
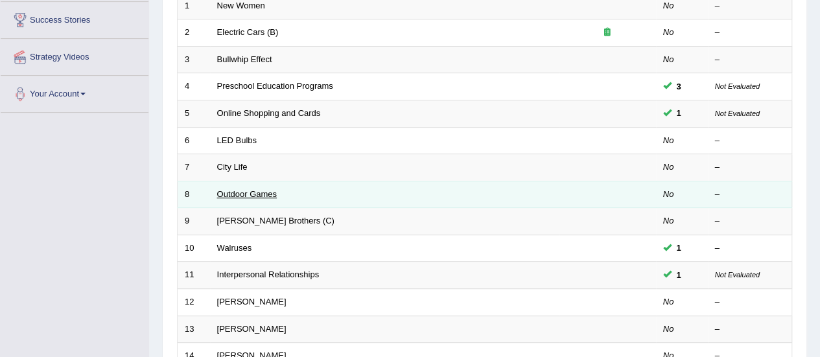
click at [270, 189] on link "Outdoor Games" at bounding box center [247, 194] width 60 height 10
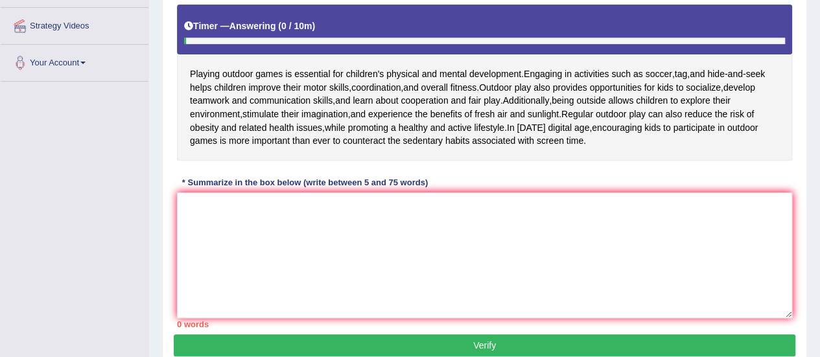
scroll to position [245, 0]
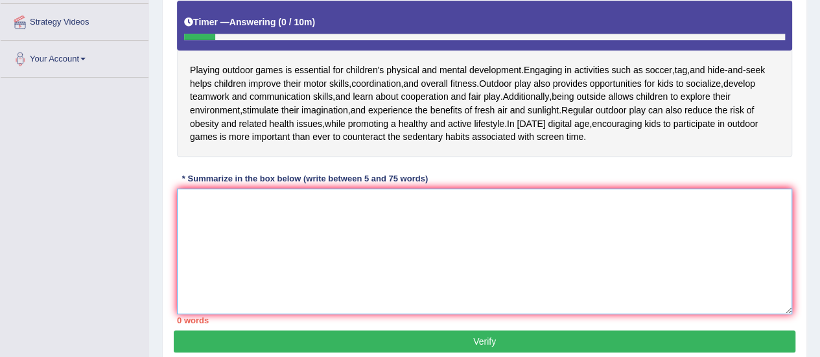
click at [516, 222] on textarea at bounding box center [485, 252] width 616 height 126
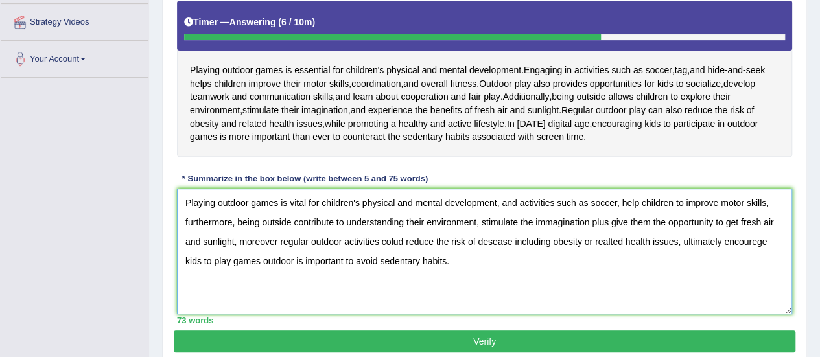
click at [608, 221] on textarea "Playing outdoor games is vital for children's physical and mental development, …" at bounding box center [485, 252] width 616 height 126
click at [405, 241] on textarea "Playing outdoor games is vital for children's physical and mental development, …" at bounding box center [485, 252] width 616 height 126
click at [765, 241] on textarea "Playing outdoor games is vital for children's physical and mental development, …" at bounding box center [485, 252] width 616 height 126
click at [344, 259] on textarea "Playing outdoor games is vital for children's physical and mental development, …" at bounding box center [485, 252] width 616 height 126
drag, startPoint x: 525, startPoint y: 263, endPoint x: 97, endPoint y: 97, distance: 458.9
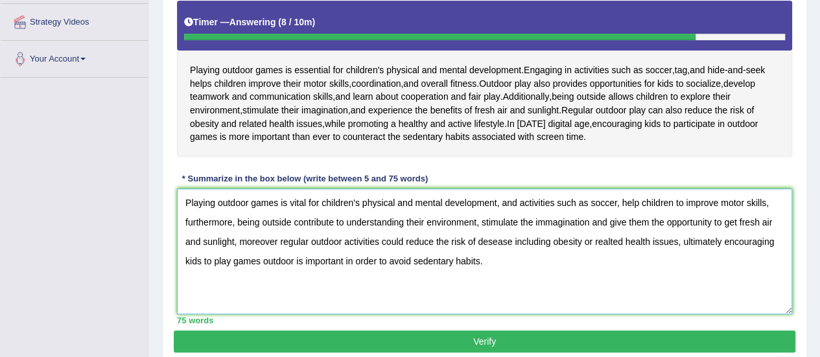
click at [97, 97] on div "Toggle navigation Home Practice Questions Speaking Practice Read Aloud Repeat S…" at bounding box center [410, 92] width 820 height 675
type textarea "Playing outdoor games is vital for children's physical and mental development, …"
click at [529, 274] on textarea "Playing outdoor games is vital for children's physical and mental development, …" at bounding box center [485, 252] width 616 height 126
click at [499, 340] on button "Verify" at bounding box center [485, 342] width 622 height 22
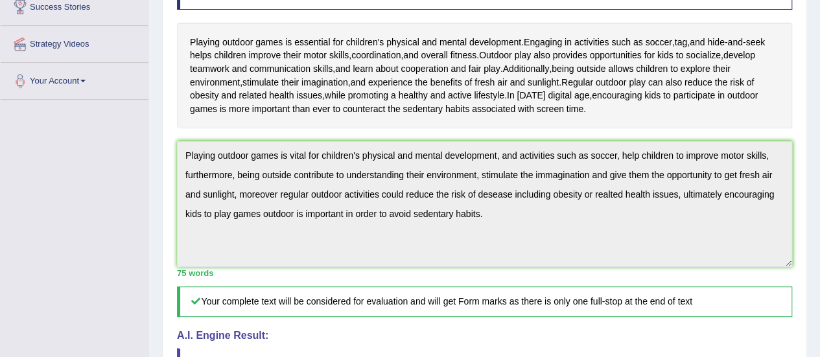
scroll to position [211, 0]
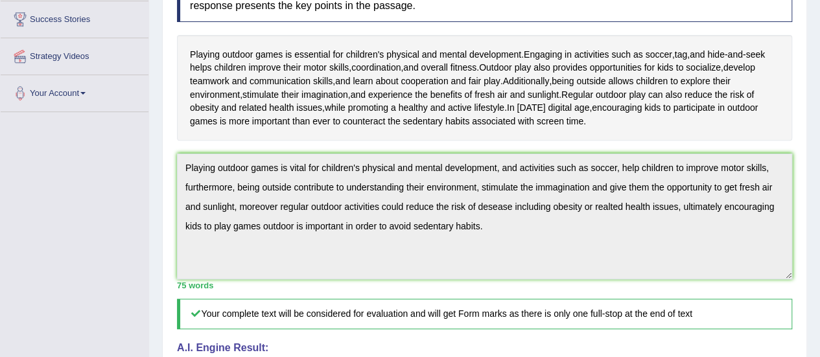
click at [809, 335] on div "Home Practice Writing: Summarize Written Text Outdoor Games « Prev Next » Repor…" at bounding box center [484, 219] width 671 height 861
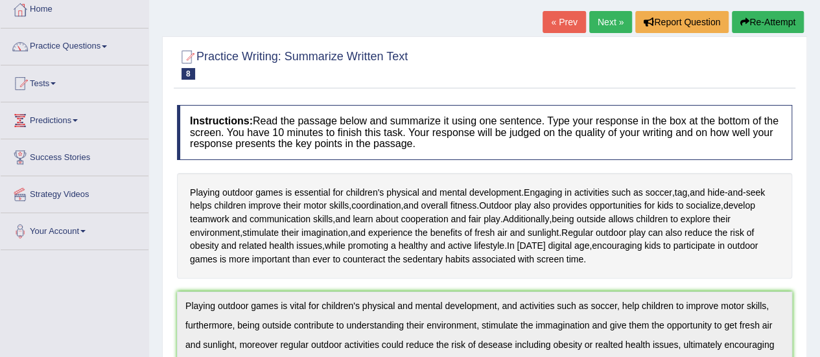
scroll to position [0, 0]
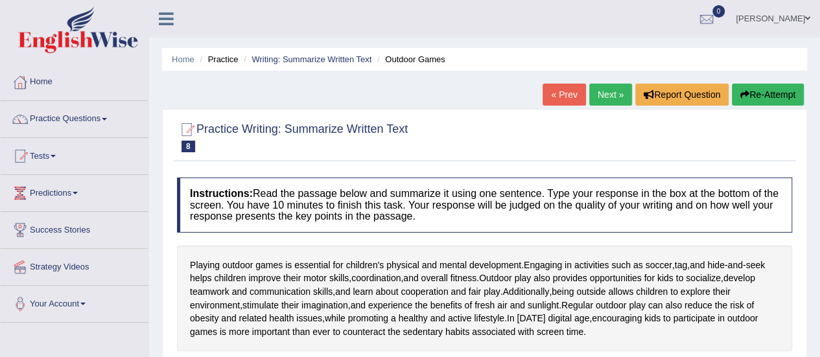
click at [751, 100] on button "Re-Attempt" at bounding box center [768, 95] width 72 height 22
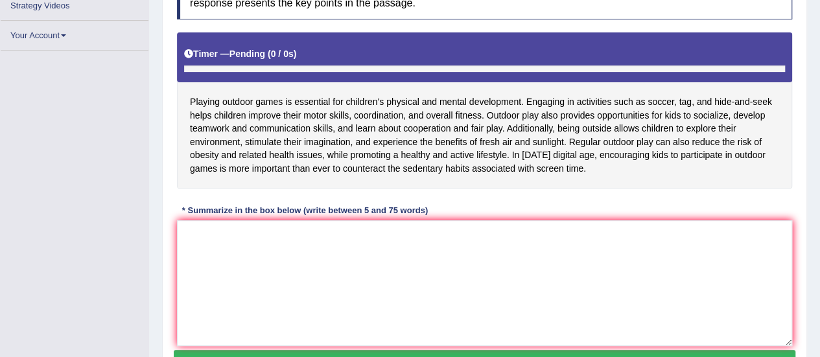
scroll to position [280, 0]
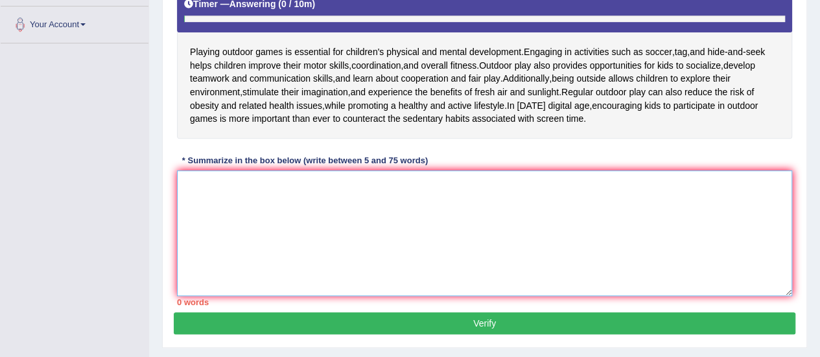
click at [702, 230] on textarea at bounding box center [485, 234] width 616 height 126
paste textarea "Playing outdoor games is vital for children's physical and mental development, …"
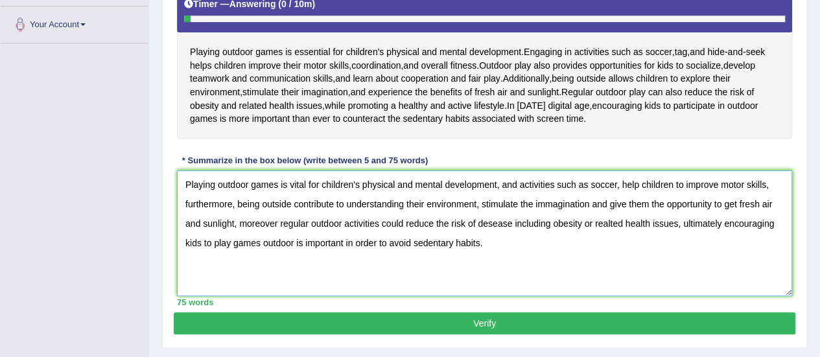
click at [544, 199] on textarea "Playing outdoor games is vital for children's physical and mental development, …" at bounding box center [485, 234] width 616 height 126
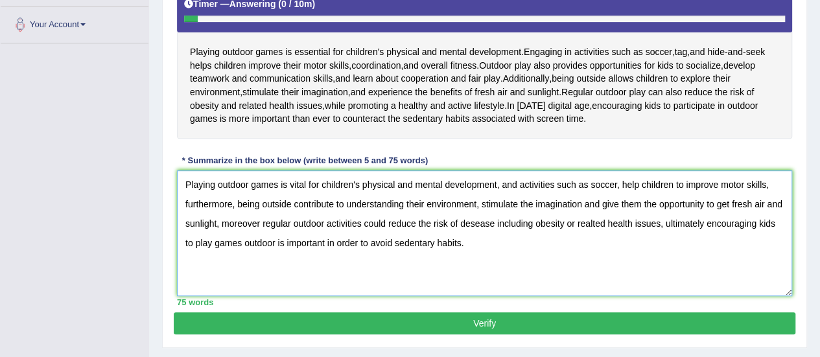
click at [604, 226] on textarea "Playing outdoor games is vital for children's physical and mental development, …" at bounding box center [485, 234] width 616 height 126
click at [469, 220] on textarea "Playing outdoor games is vital for children's physical and mental development, …" at bounding box center [485, 234] width 616 height 126
type textarea "Playing outdoor games is vital for children's physical and mental development, …"
click at [528, 318] on button "Verify" at bounding box center [485, 324] width 622 height 22
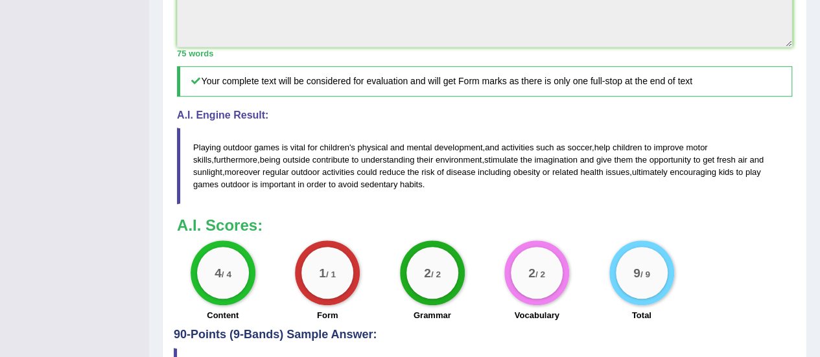
scroll to position [539, 0]
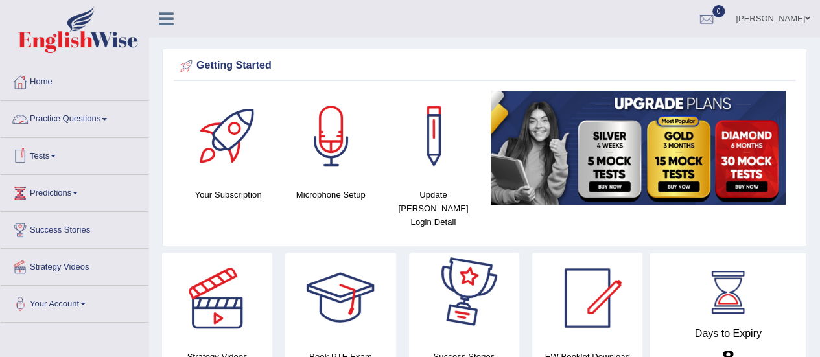
click at [77, 121] on link "Practice Questions" at bounding box center [75, 117] width 148 height 32
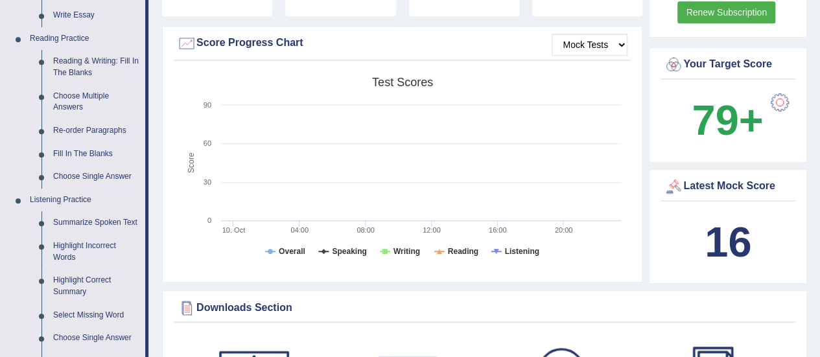
scroll to position [379, 0]
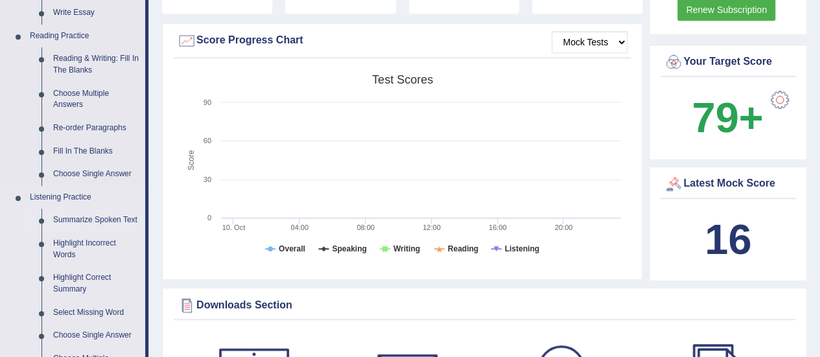
click at [115, 222] on link "Summarize Spoken Text" at bounding box center [96, 220] width 98 height 23
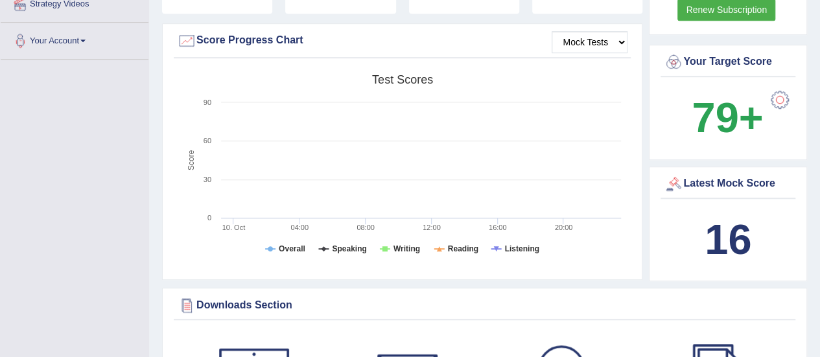
scroll to position [182, 0]
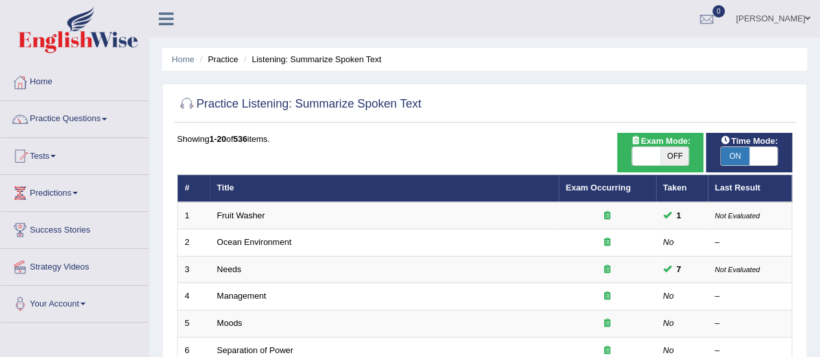
scroll to position [152, 0]
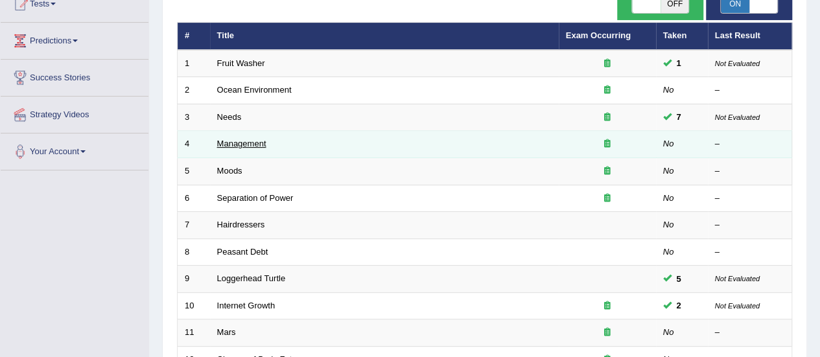
click at [253, 139] on link "Management" at bounding box center [241, 144] width 49 height 10
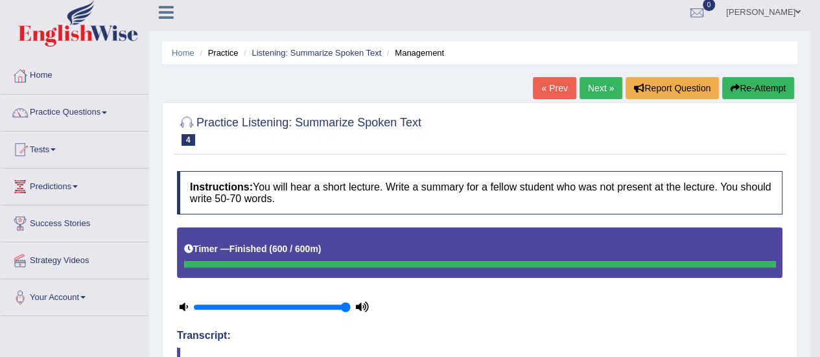
scroll to position [3, 0]
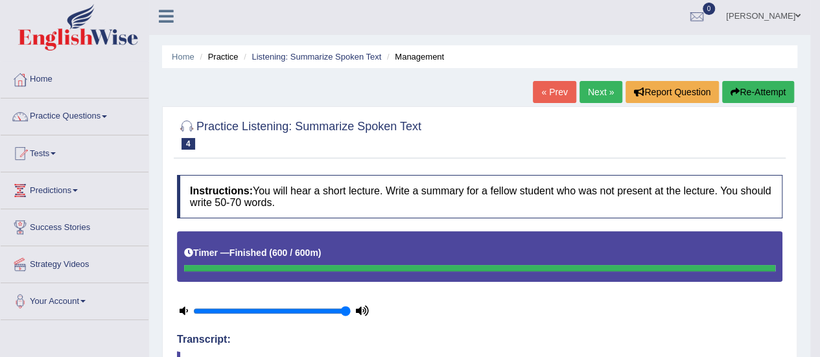
click at [769, 95] on button "Re-Attempt" at bounding box center [759, 92] width 72 height 22
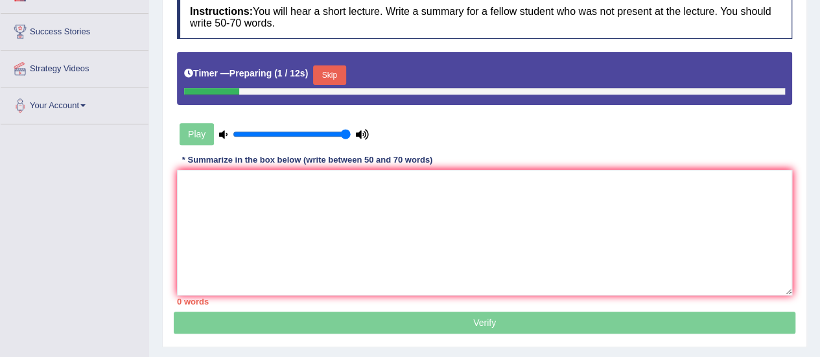
scroll to position [202, 0]
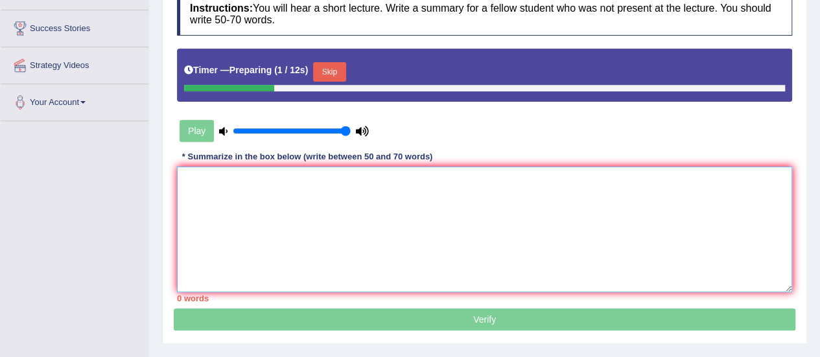
click at [710, 206] on textarea at bounding box center [485, 230] width 616 height 126
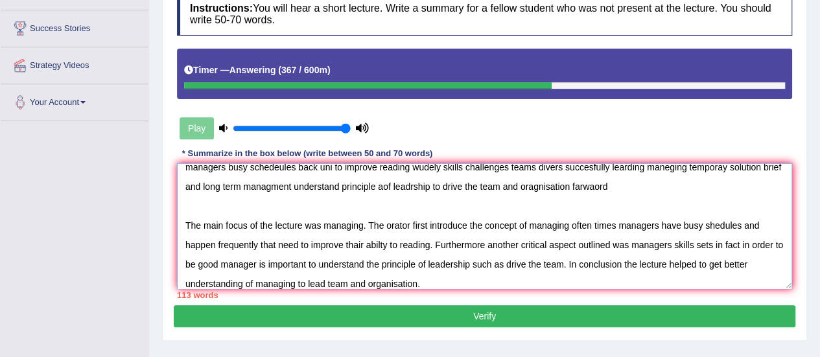
scroll to position [0, 0]
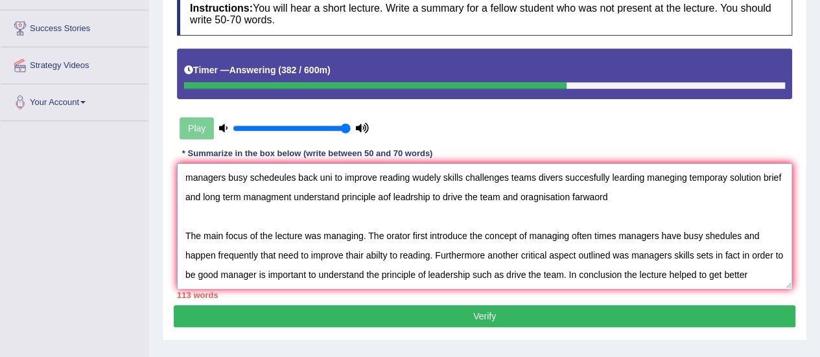
click at [568, 234] on textarea "managers busy schedeules back uni to improve reading wudely skills challenges t…" at bounding box center [485, 226] width 616 height 126
click at [216, 254] on textarea "managers busy schedeules back uni to improve reading wudely skills challenges t…" at bounding box center [485, 226] width 616 height 126
click at [278, 252] on textarea "managers busy schedeules back uni to improve reading wudely skills challenges t…" at bounding box center [485, 226] width 616 height 126
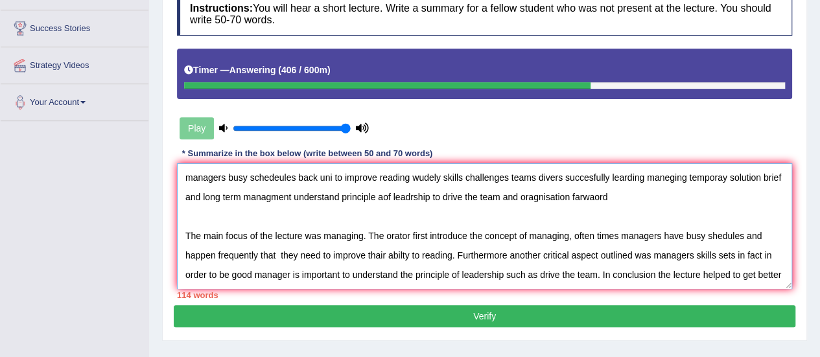
click at [382, 252] on textarea "managers busy schedeules back uni to improve reading wudely skills challenges t…" at bounding box center [485, 226] width 616 height 126
click at [381, 252] on textarea "managers busy schedeules back uni to improve reading wudely skills challenges t…" at bounding box center [485, 226] width 616 height 126
click at [685, 249] on textarea "managers busy schedeules back uni to improve reading wudely skills challenges t…" at bounding box center [485, 226] width 616 height 126
click at [780, 238] on textarea "managers busy schedeules back uni to improve reading wudely skills challenges t…" at bounding box center [485, 226] width 616 height 126
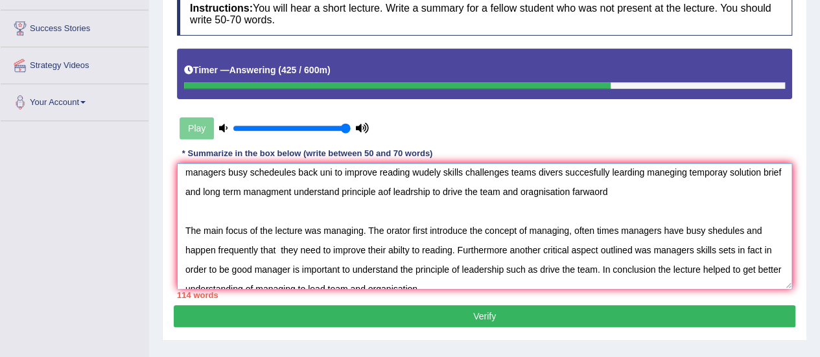
scroll to position [19, 0]
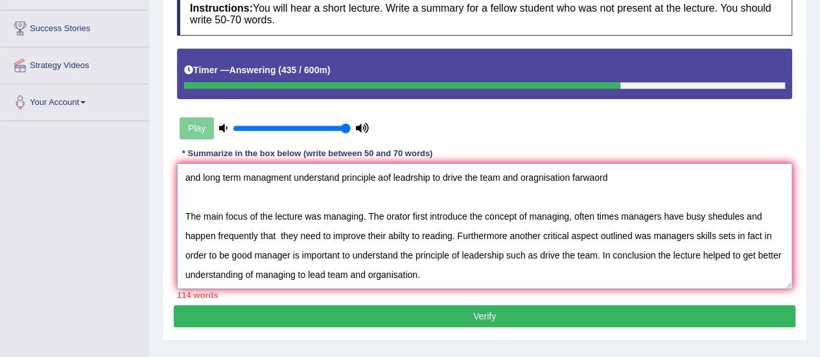
click at [320, 275] on textarea "managers busy schedeules back uni to improve reading wudely skills challenges t…" at bounding box center [485, 226] width 616 height 126
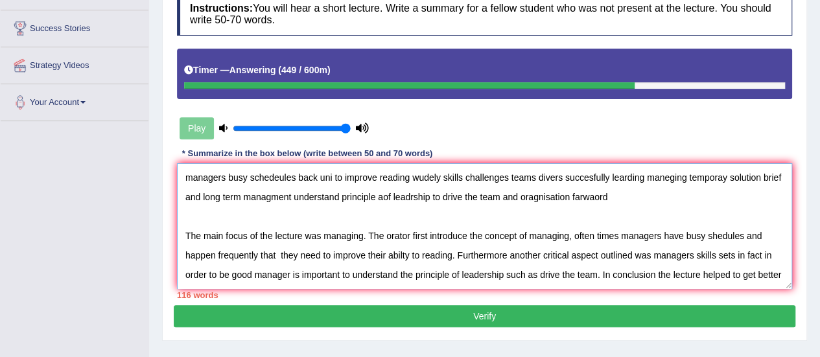
drag, startPoint x: 614, startPoint y: 189, endPoint x: 115, endPoint y: 171, distance: 499.1
click at [115, 171] on div "Toggle navigation Home Practice Questions Speaking Practice Read Aloud Repeat S…" at bounding box center [410, 135] width 820 height 675
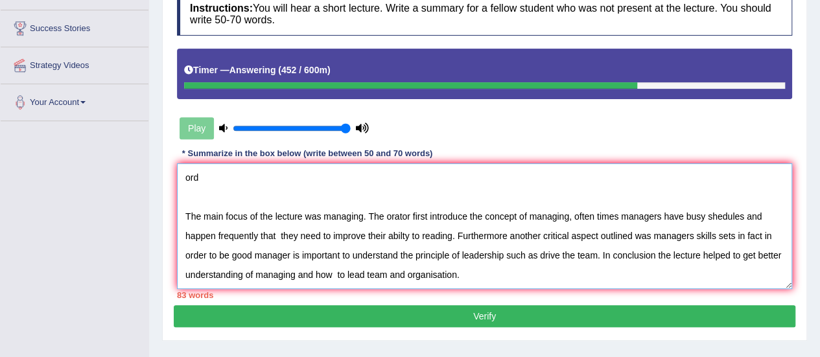
drag, startPoint x: 212, startPoint y: 169, endPoint x: 117, endPoint y: 173, distance: 95.4
click at [117, 173] on div "Toggle navigation Home Practice Questions Speaking Practice Read Aloud Repeat S…" at bounding box center [410, 135] width 820 height 675
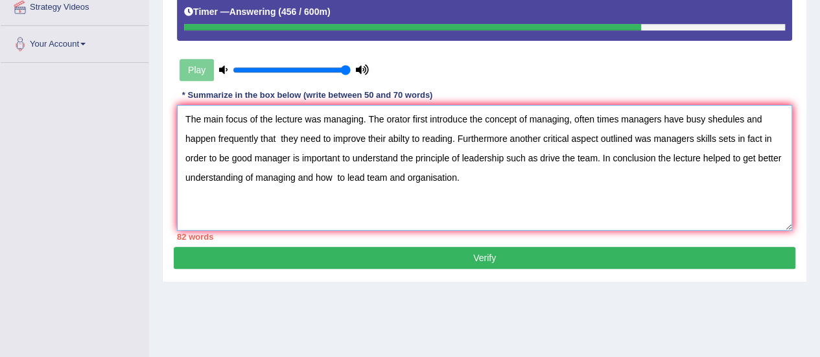
scroll to position [268, 0]
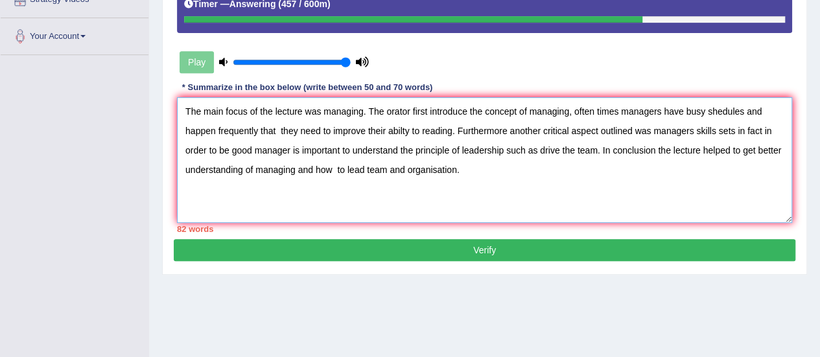
click at [184, 148] on textarea "The main focus of the lecture was managing. The orator first introduce the conc…" at bounding box center [485, 160] width 616 height 126
click at [618, 109] on textarea "The main focus of the lecture was managing. The orator first introduce the conc…" at bounding box center [485, 160] width 616 height 126
click at [754, 108] on textarea "The main focus of the lecture was managing. The orator first introduce the conc…" at bounding box center [485, 160] width 616 height 126
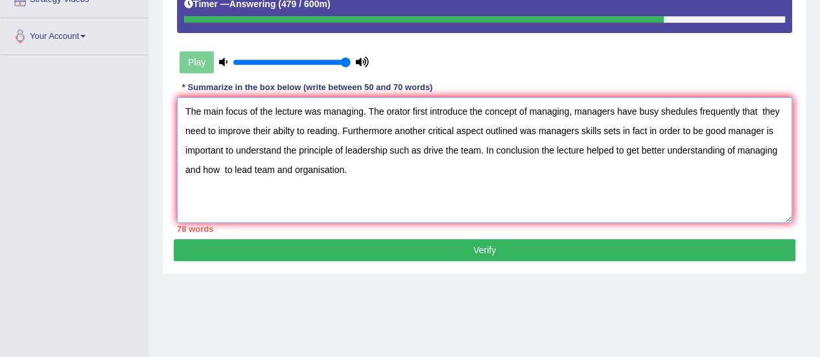
click at [759, 112] on textarea "The main focus of the lecture was managing. The orator first introduce the conc…" at bounding box center [485, 160] width 616 height 126
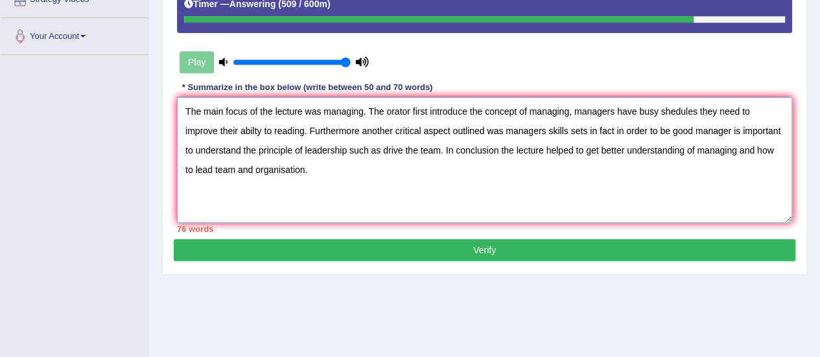
click at [391, 130] on textarea "The main focus of the lecture was managing. The orator first introduce the conc…" at bounding box center [485, 160] width 616 height 126
click at [418, 131] on textarea "The main focus of the lecture was managing. The orator first introduce the conc…" at bounding box center [485, 160] width 616 height 126
click at [416, 129] on textarea "The main focus of the lecture was managing. The orator first introduce the conc…" at bounding box center [485, 160] width 616 height 126
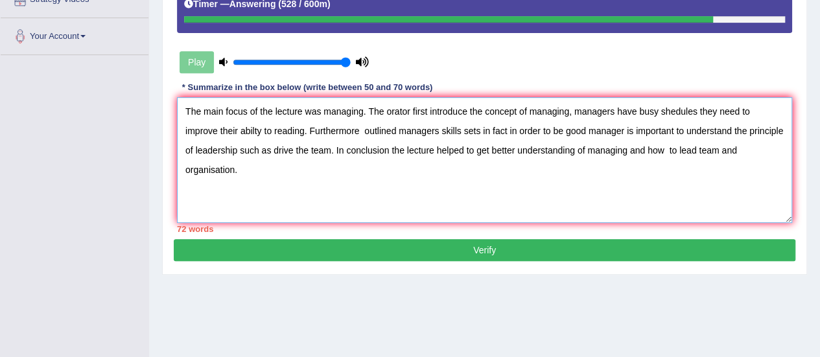
click at [365, 130] on textarea "The main focus of the lecture was managing. The orator first introduce the conc…" at bounding box center [485, 160] width 616 height 126
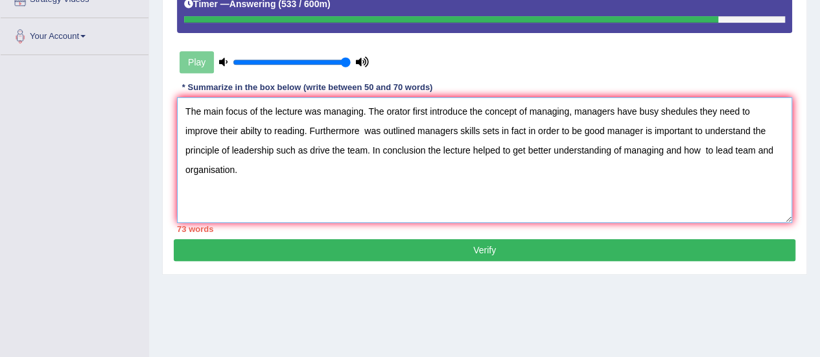
click at [415, 132] on textarea "The main focus of the lecture was managing. The orator first introduce the conc…" at bounding box center [485, 160] width 616 height 126
drag, startPoint x: 662, startPoint y: 130, endPoint x: 587, endPoint y: 138, distance: 75.1
click at [587, 138] on textarea "The main focus of the lecture was managing. The orator first introduce the conc…" at bounding box center [485, 160] width 616 height 126
click at [591, 125] on textarea "The main focus of the lecture was managing. The orator first introduce the conc…" at bounding box center [485, 160] width 616 height 126
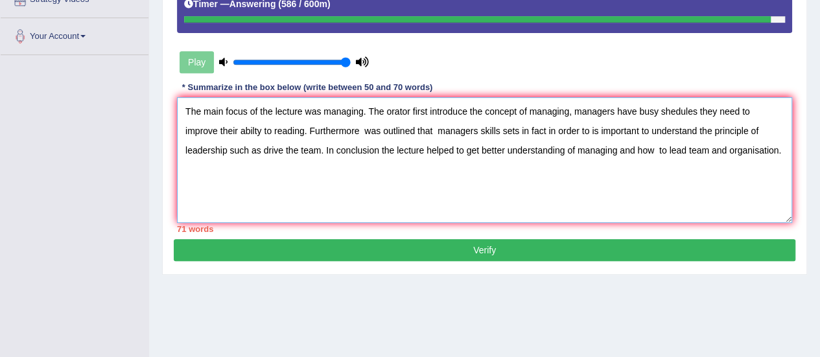
drag, startPoint x: 591, startPoint y: 125, endPoint x: 526, endPoint y: 124, distance: 64.9
click at [526, 124] on textarea "The main focus of the lecture was managing. The orator first introduce the conc…" at bounding box center [485, 160] width 616 height 126
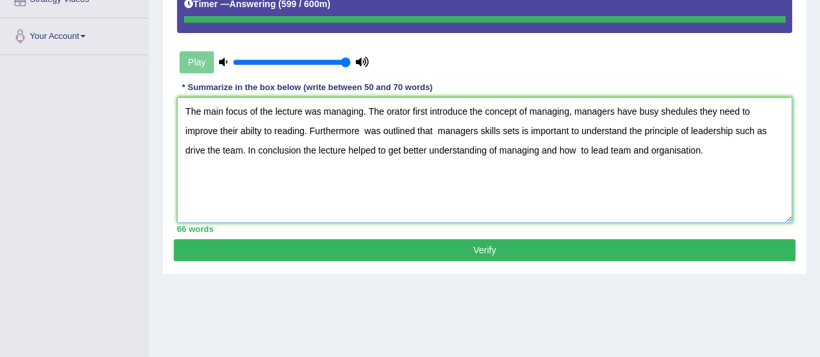
type textarea "The main focus of the lecture was managing. The orator first introduce the conc…"
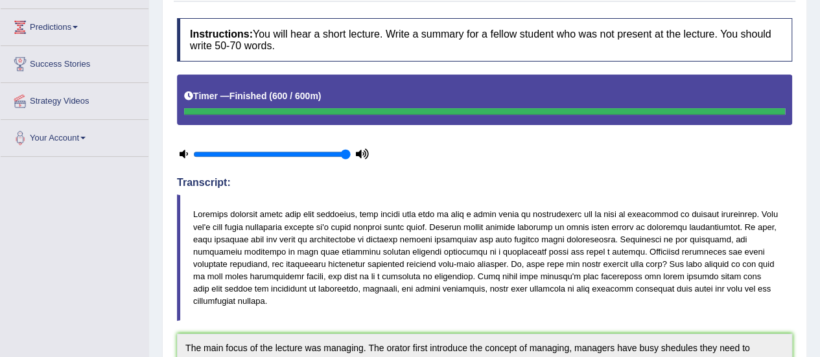
scroll to position [149, 0]
